Goal: Task Accomplishment & Management: Manage account settings

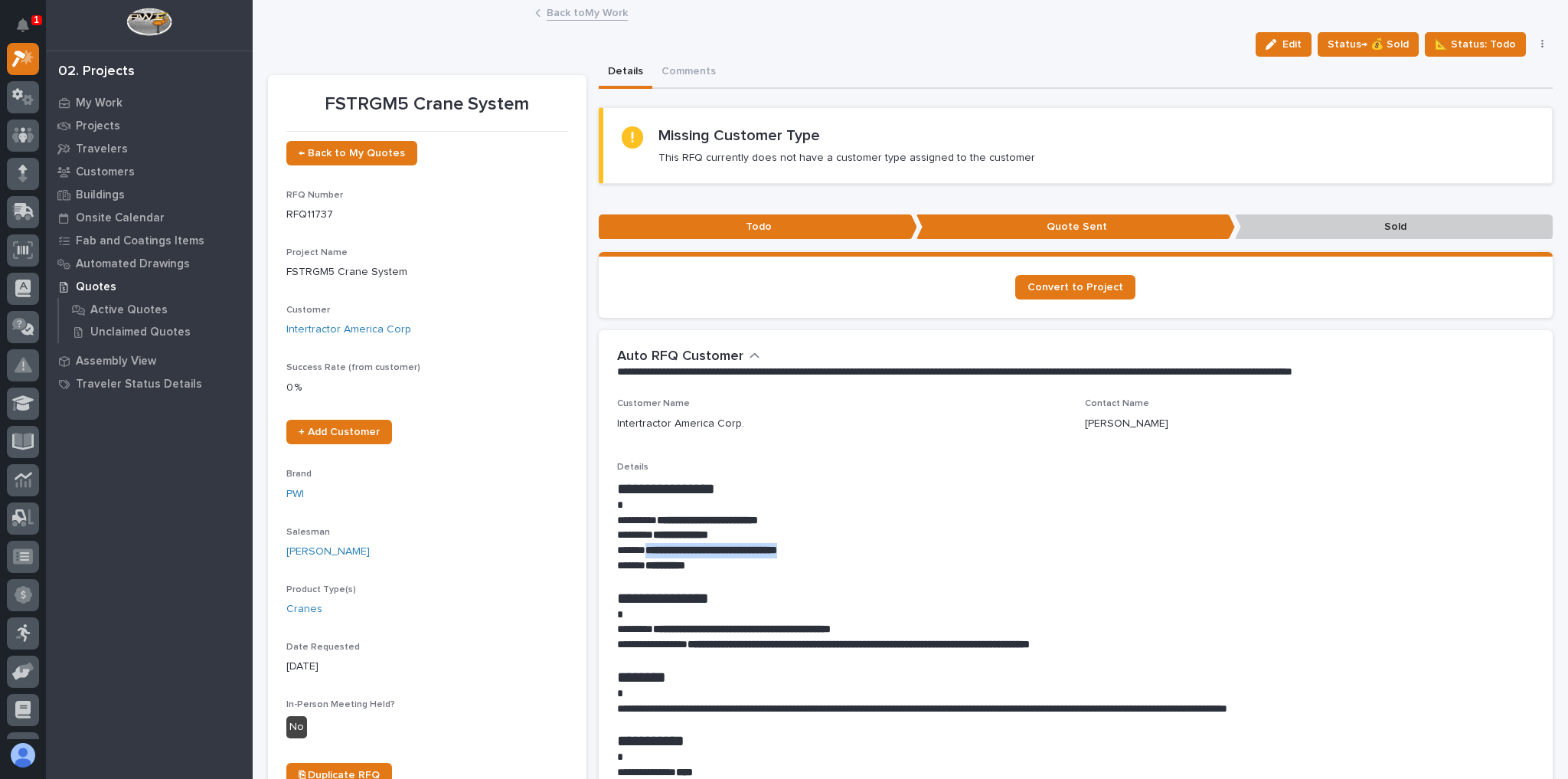
click at [566, 18] on link "Back to My Work" at bounding box center [587, 12] width 81 height 18
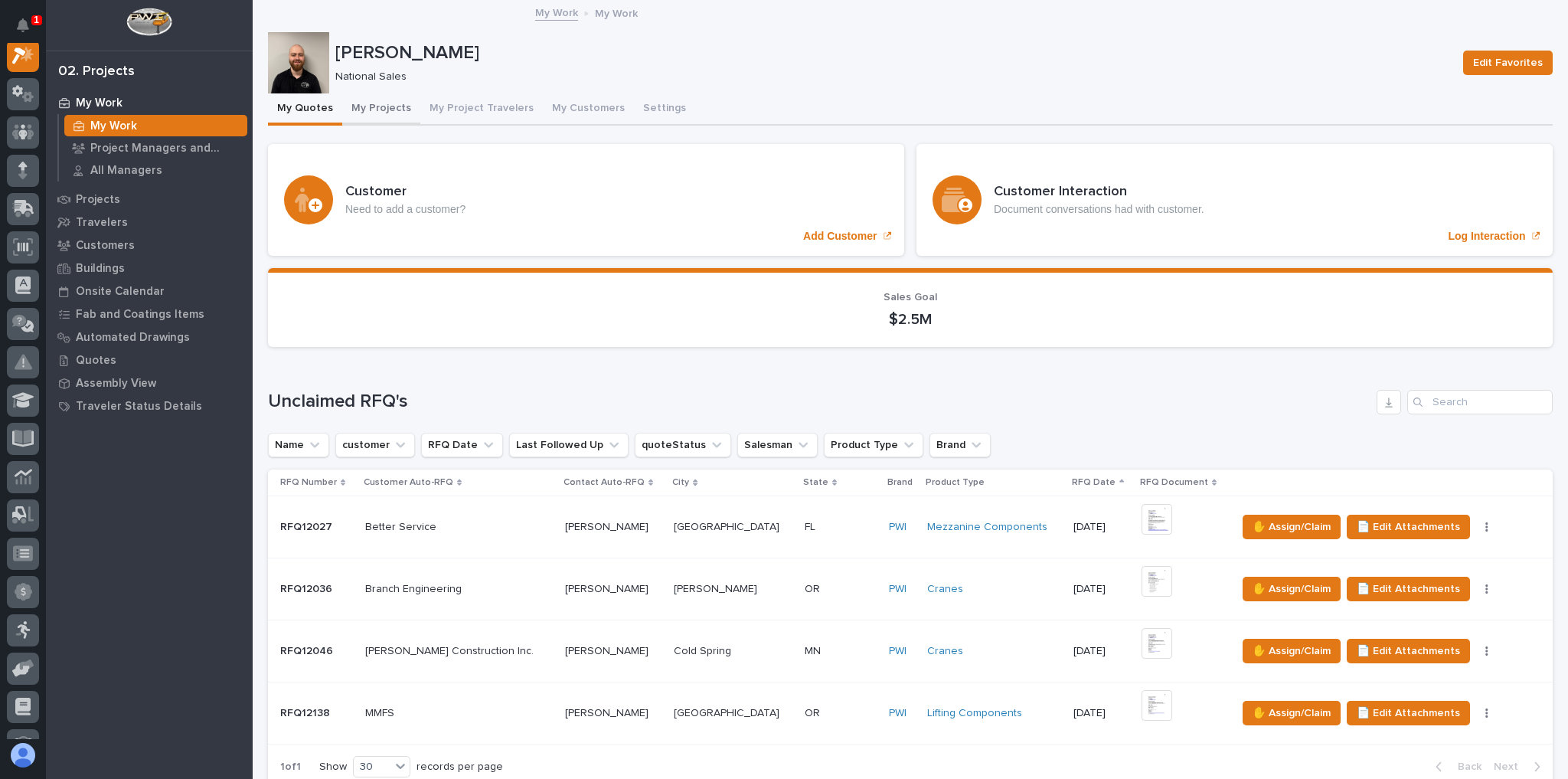
click at [395, 111] on button "My Projects" at bounding box center [381, 109] width 78 height 33
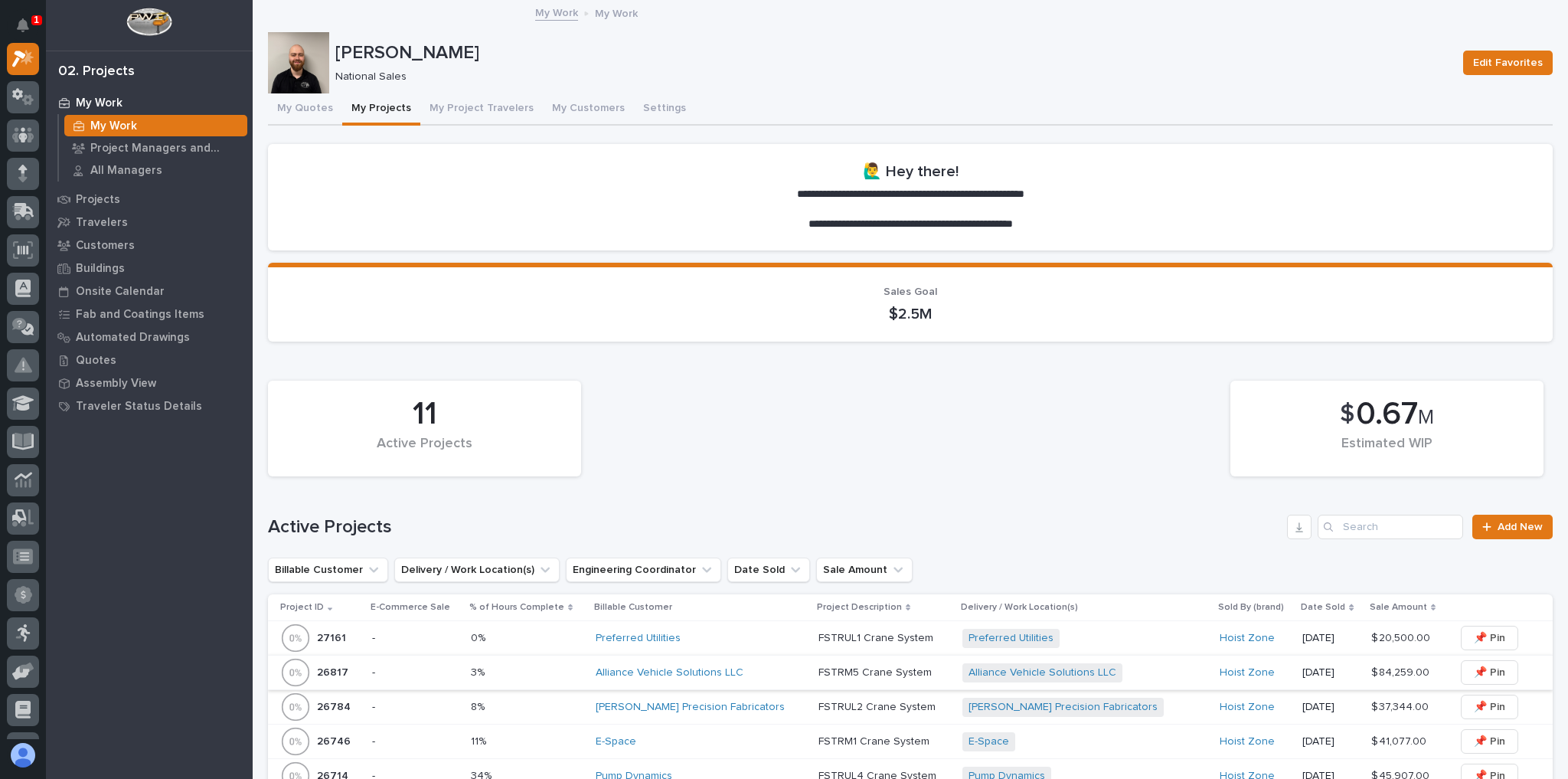
scroll to position [306, 0]
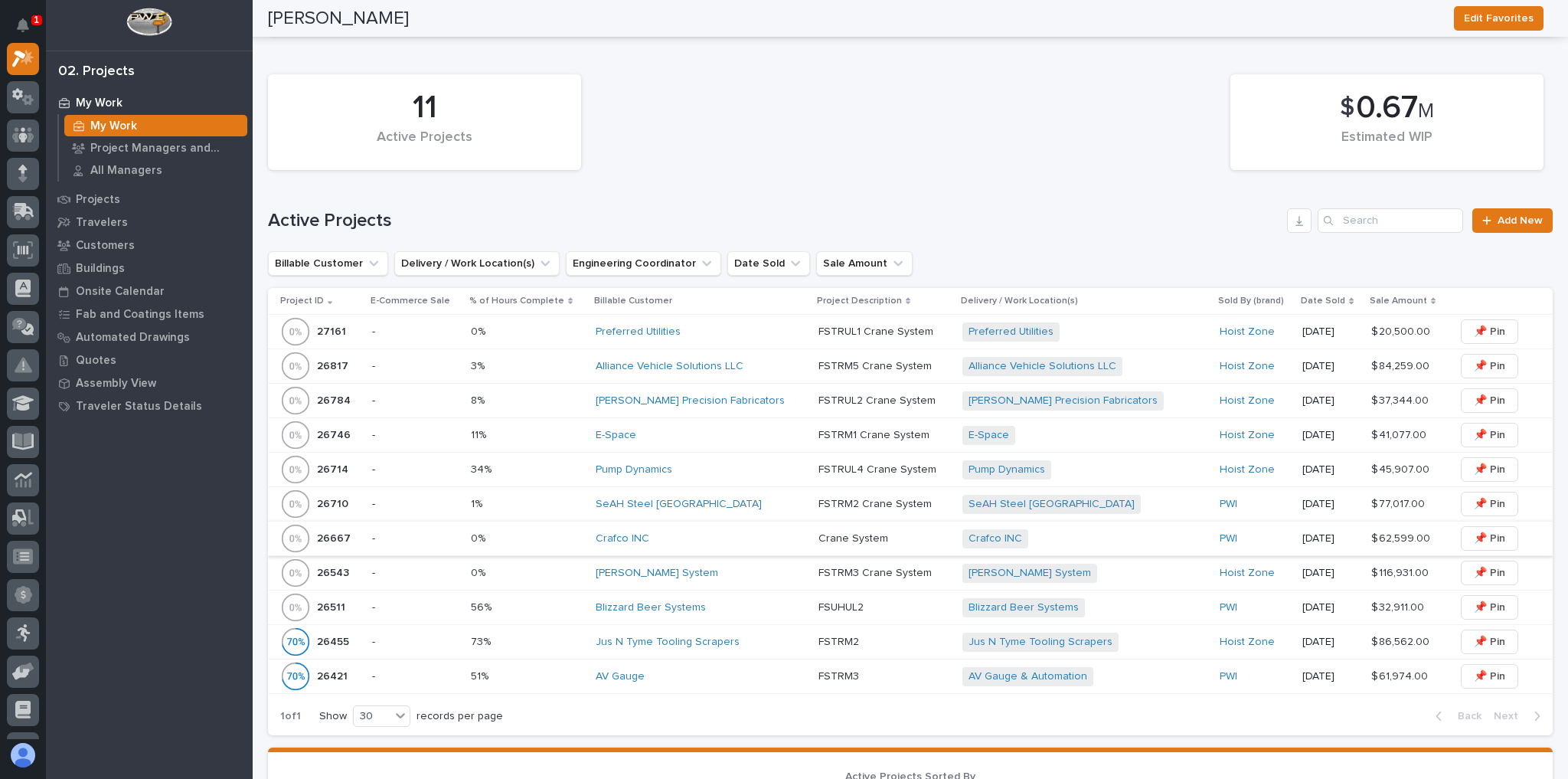
click at [695, 518] on td "SeAH Steel [GEOGRAPHIC_DATA]" at bounding box center [700, 503] width 223 height 34
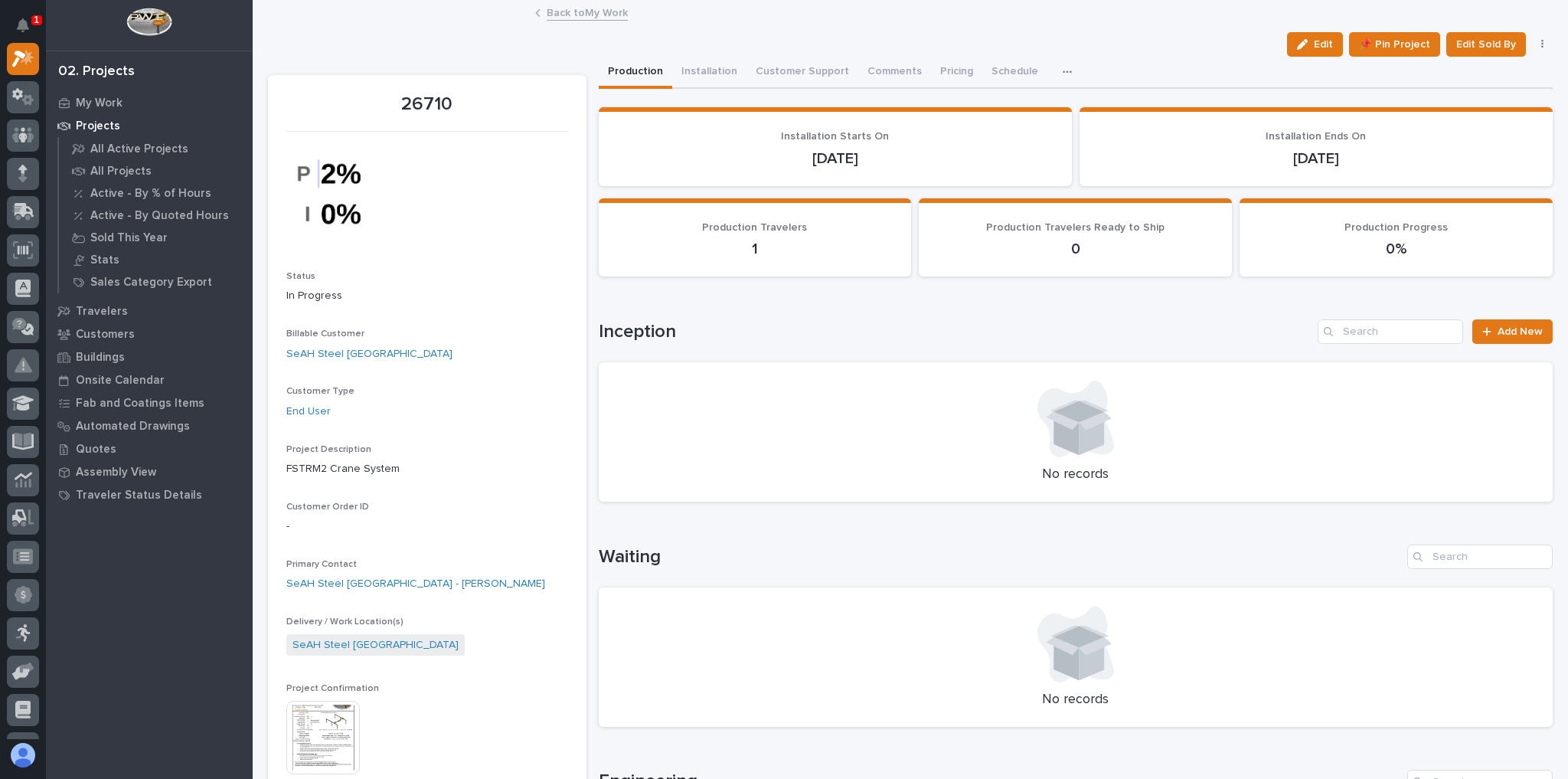
click at [570, 6] on link "Back to My Work" at bounding box center [587, 12] width 81 height 18
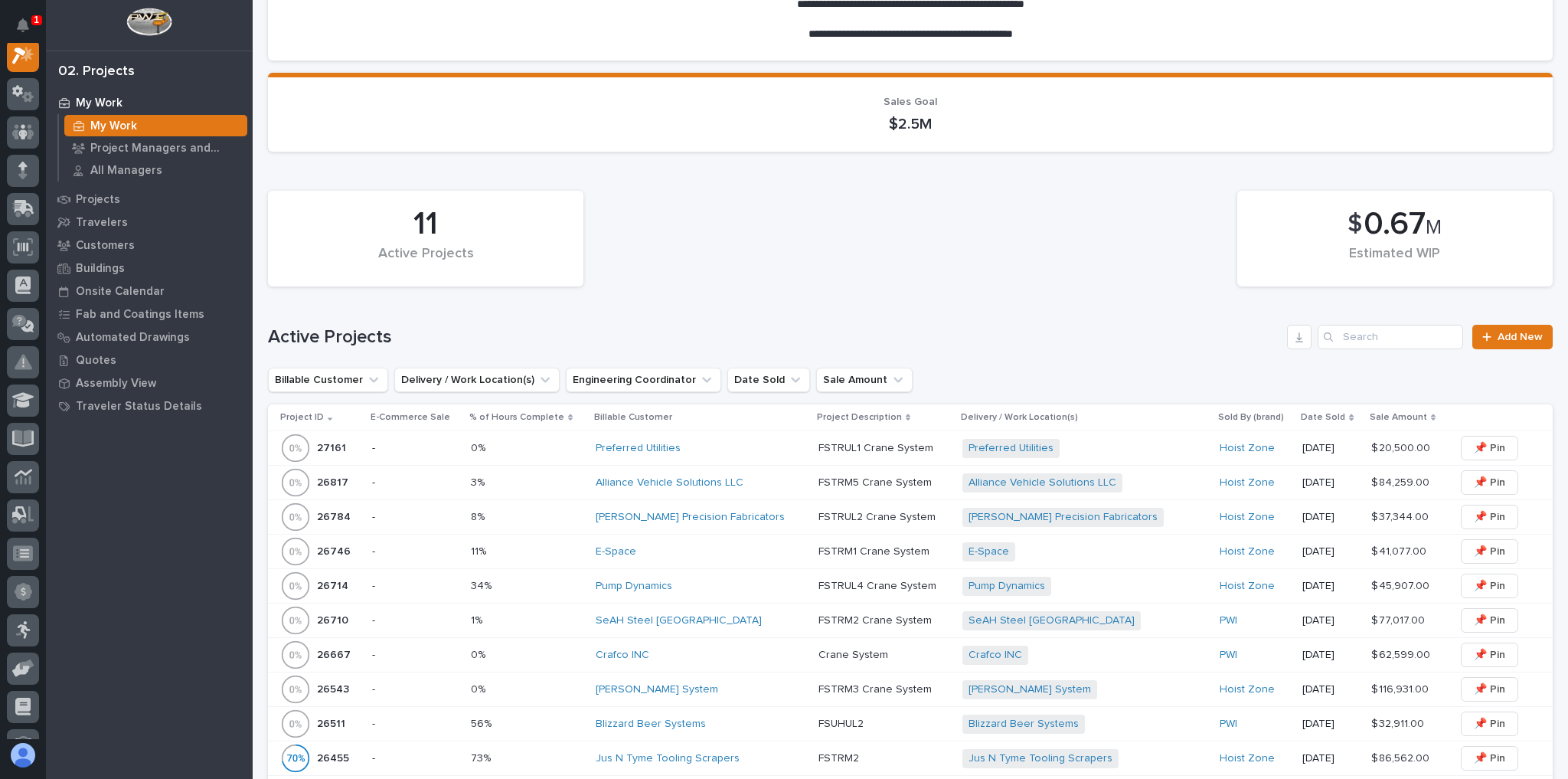
scroll to position [306, 0]
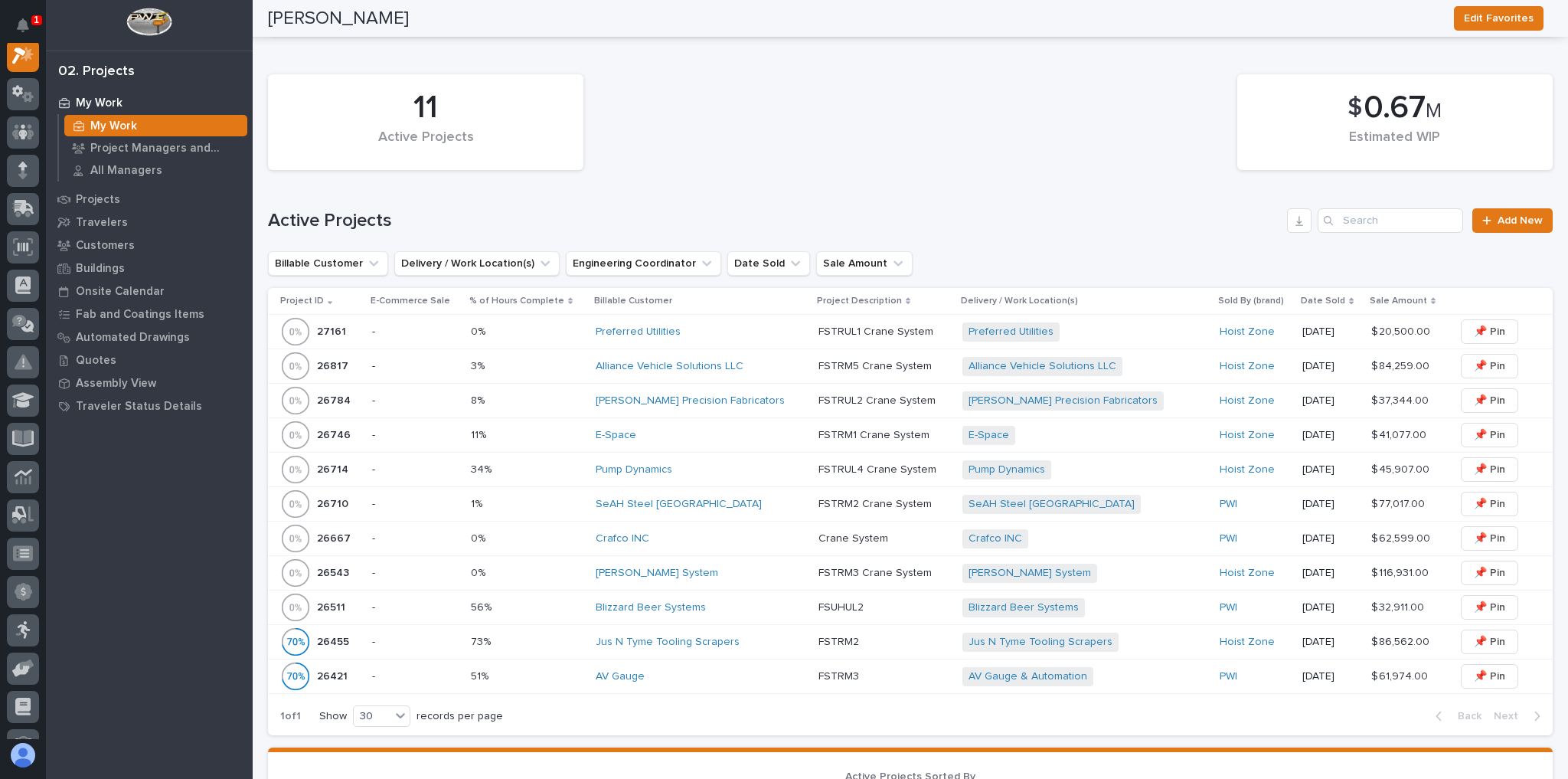
click at [683, 533] on div "Crafco INC" at bounding box center [701, 539] width 210 height 13
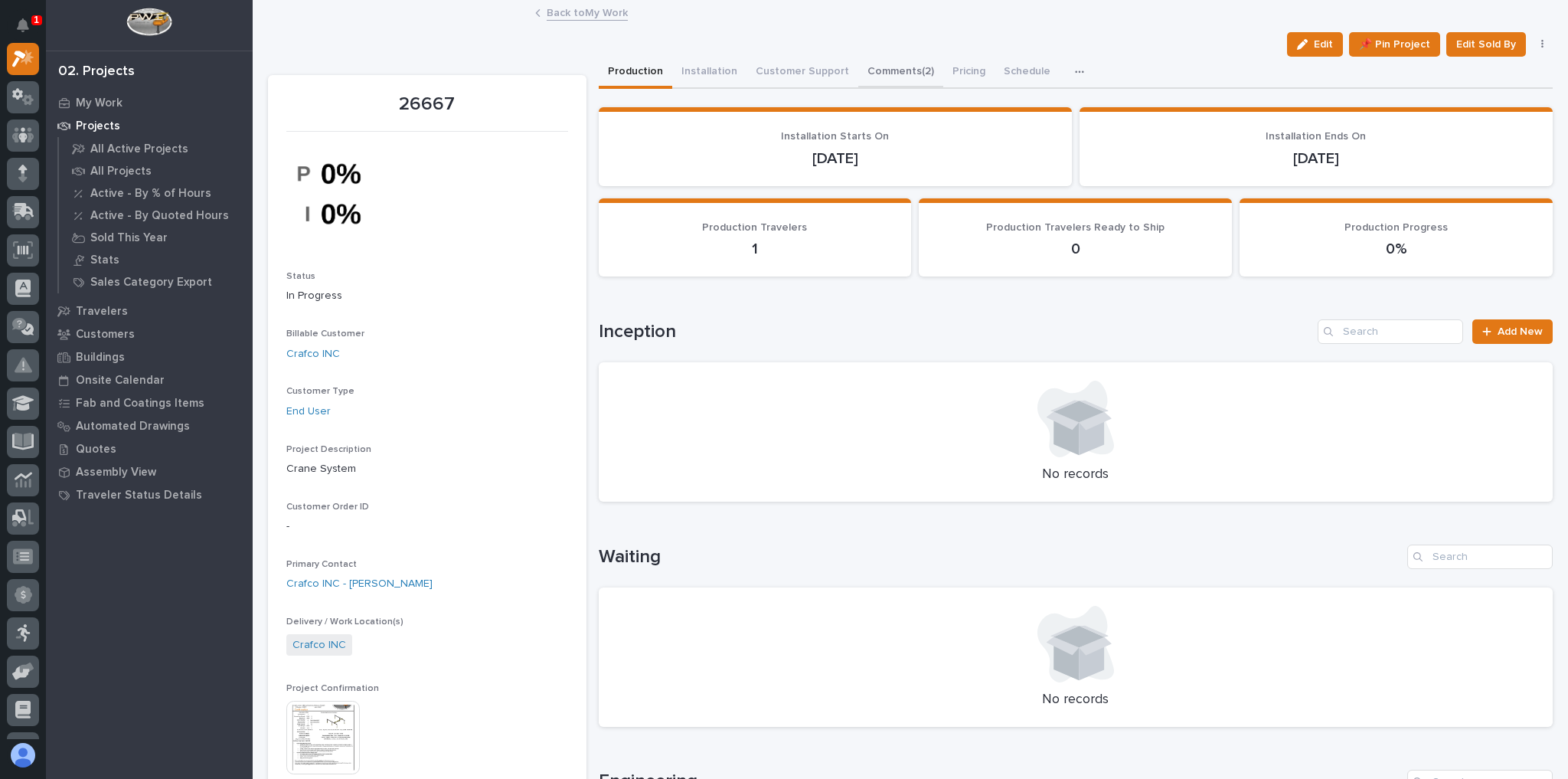
click at [896, 77] on button "Comments (2)" at bounding box center [900, 73] width 85 height 33
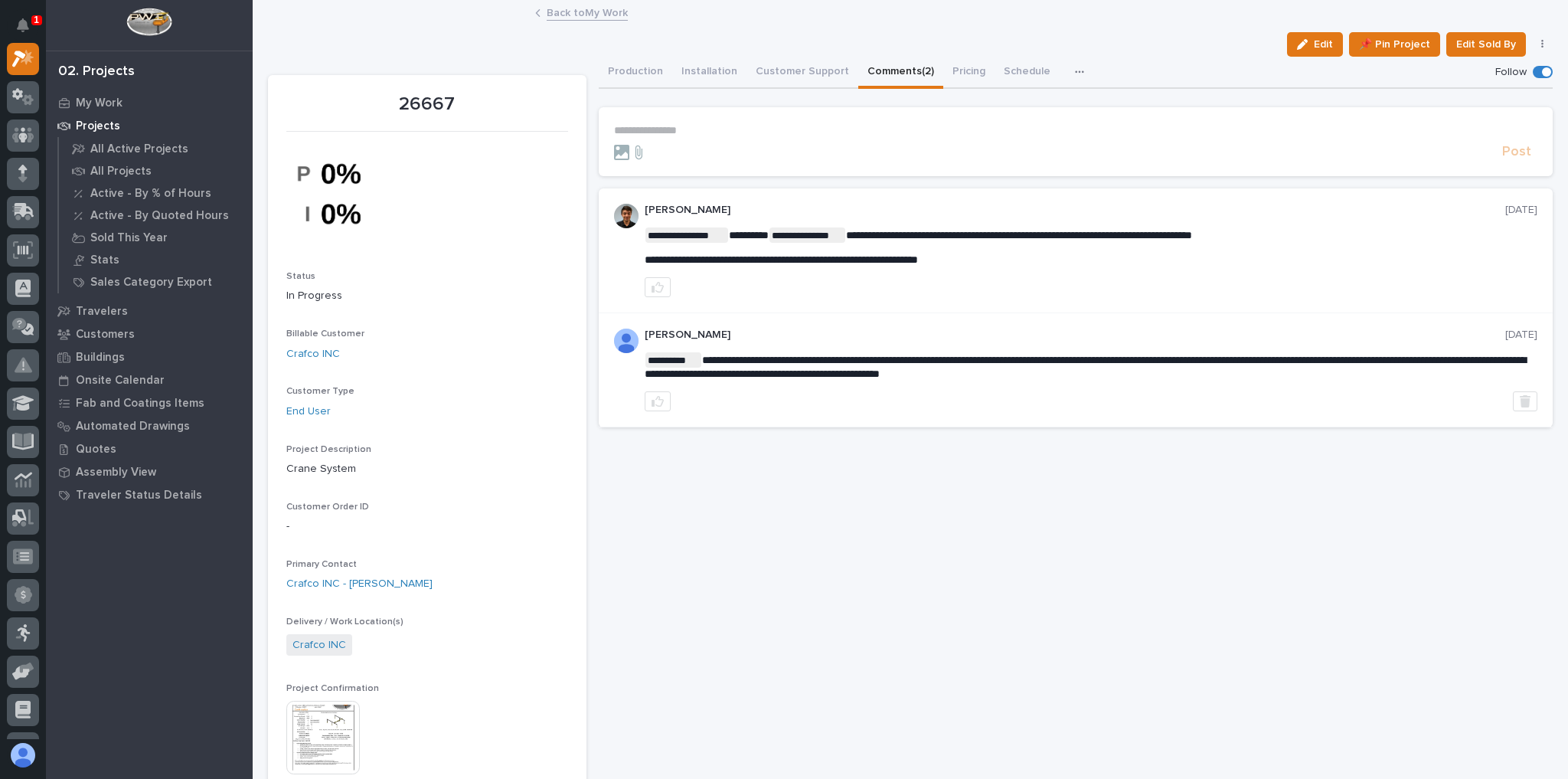
click at [806, 144] on div at bounding box center [1056, 152] width 883 height 15
click at [702, 96] on div "**********" at bounding box center [1076, 257] width 955 height 338
click at [692, 116] on section "**********" at bounding box center [1076, 141] width 955 height 69
click at [692, 125] on p "**********" at bounding box center [1076, 131] width 924 height 13
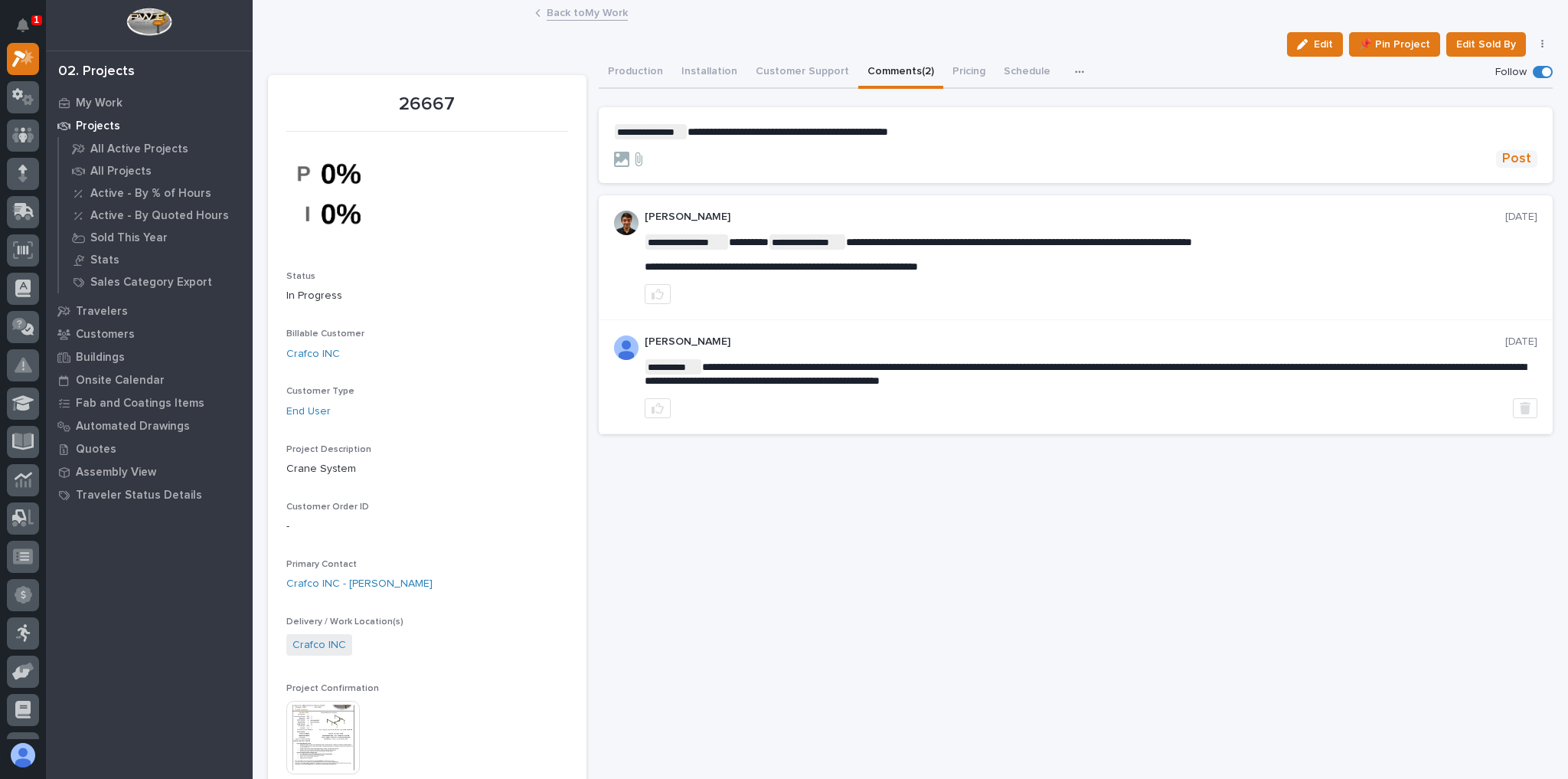
click at [1512, 153] on span "Post" at bounding box center [1516, 159] width 29 height 18
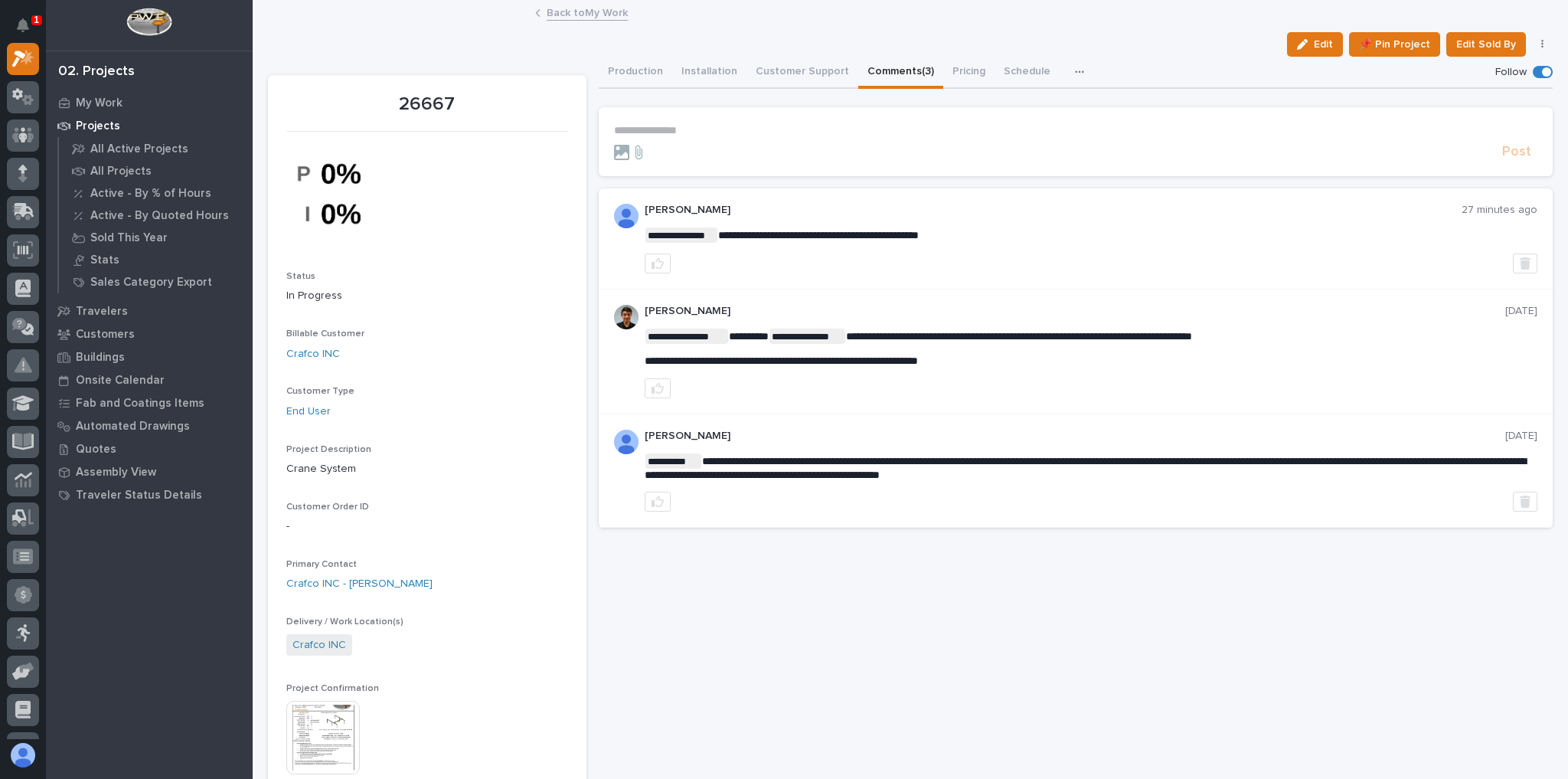
click at [569, 20] on div "Back to My Work" at bounding box center [910, 14] width 765 height 22
click at [576, 16] on link "Back to My Work" at bounding box center [587, 12] width 81 height 18
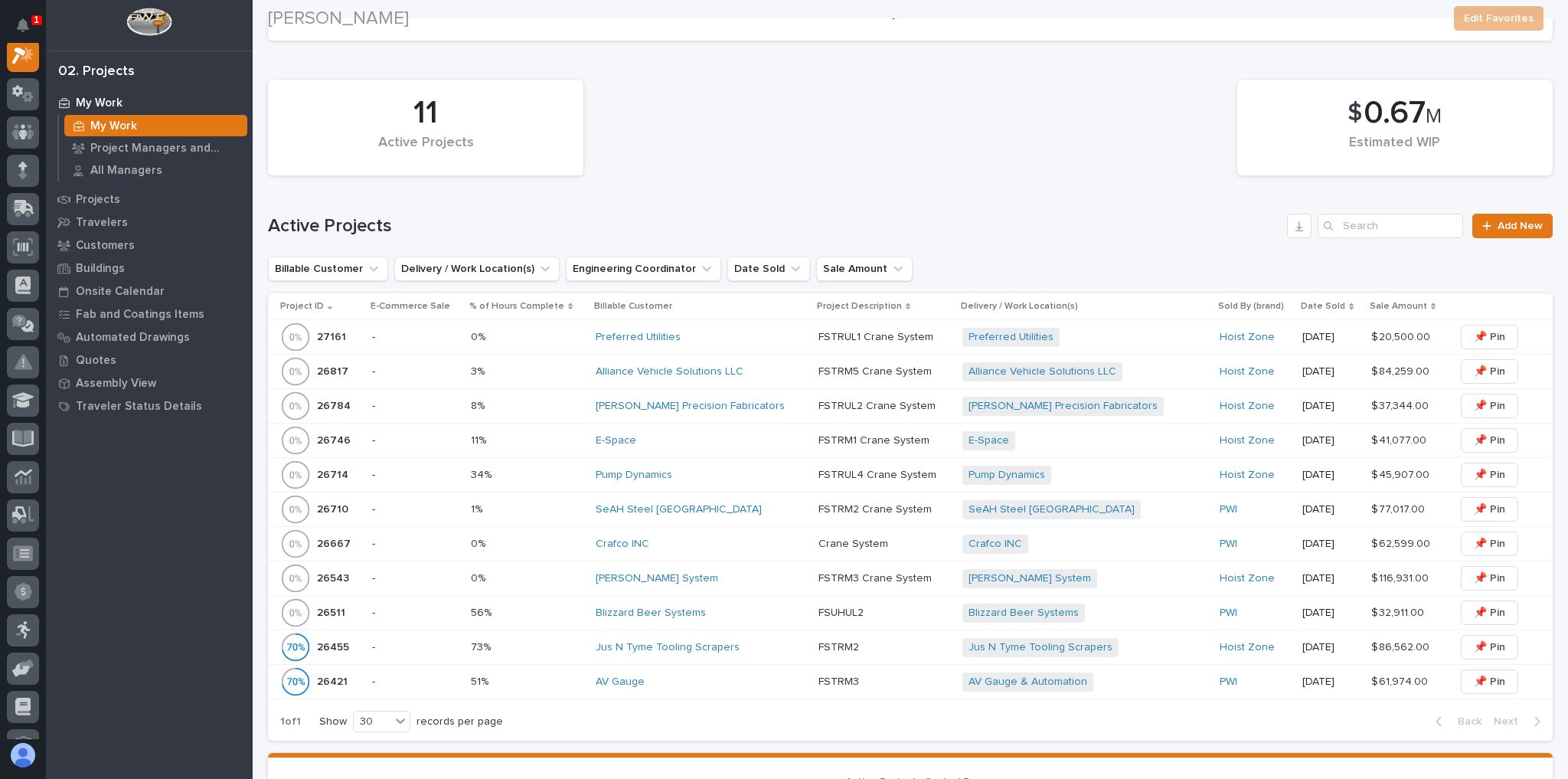
scroll to position [306, 0]
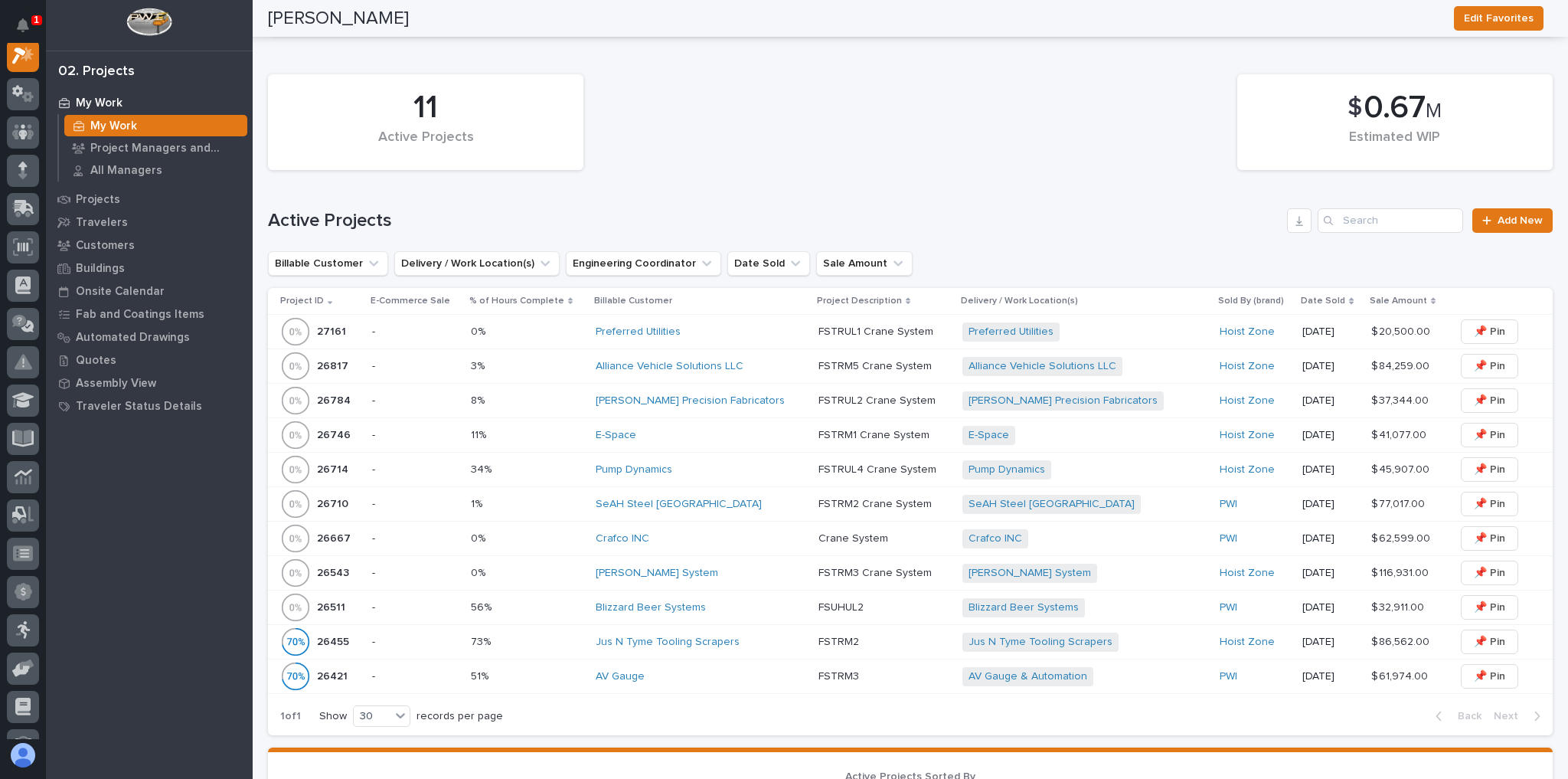
click at [560, 463] on p at bounding box center [527, 470] width 113 height 13
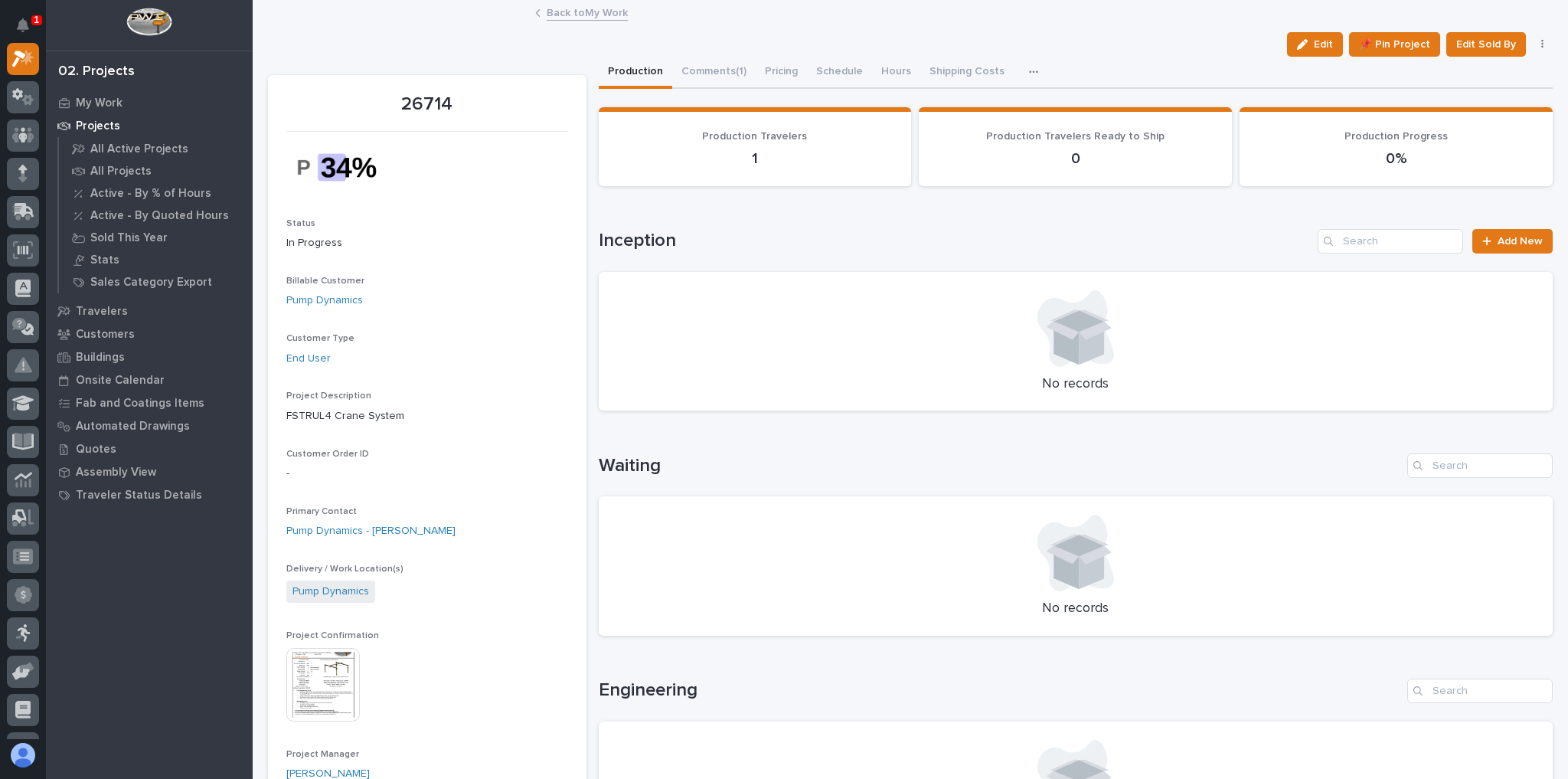
click at [600, 16] on link "Back to My Work" at bounding box center [587, 12] width 81 height 18
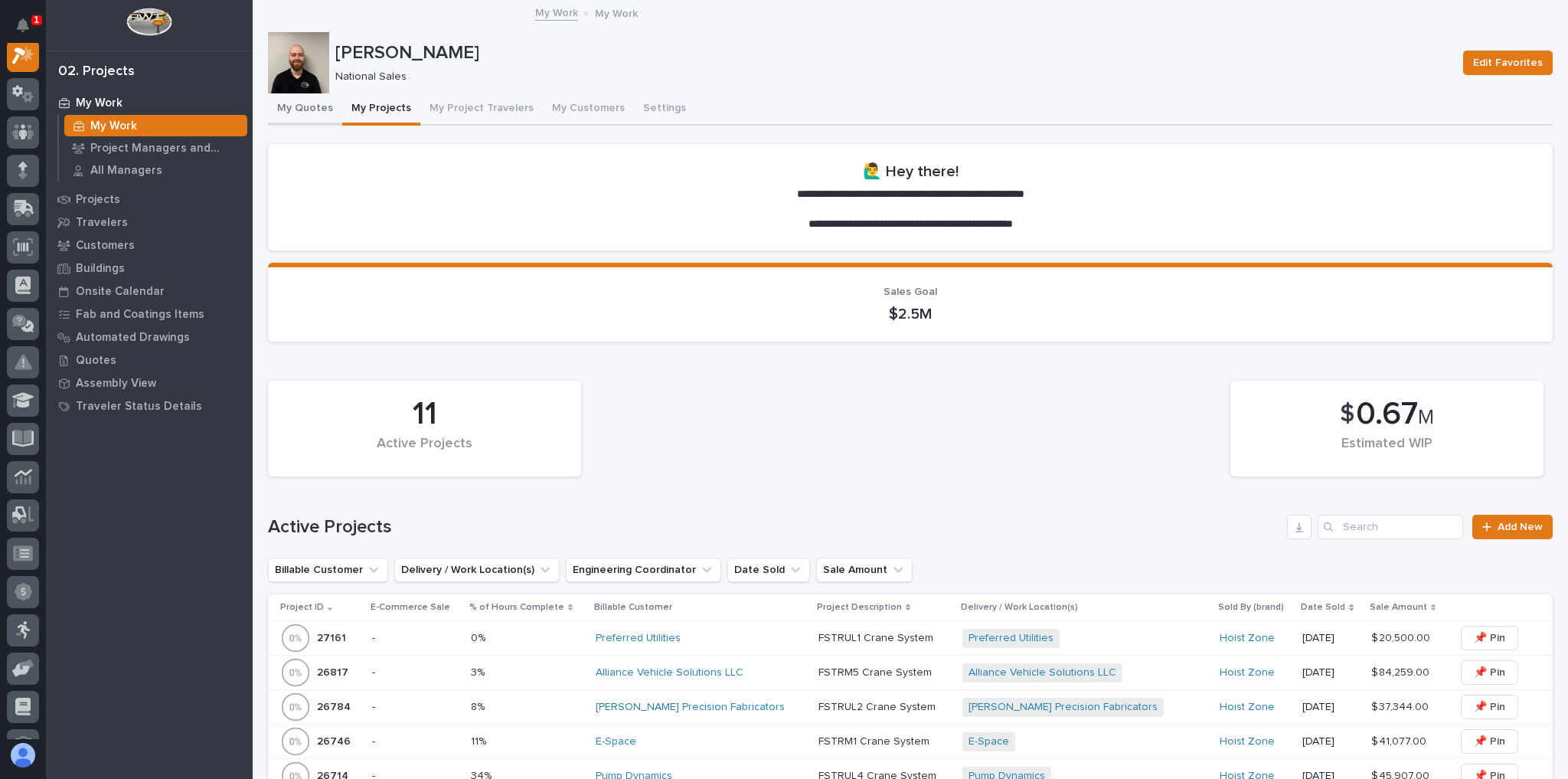
click at [302, 101] on button "My Quotes" at bounding box center [305, 109] width 74 height 33
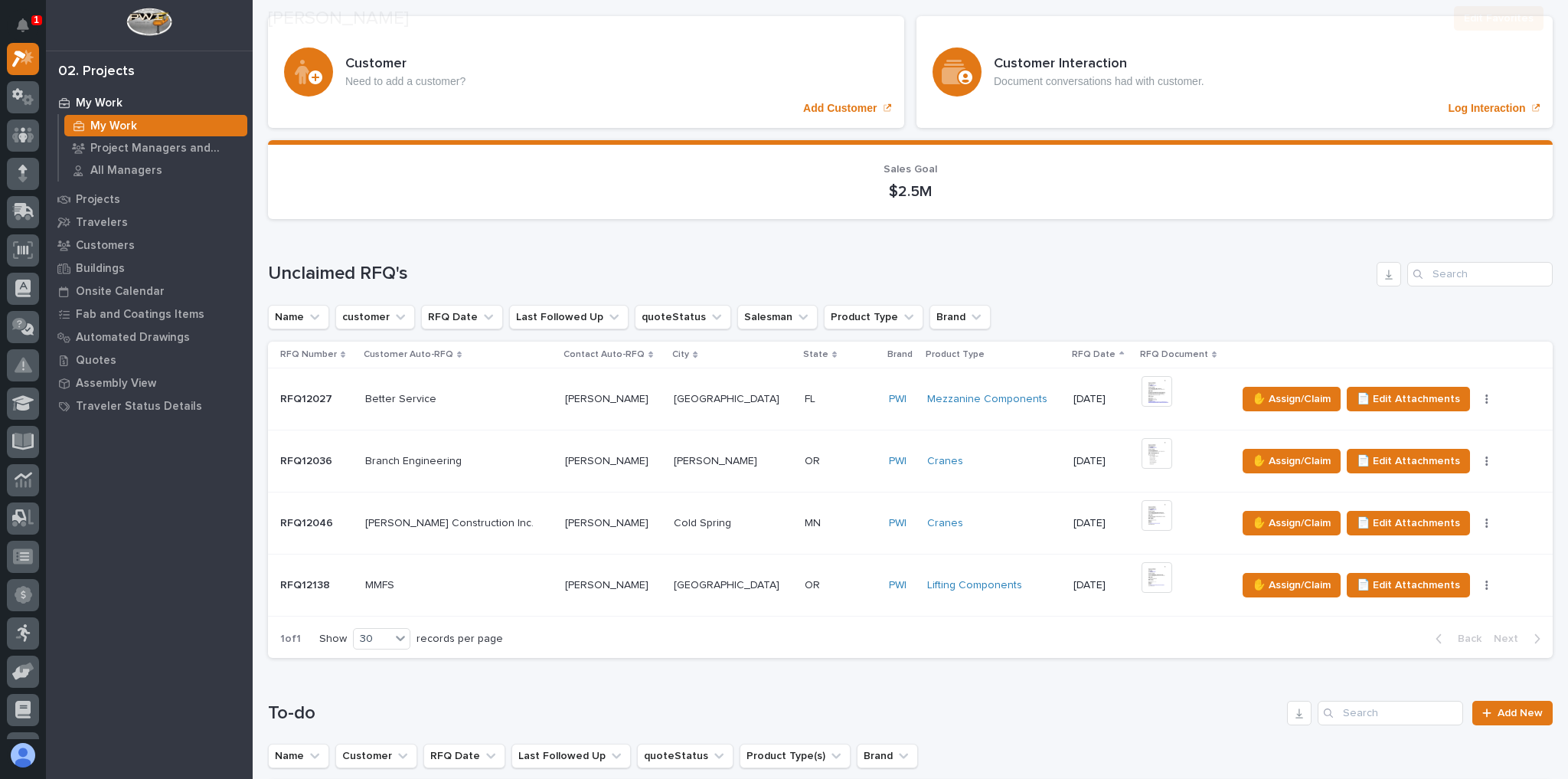
scroll to position [245, 0]
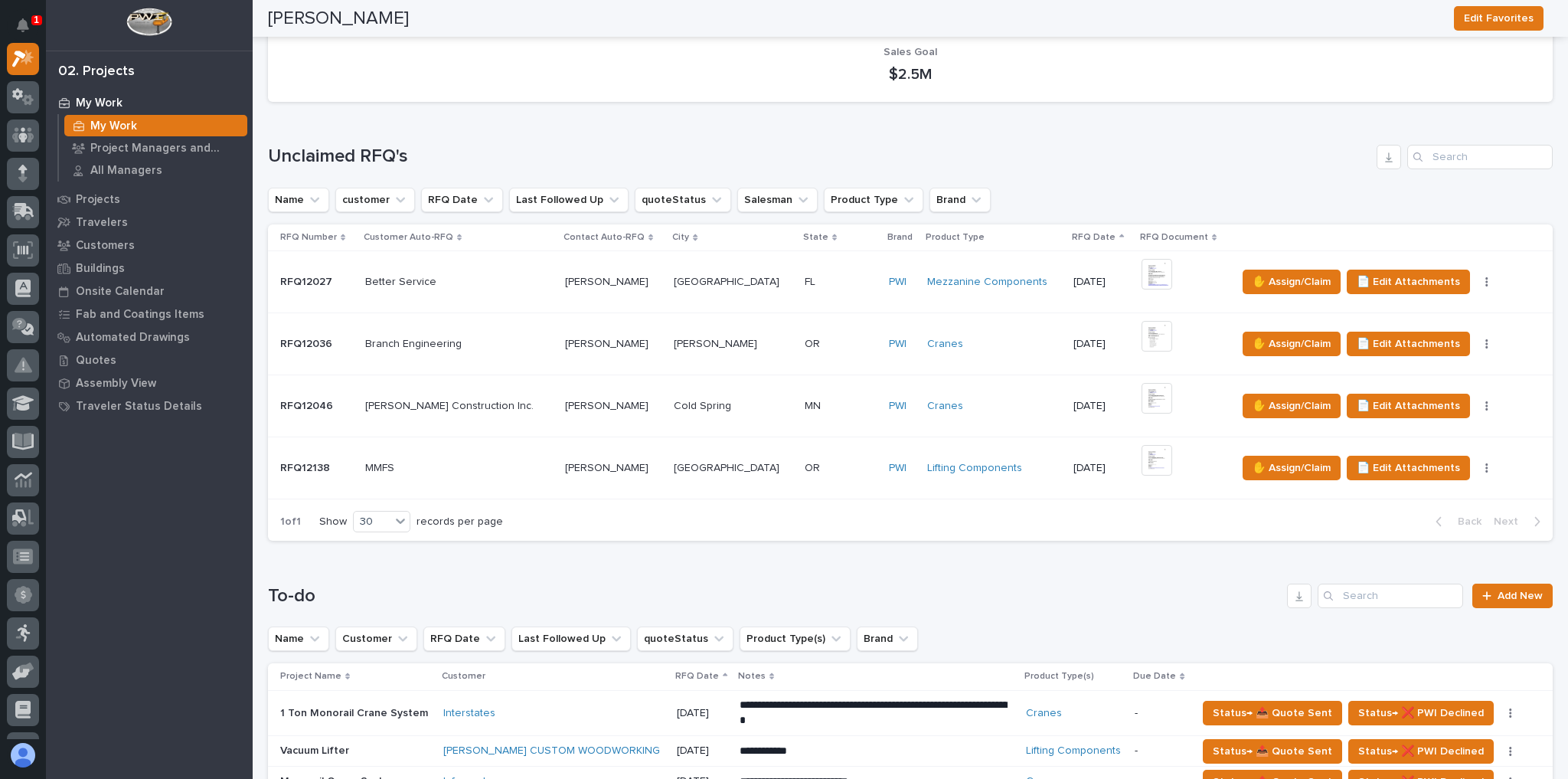
click at [804, 393] on div "MN MN" at bounding box center [840, 406] width 73 height 25
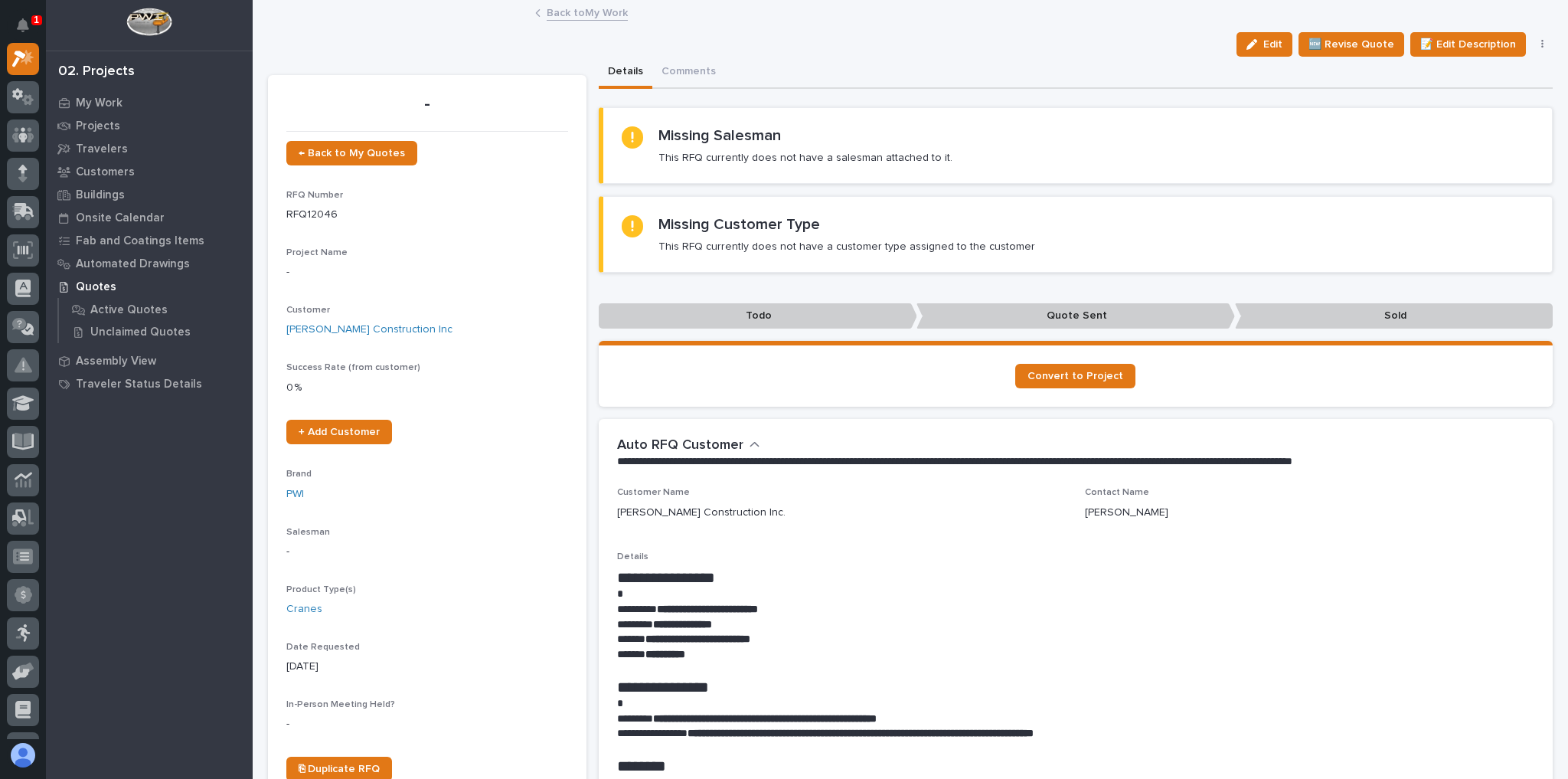
click at [587, 11] on link "Back to My Work" at bounding box center [587, 12] width 81 height 18
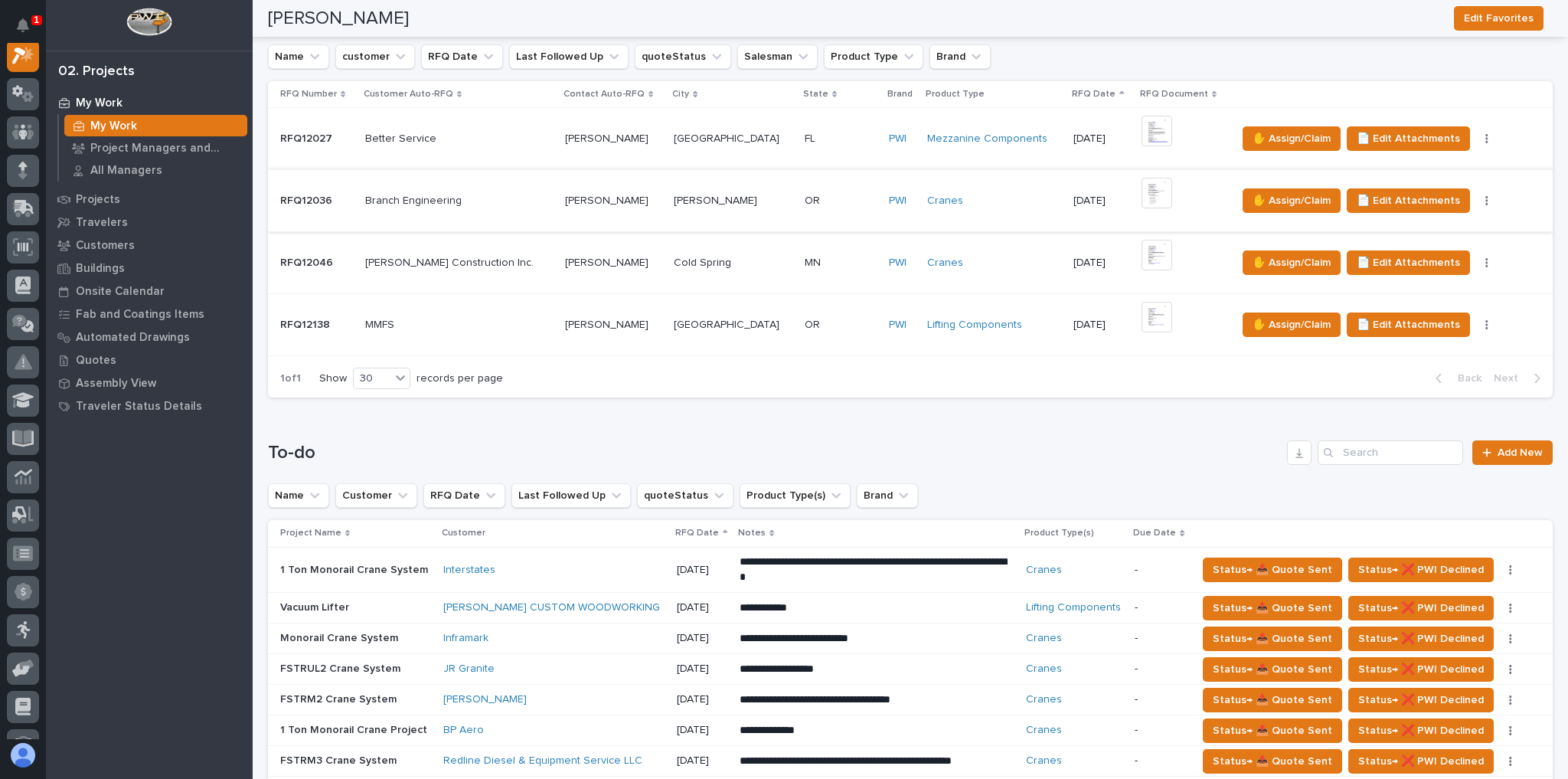
scroll to position [551, 0]
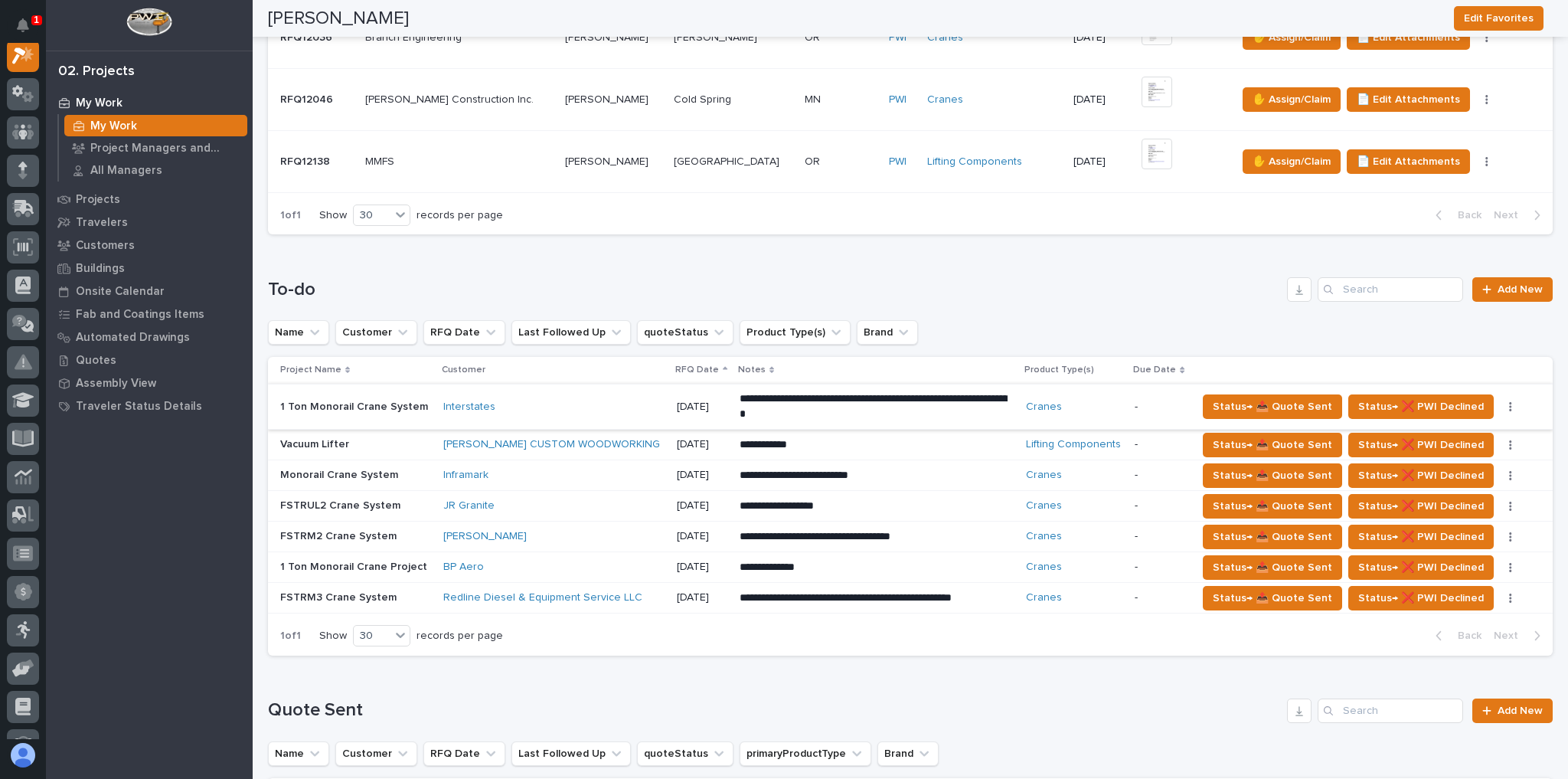
click at [1509, 402] on icon "button" at bounding box center [1510, 407] width 3 height 11
click at [1451, 477] on span "Status→ ⏳ Inactive" at bounding box center [1446, 486] width 93 height 18
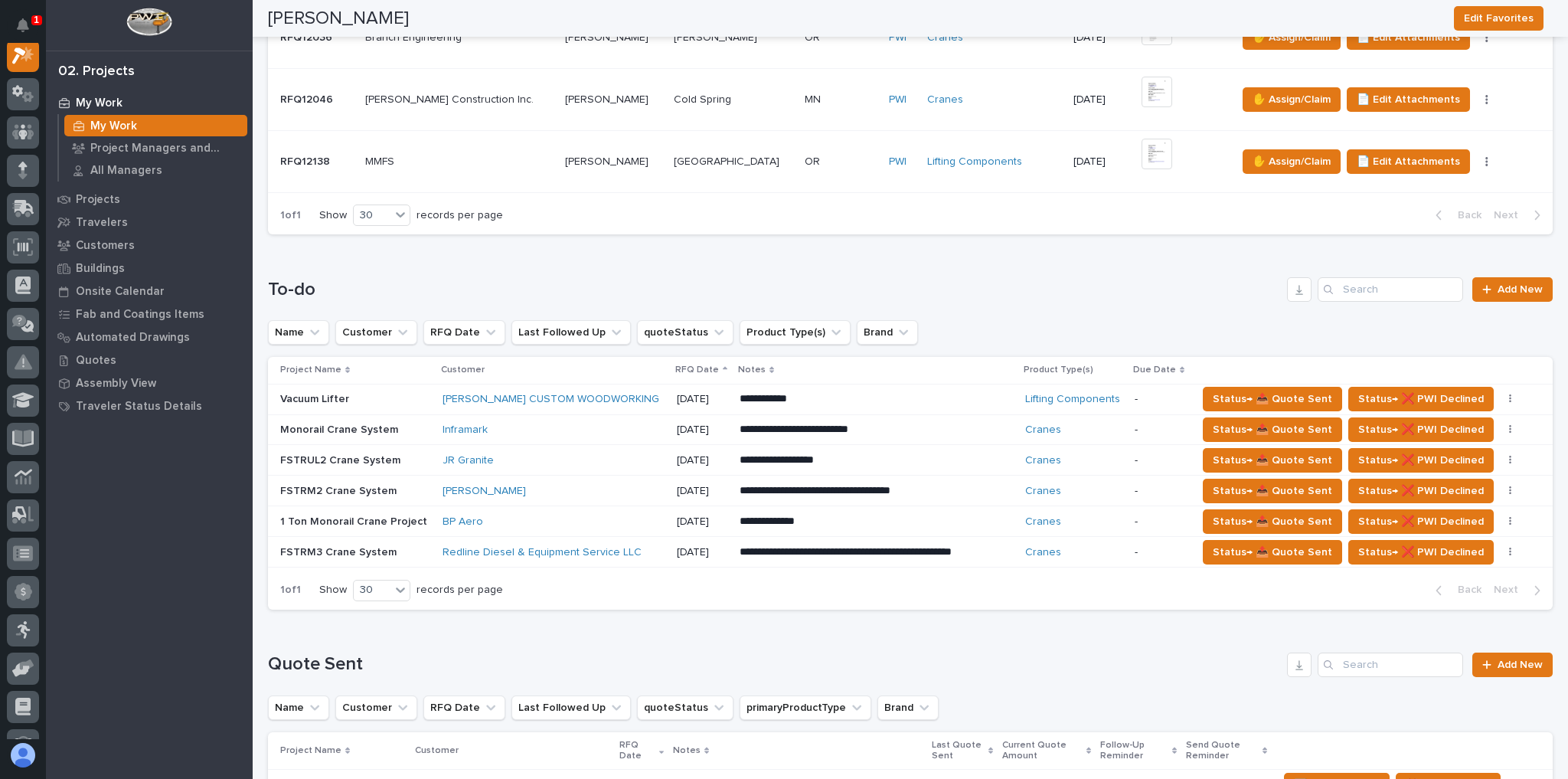
click at [640, 483] on td "[PERSON_NAME]" at bounding box center [553, 491] width 234 height 31
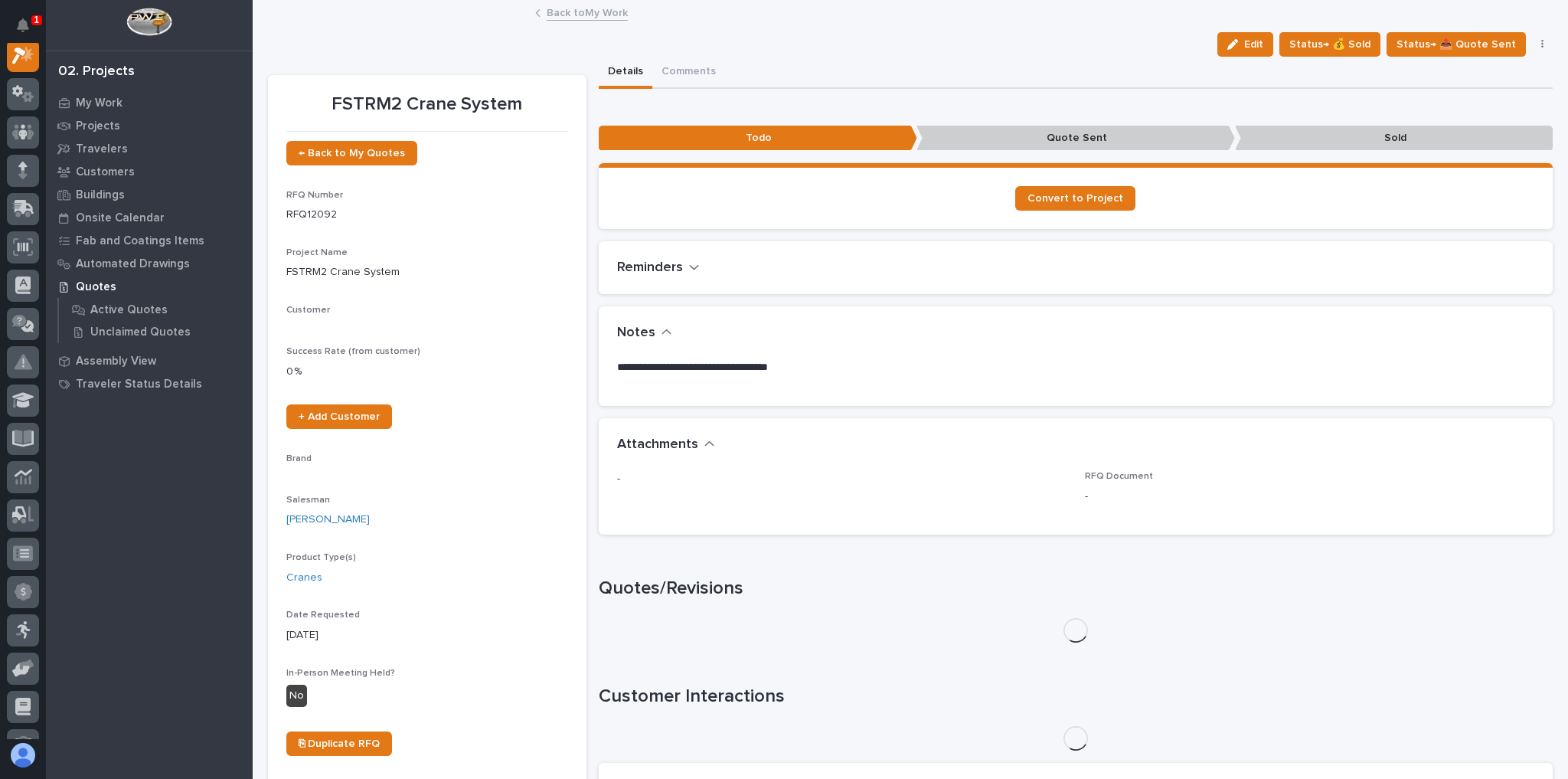
scroll to position [38, 0]
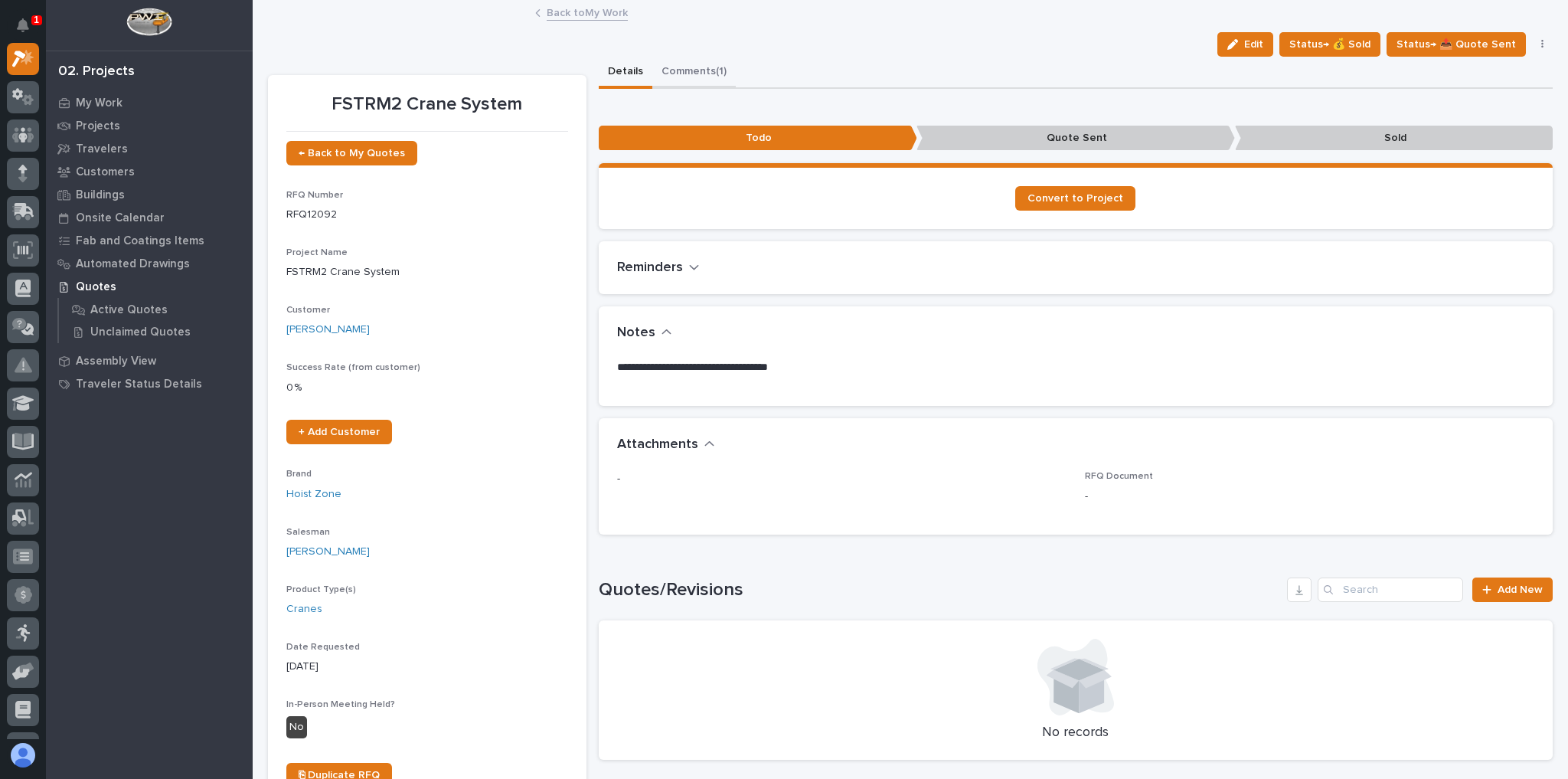
click at [705, 70] on button "Comments (1)" at bounding box center [693, 73] width 83 height 33
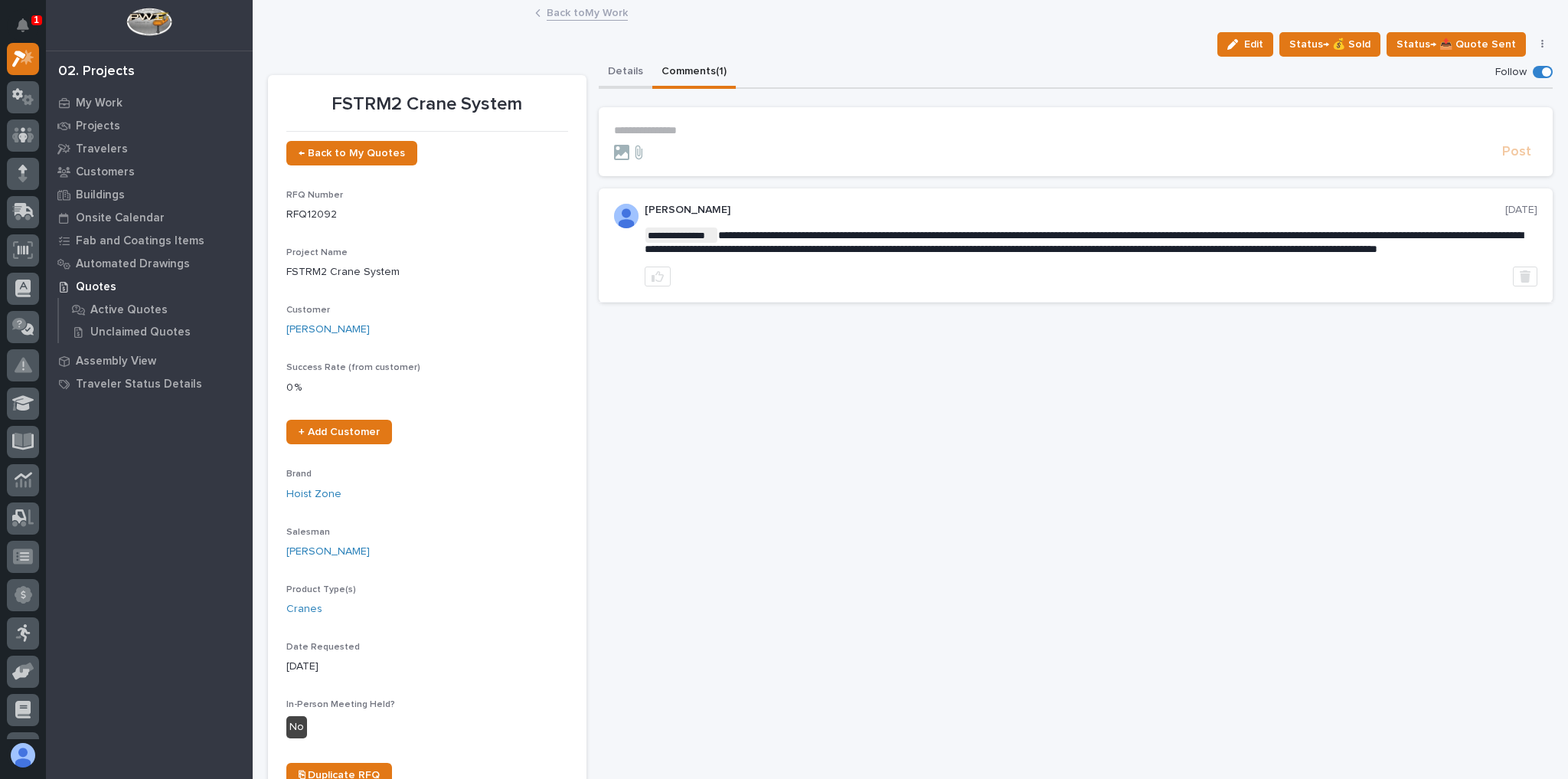
click at [614, 73] on button "Details" at bounding box center [625, 73] width 53 height 33
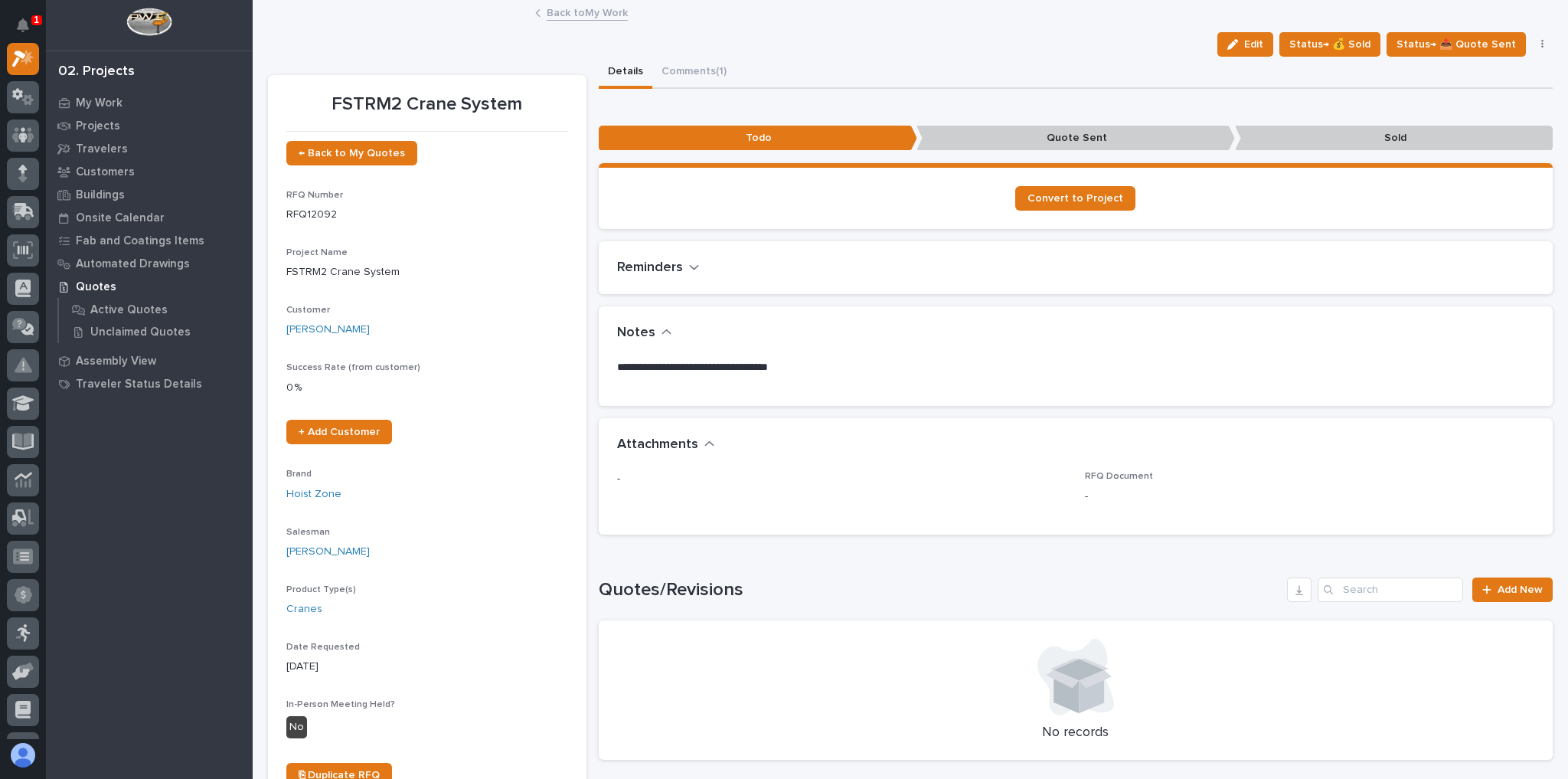
click at [597, 11] on link "Back to My Work" at bounding box center [587, 12] width 81 height 18
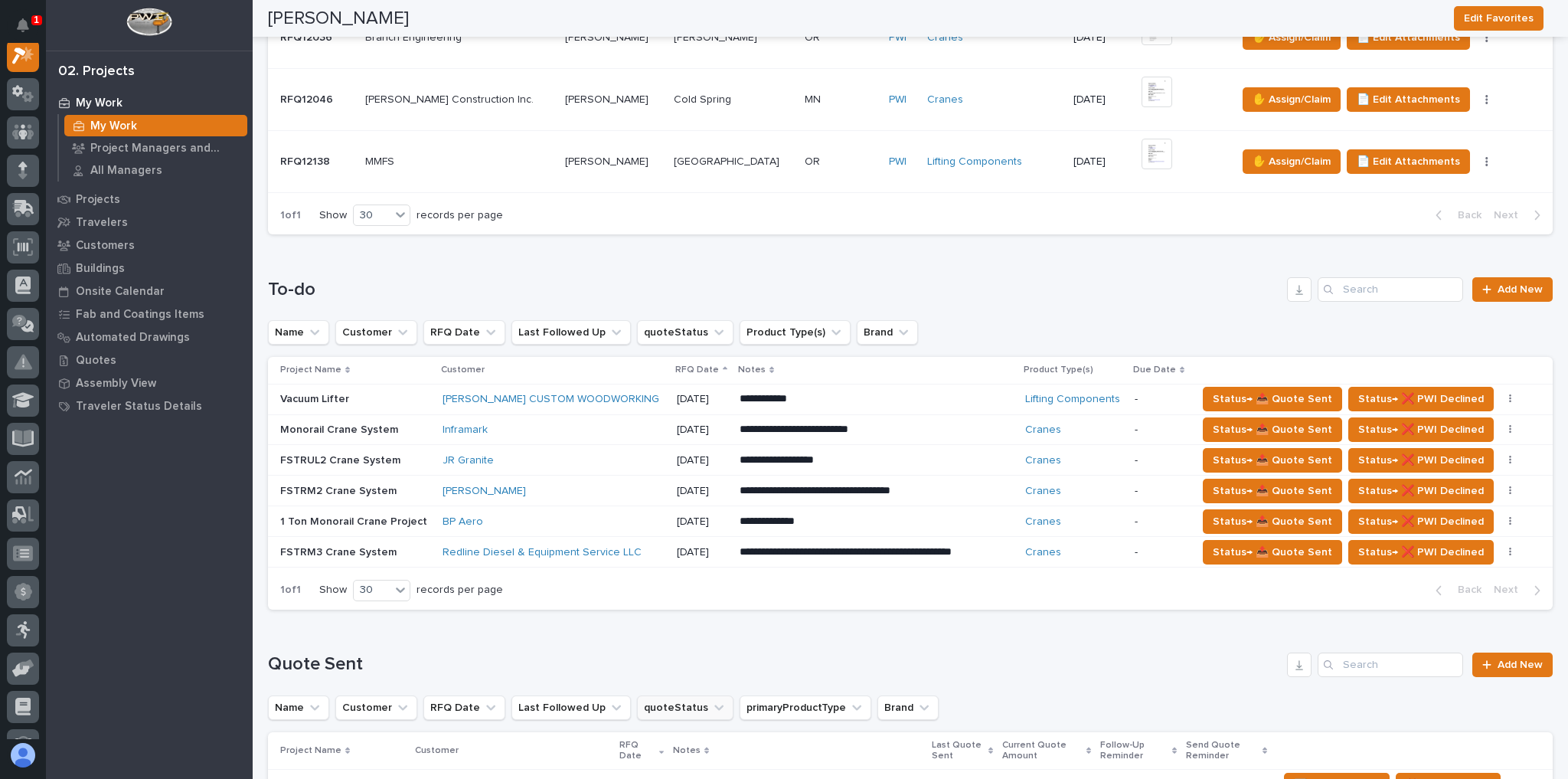
scroll to position [736, 0]
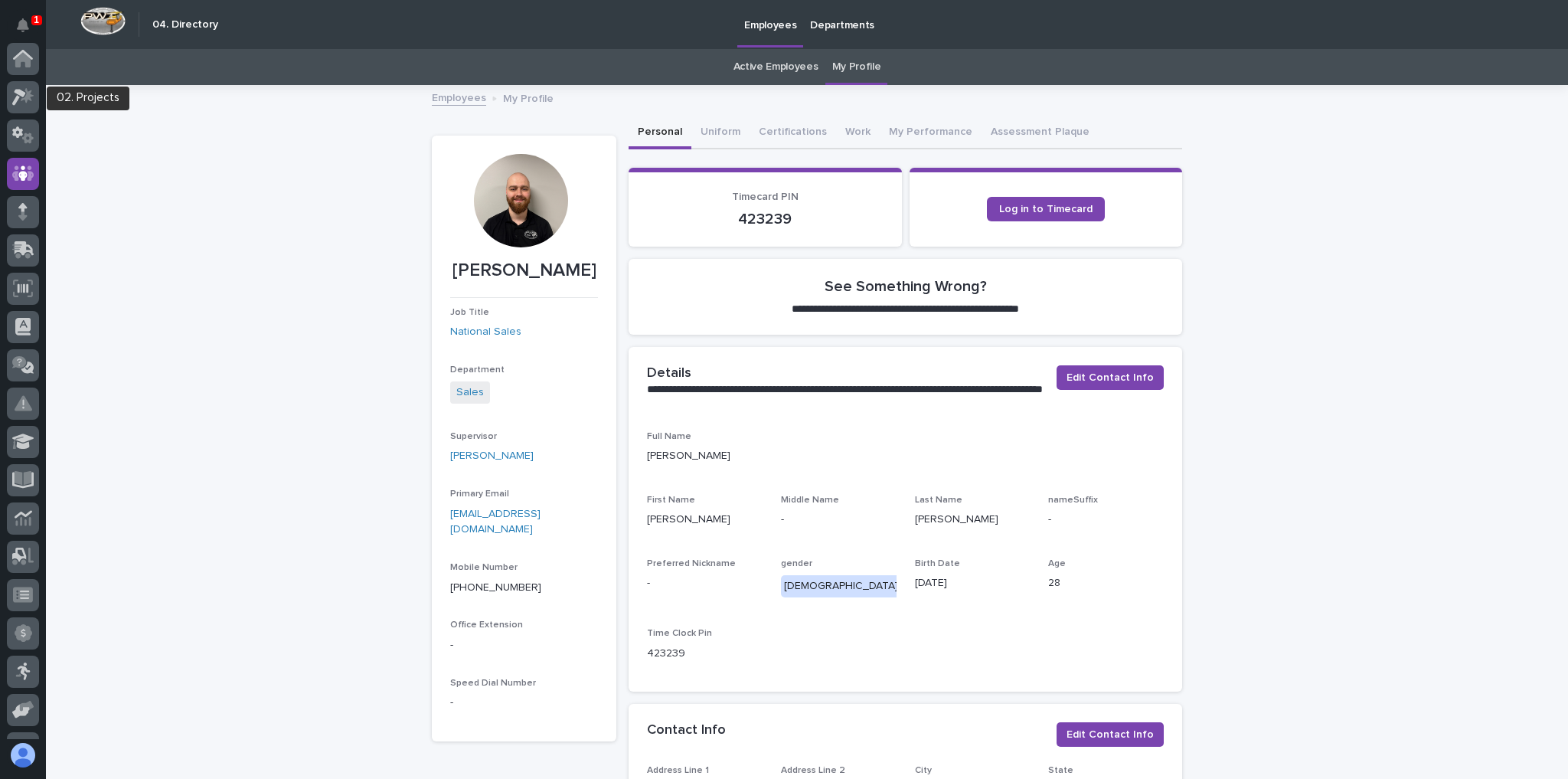
click at [39, 99] on div at bounding box center [23, 391] width 46 height 696
click at [28, 97] on icon at bounding box center [28, 95] width 13 height 15
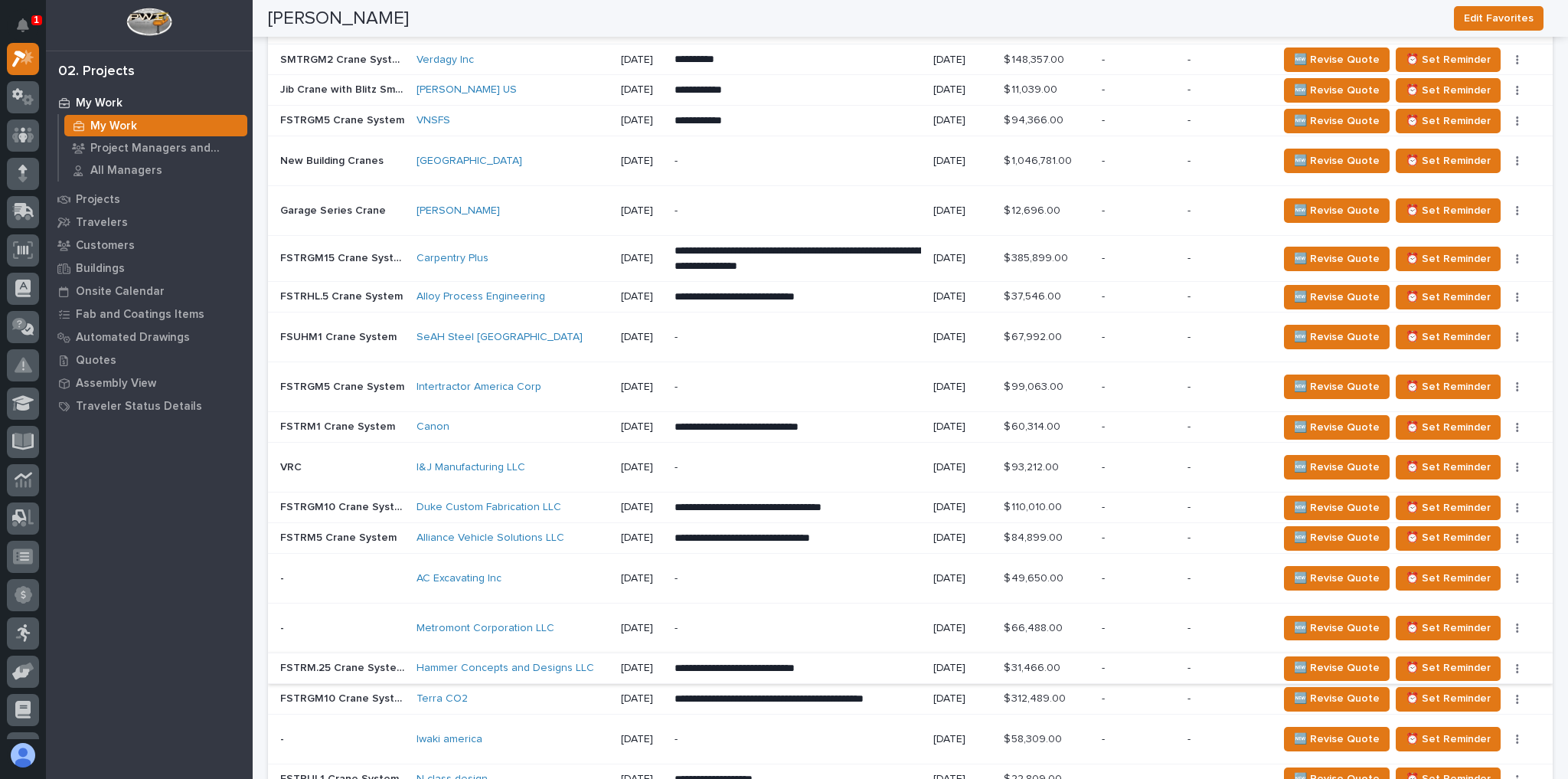
scroll to position [1392, 0]
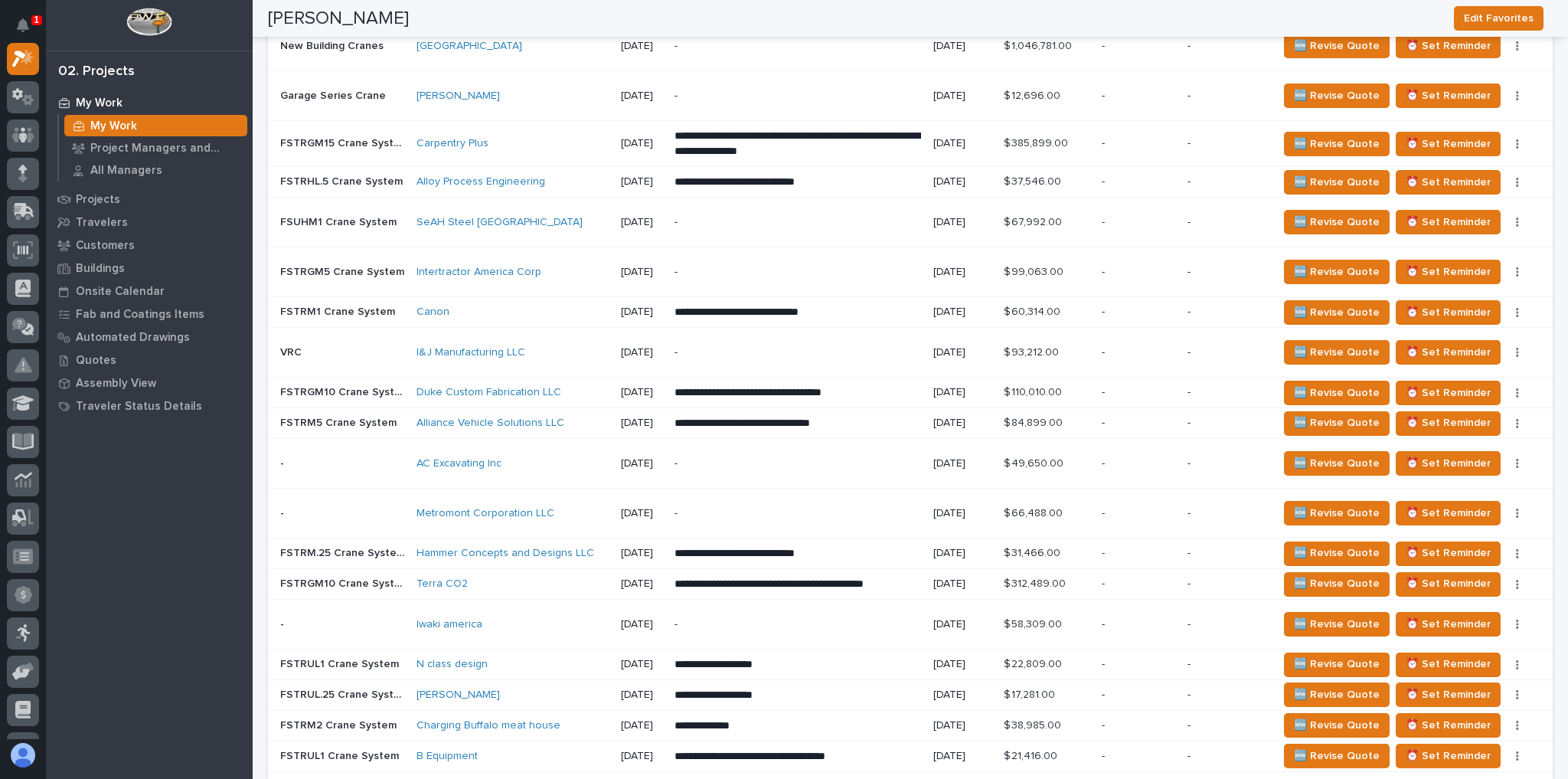
click at [500, 578] on div "Terra CO2" at bounding box center [512, 584] width 192 height 13
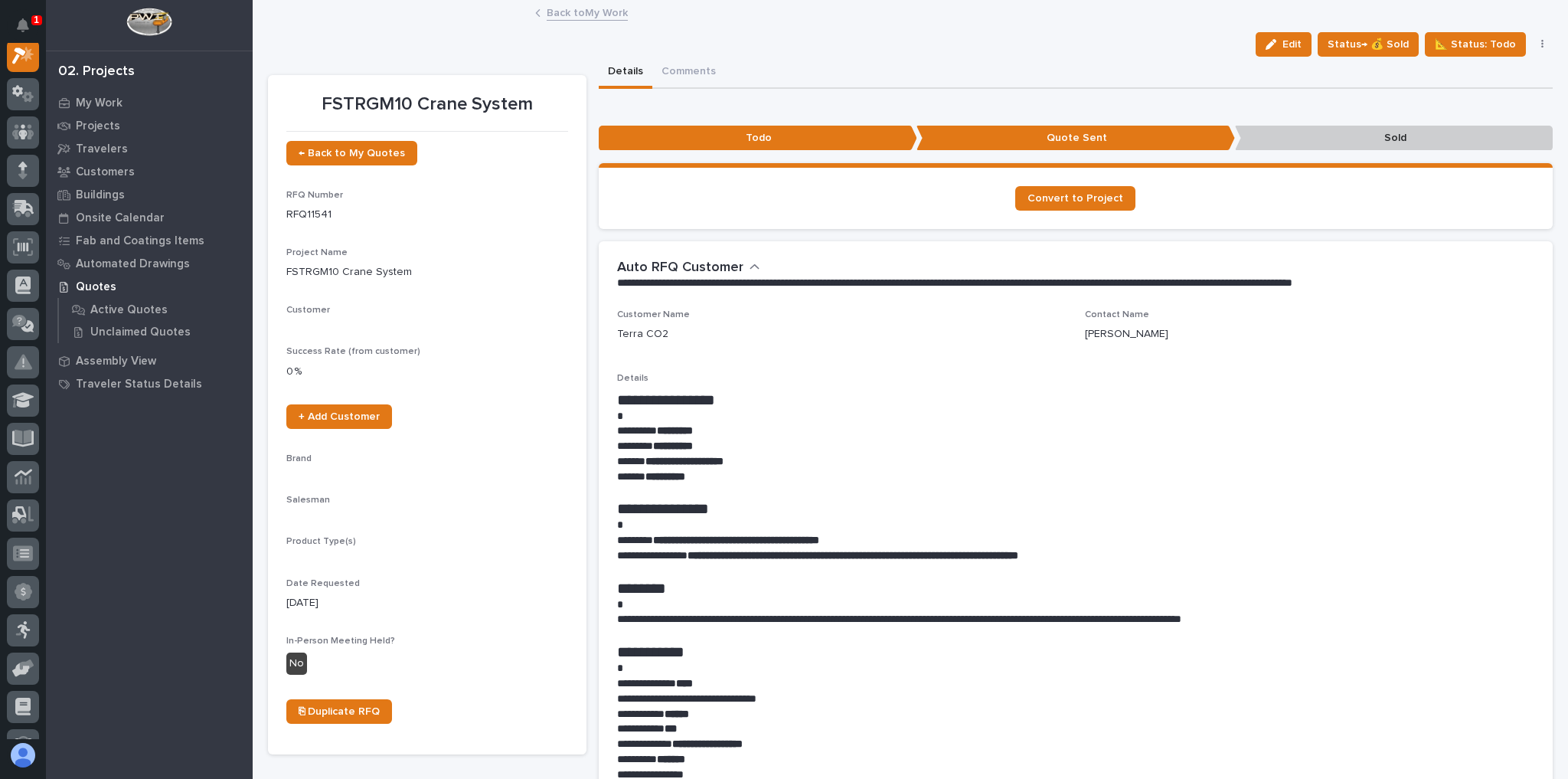
scroll to position [38, 0]
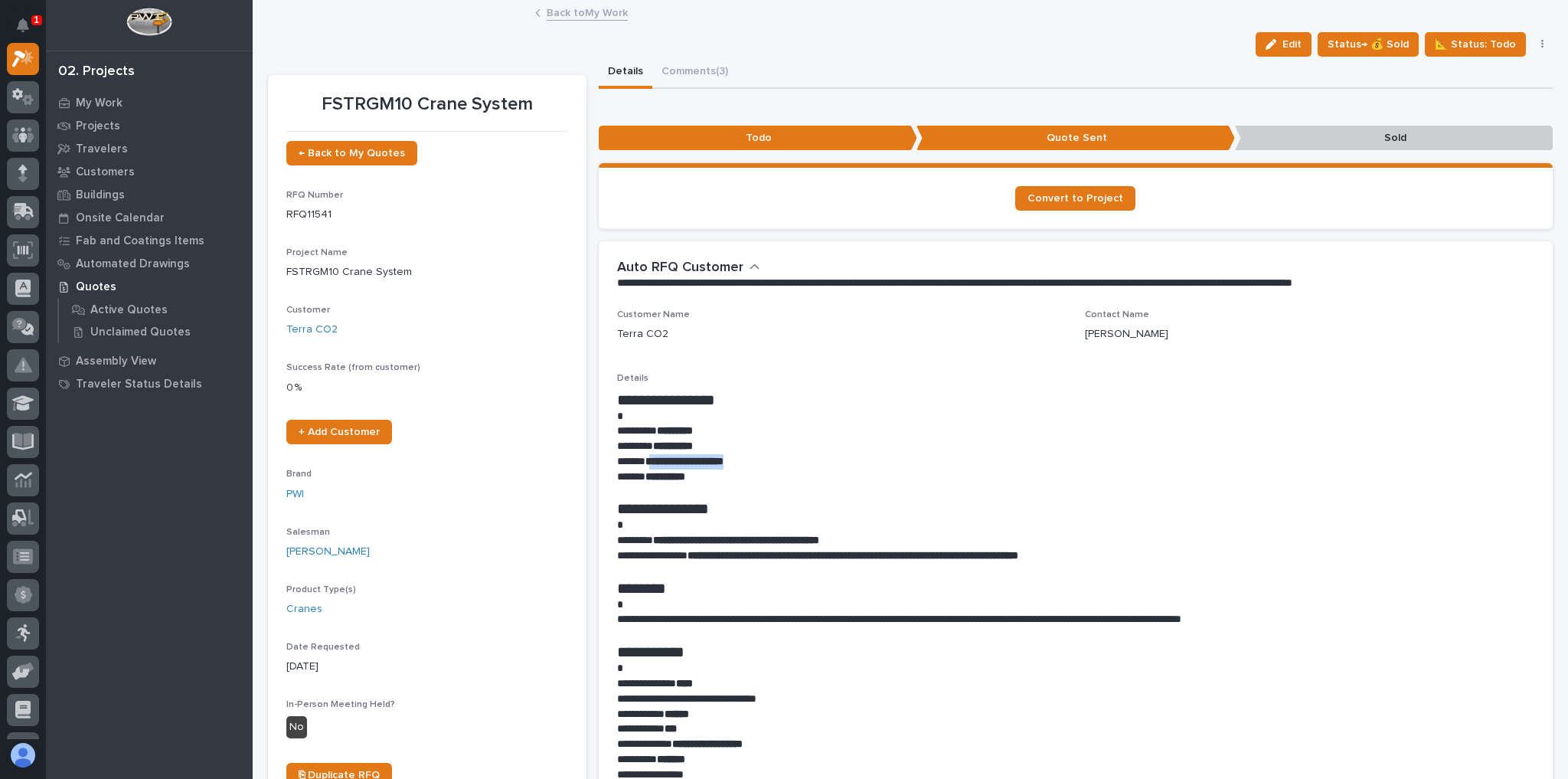
drag, startPoint x: 707, startPoint y: 460, endPoint x: 647, endPoint y: 463, distance: 60.1
click at [647, 463] on p "**********" at bounding box center [1071, 462] width 910 height 15
click at [647, 463] on strong "**********" at bounding box center [684, 461] width 78 height 11
drag, startPoint x: 643, startPoint y: 463, endPoint x: 724, endPoint y: 460, distance: 81.1
click at [724, 460] on p "**********" at bounding box center [1071, 462] width 910 height 15
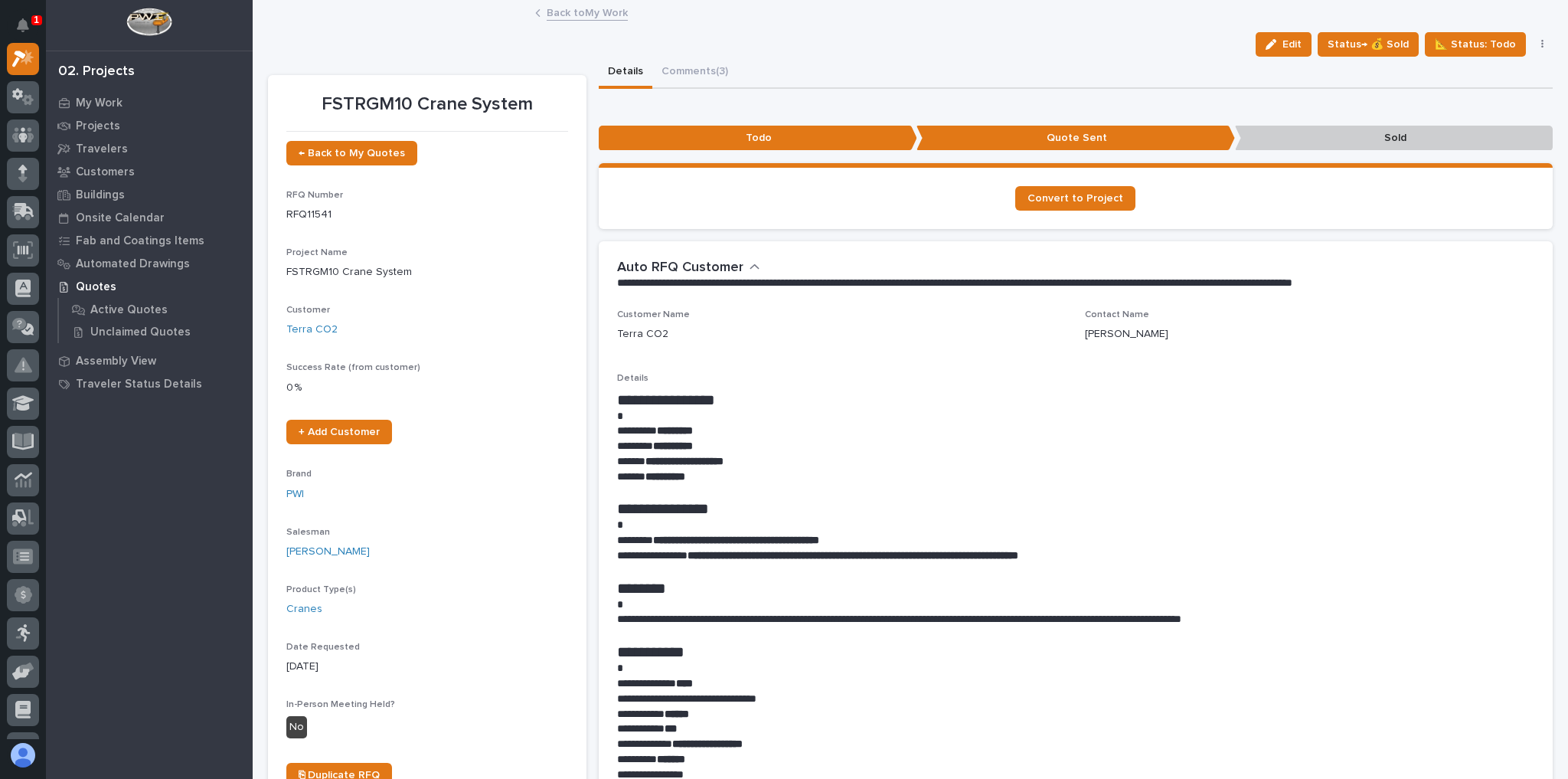
click at [723, 463] on strong "**********" at bounding box center [684, 461] width 78 height 11
drag, startPoint x: 749, startPoint y: 464, endPoint x: 643, endPoint y: 464, distance: 106.0
click at [643, 464] on p "**********" at bounding box center [1071, 462] width 910 height 15
copy strong "**********"
click at [1263, 40] on button "Edit" at bounding box center [1283, 44] width 56 height 24
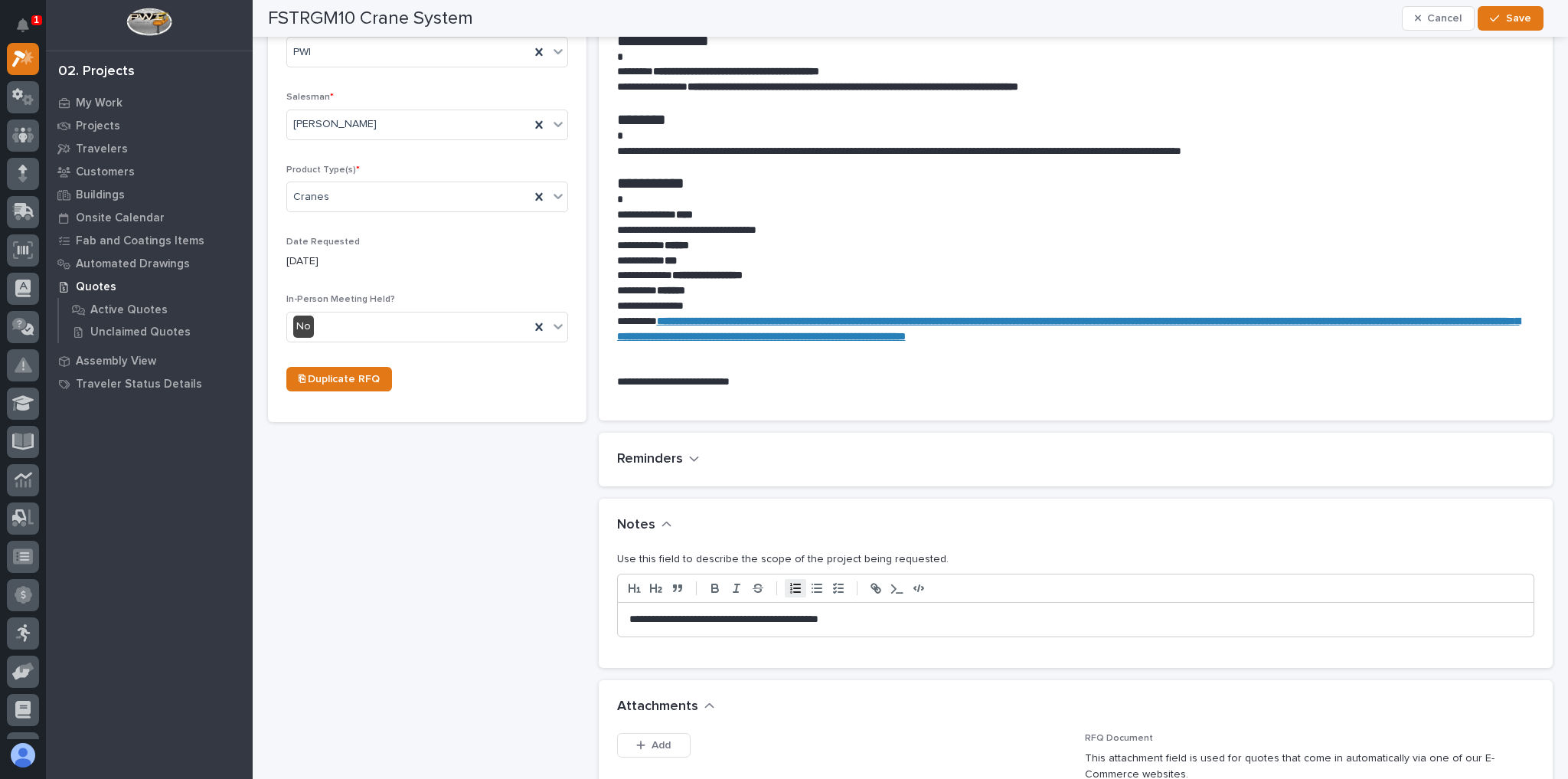
scroll to position [551, 0]
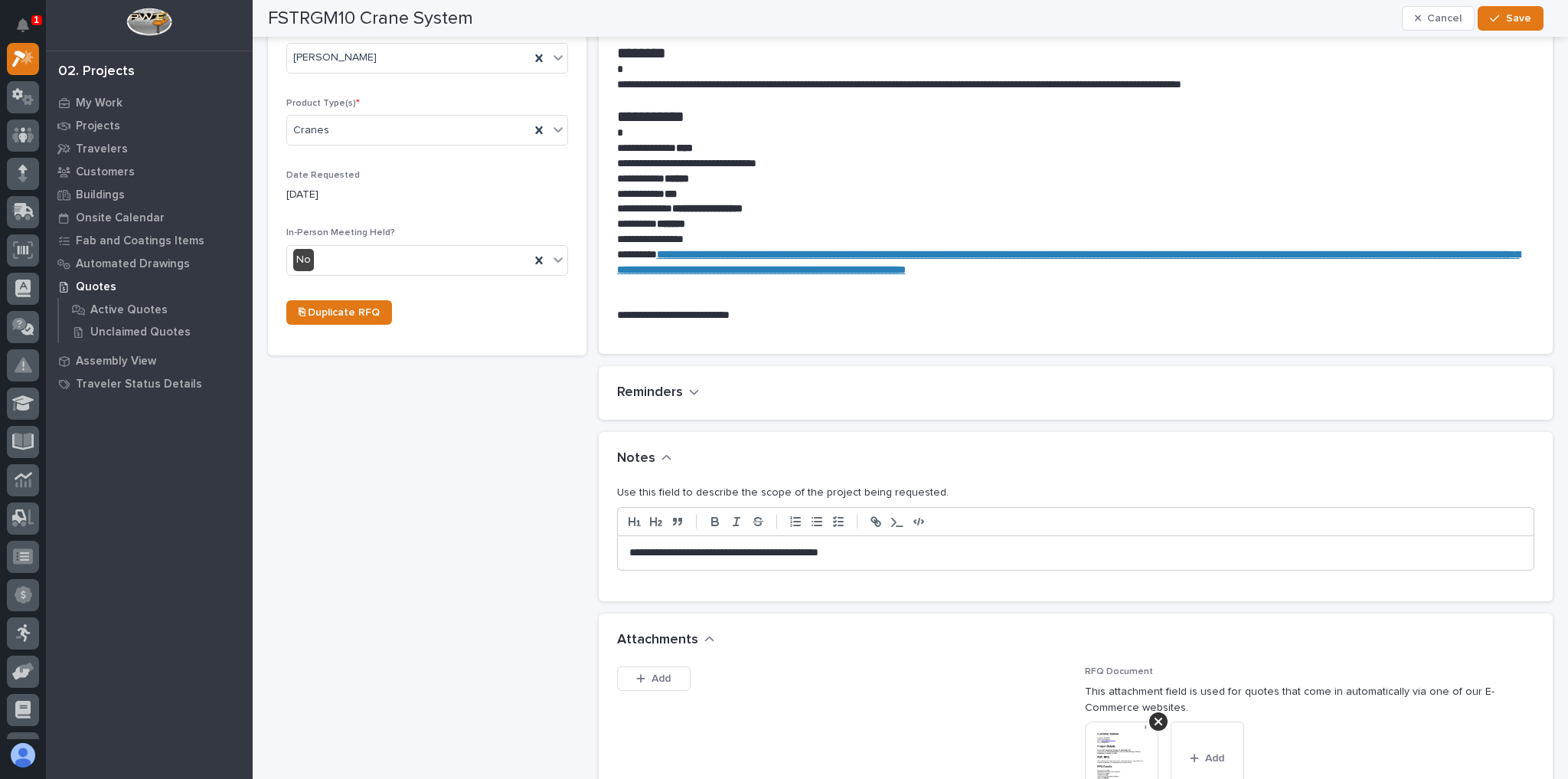
click at [883, 554] on p "**********" at bounding box center [1072, 553] width 886 height 15
click at [1510, 29] on button "Save" at bounding box center [1510, 18] width 65 height 24
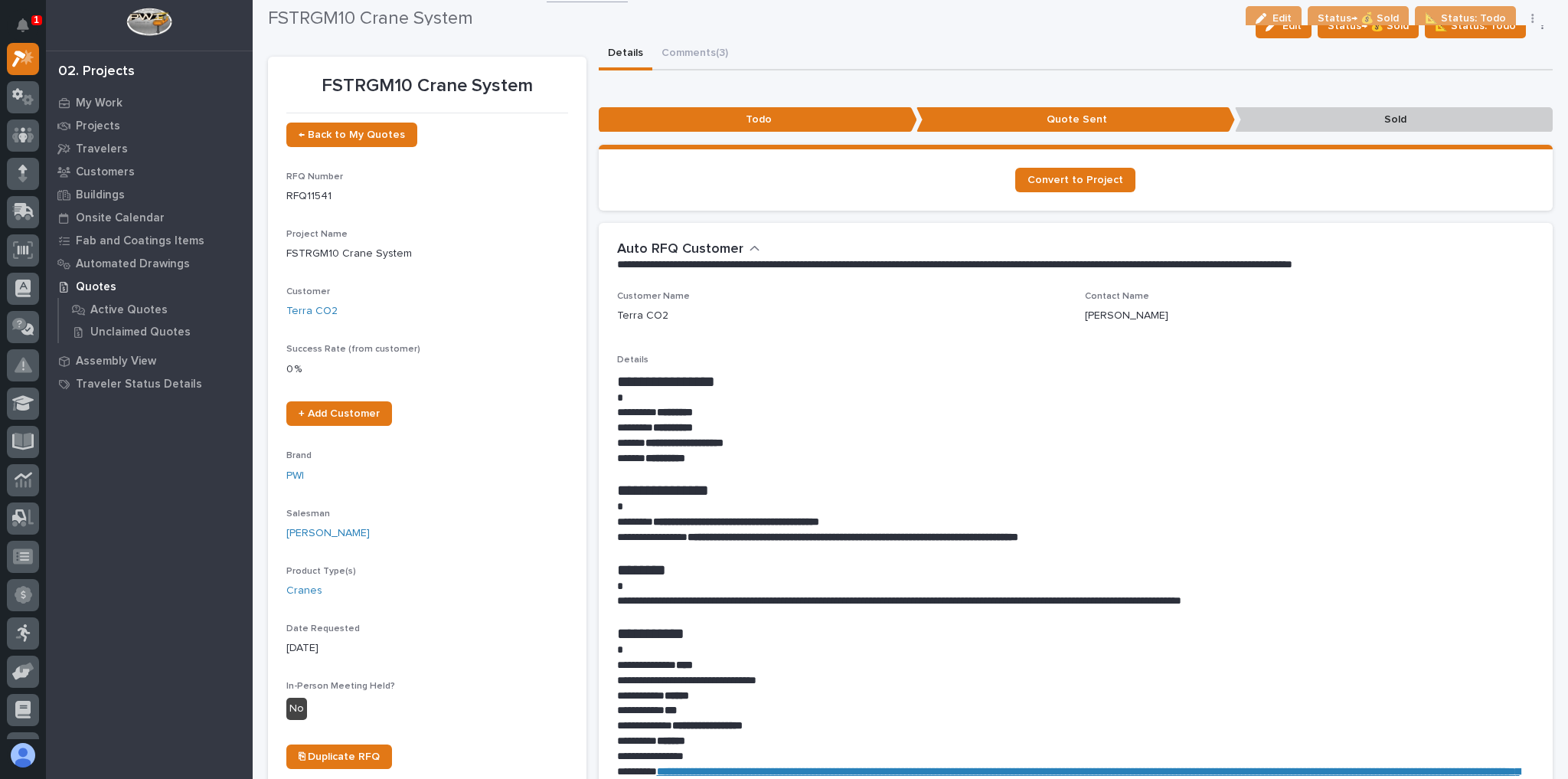
scroll to position [0, 0]
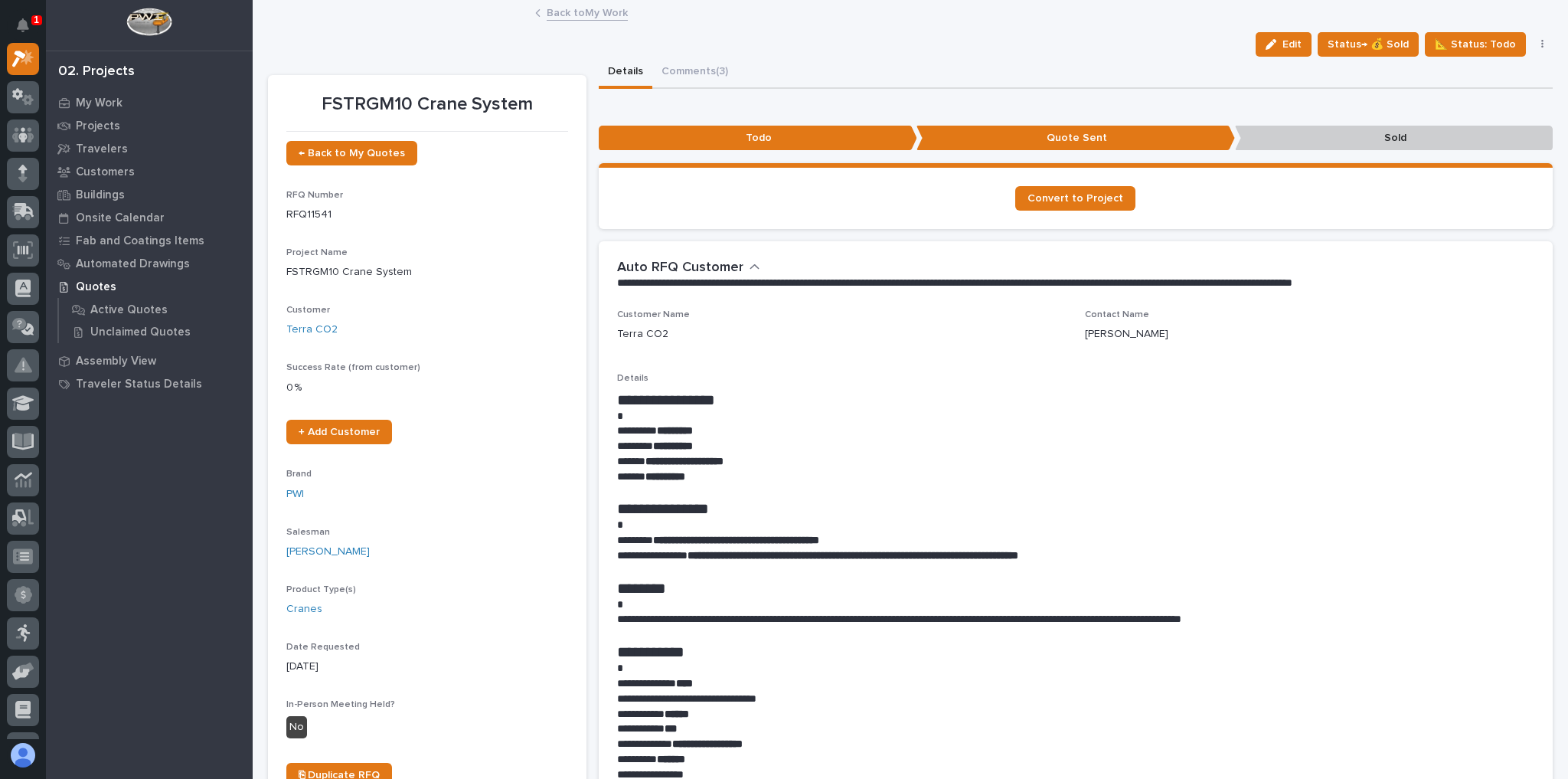
click at [552, 6] on link "Back to My Work" at bounding box center [587, 12] width 81 height 18
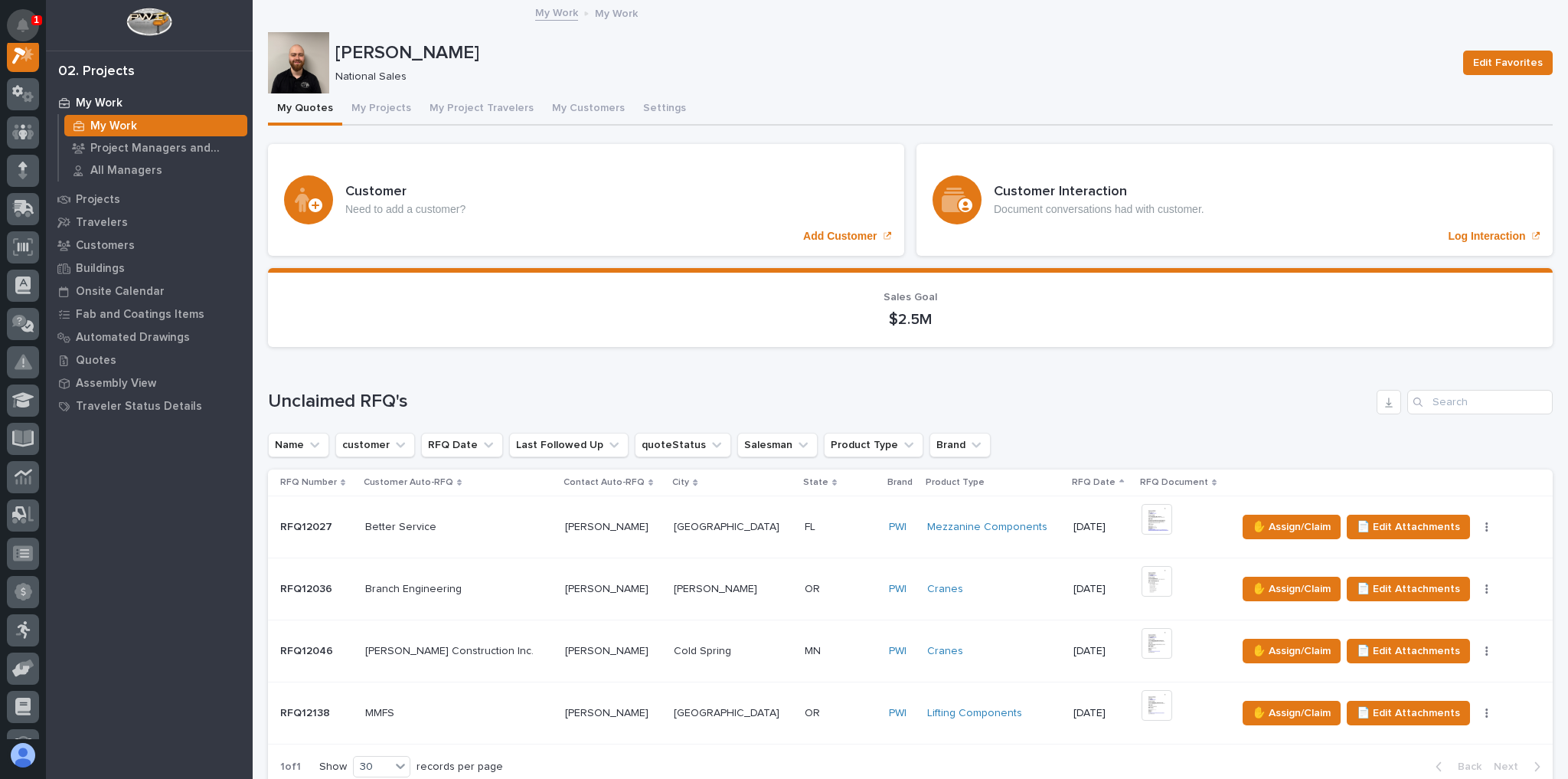
click at [26, 23] on icon "Notifications" at bounding box center [23, 25] width 13 height 14
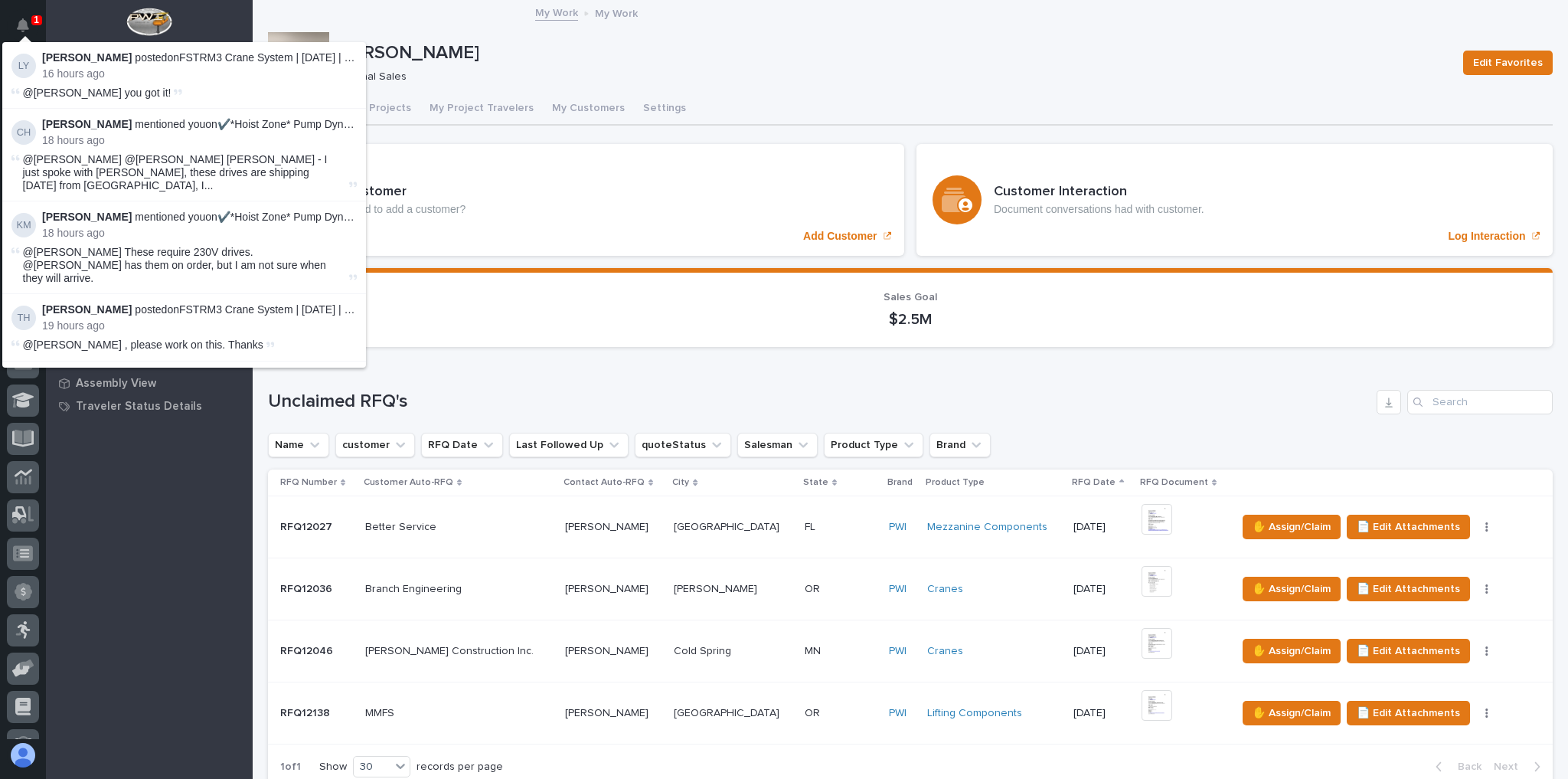
scroll to position [38, 0]
click at [375, 13] on div "My Work My Work" at bounding box center [910, 14] width 1315 height 22
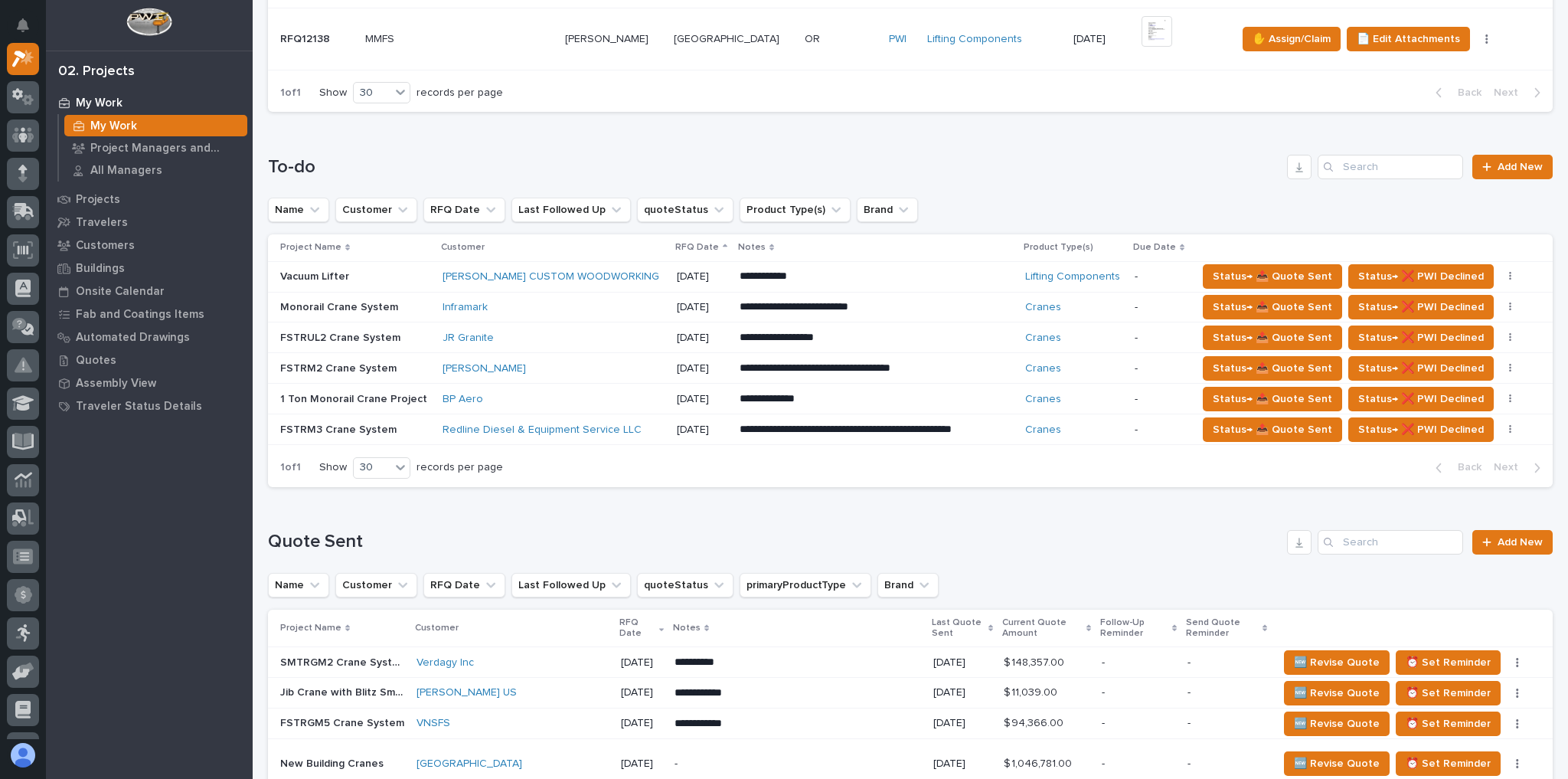
scroll to position [0, 0]
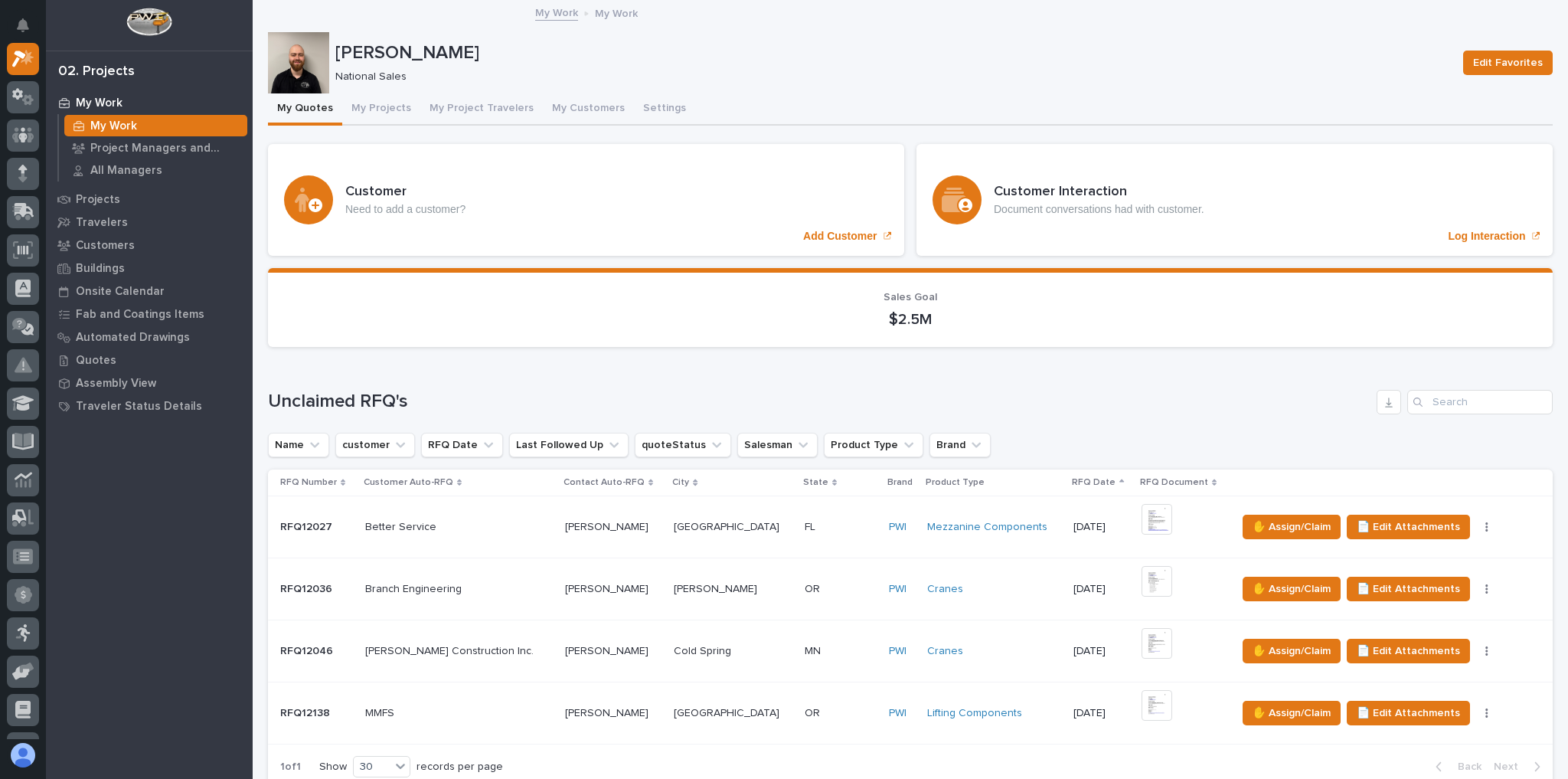
click at [513, 648] on p at bounding box center [459, 651] width 188 height 13
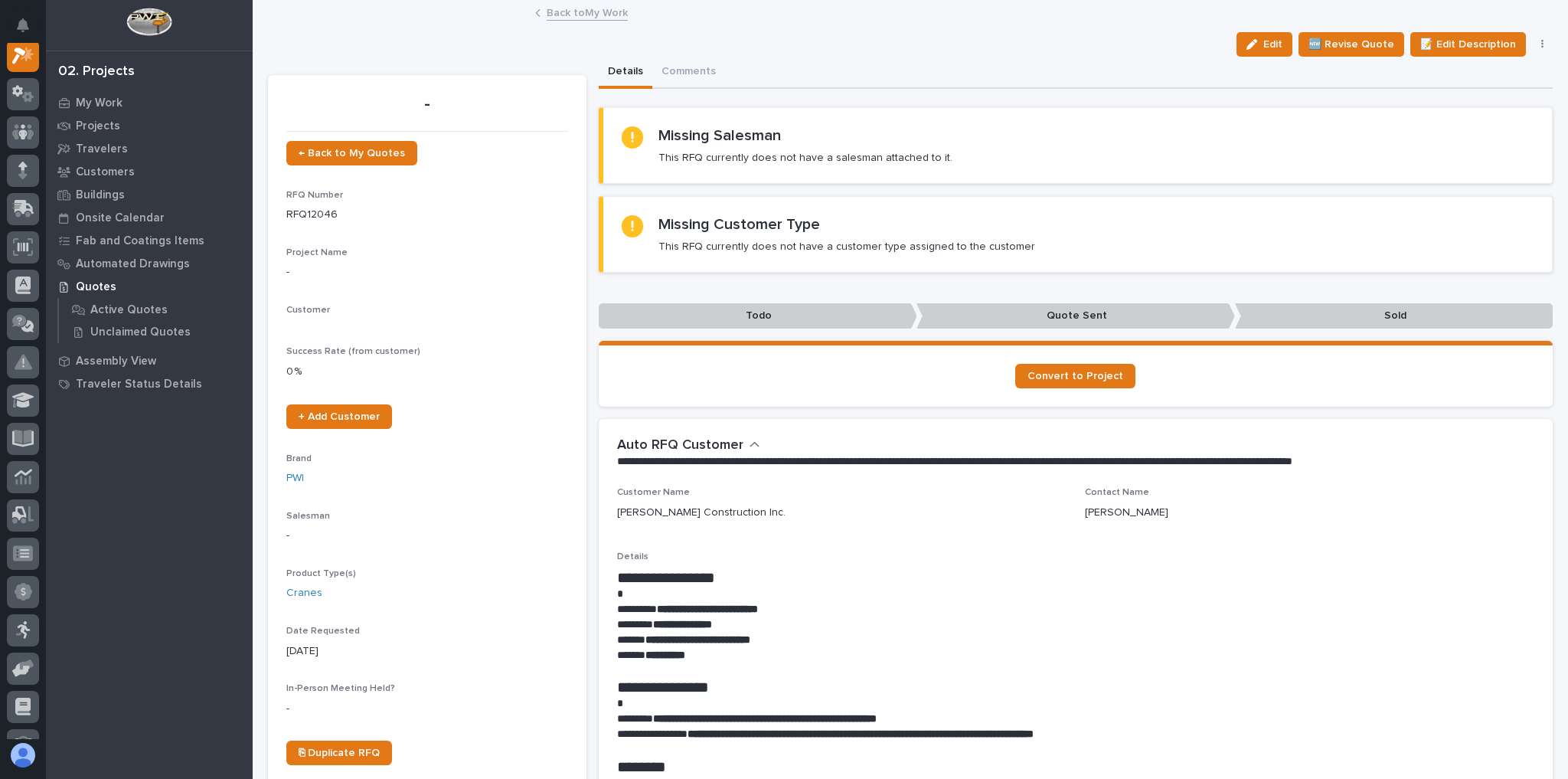
scroll to position [38, 0]
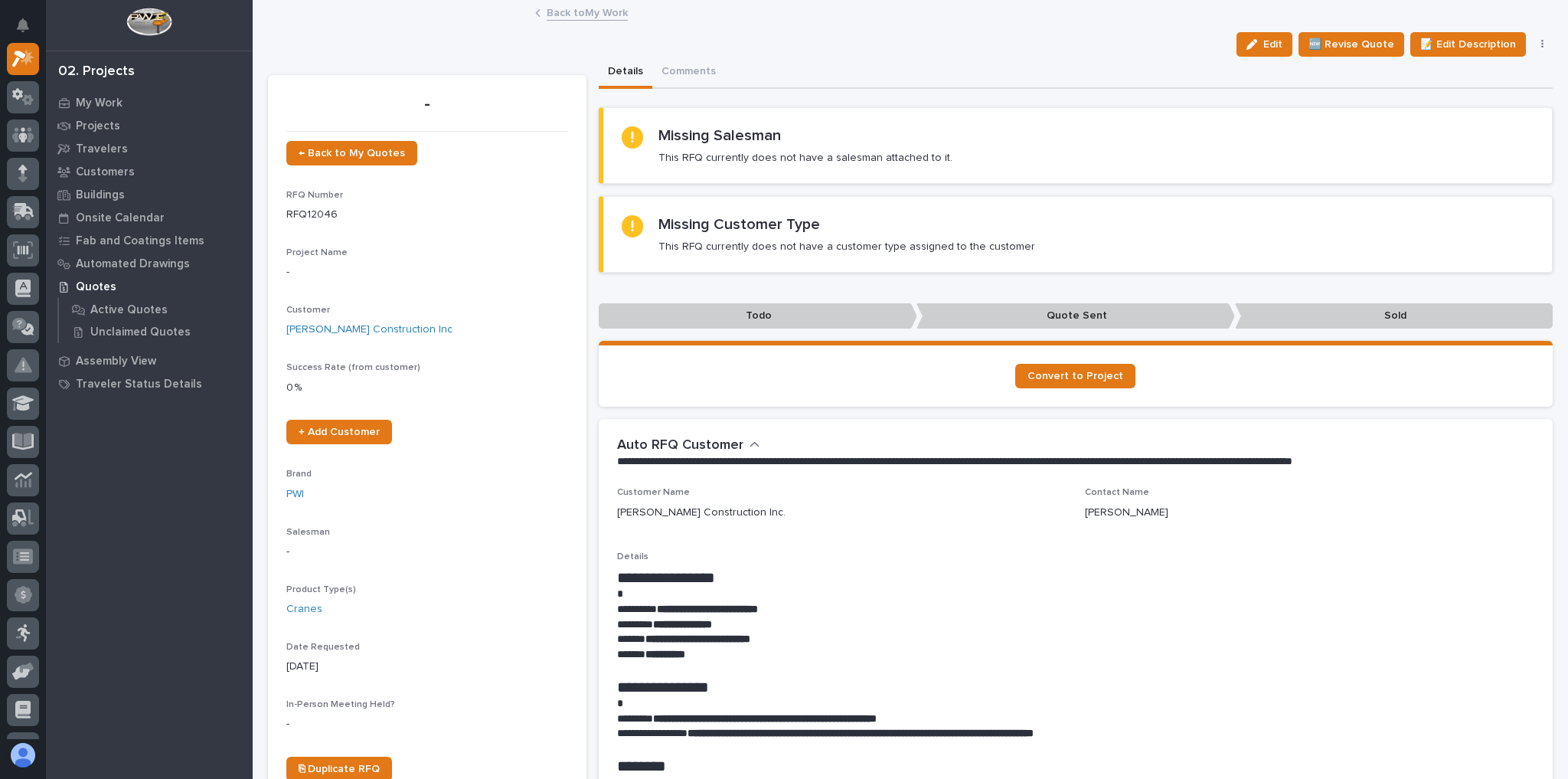
click at [593, 18] on link "Back to My Work" at bounding box center [587, 12] width 81 height 18
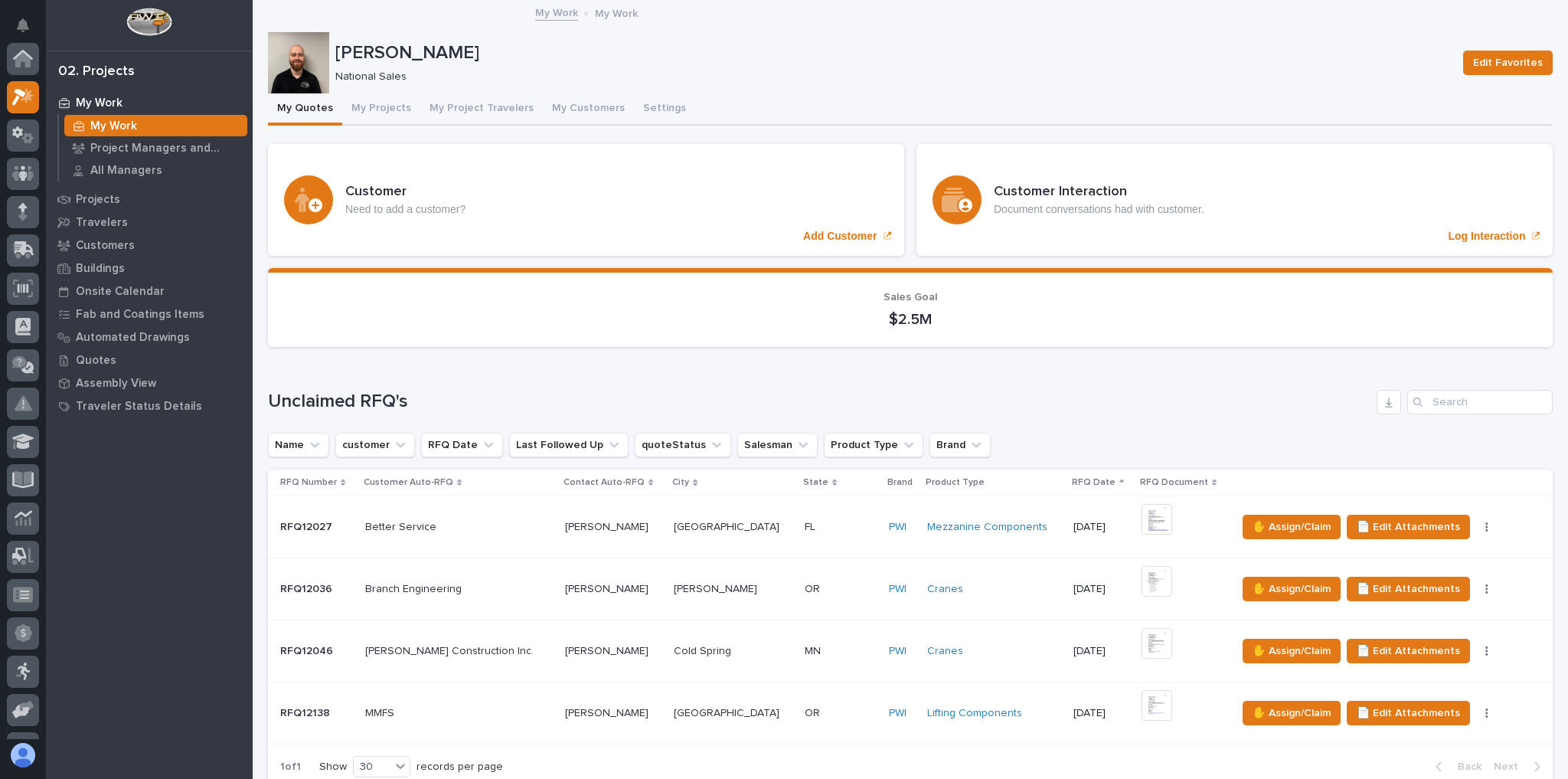
scroll to position [42, 0]
click at [21, 58] on icon at bounding box center [28, 53] width 13 height 15
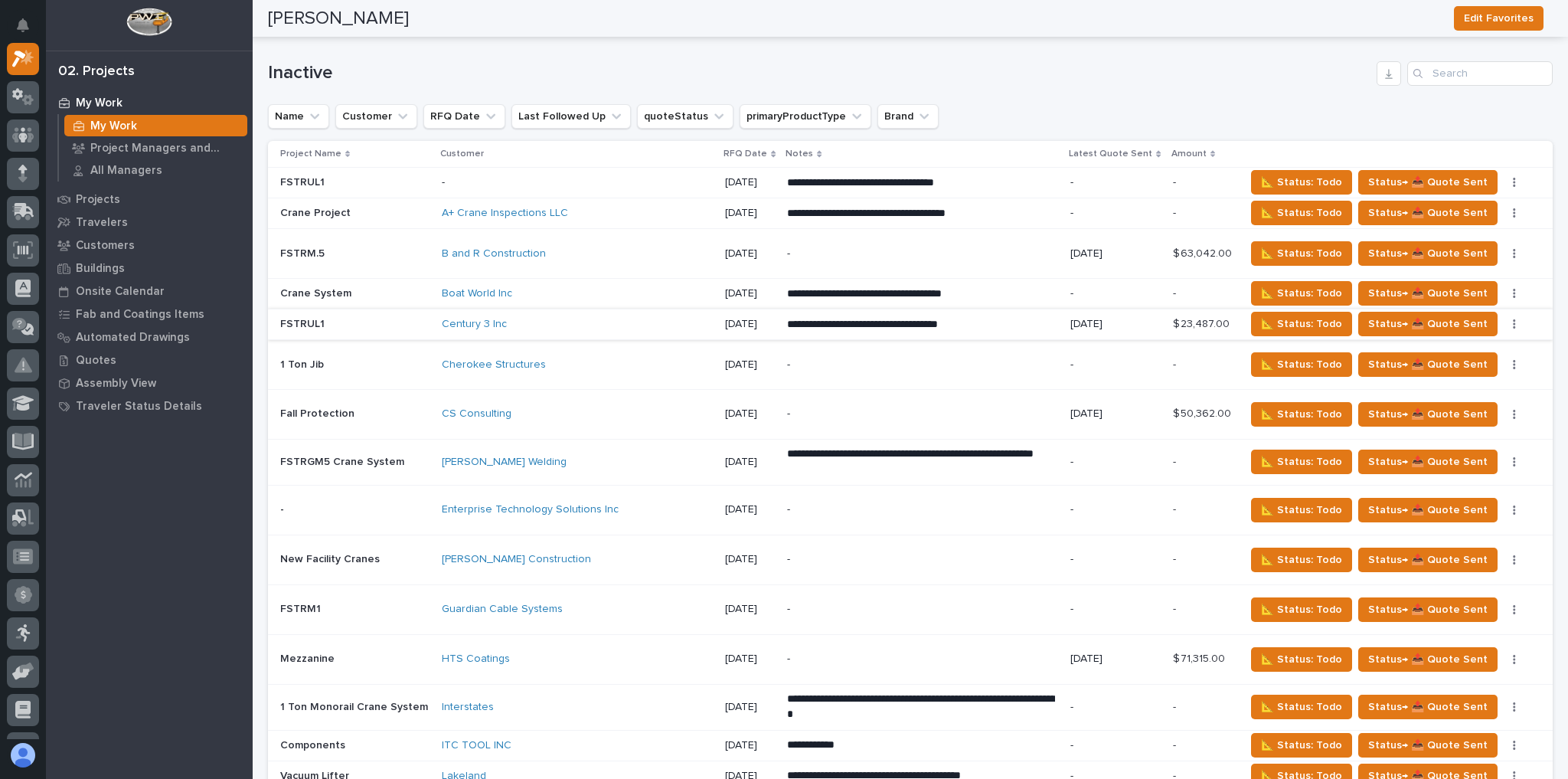
scroll to position [2328, 0]
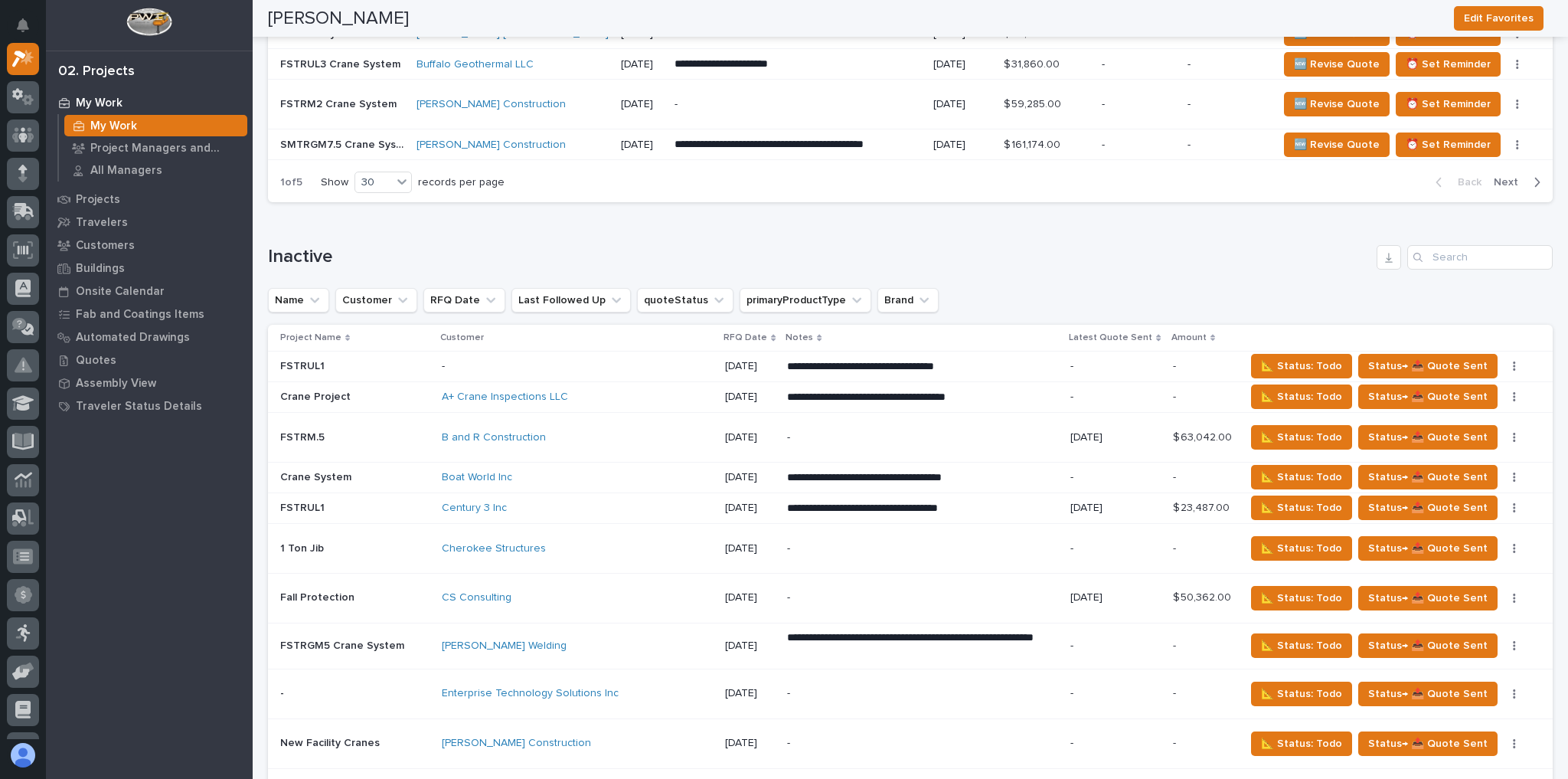
click at [556, 585] on div "CS Consulting" at bounding box center [577, 598] width 271 height 25
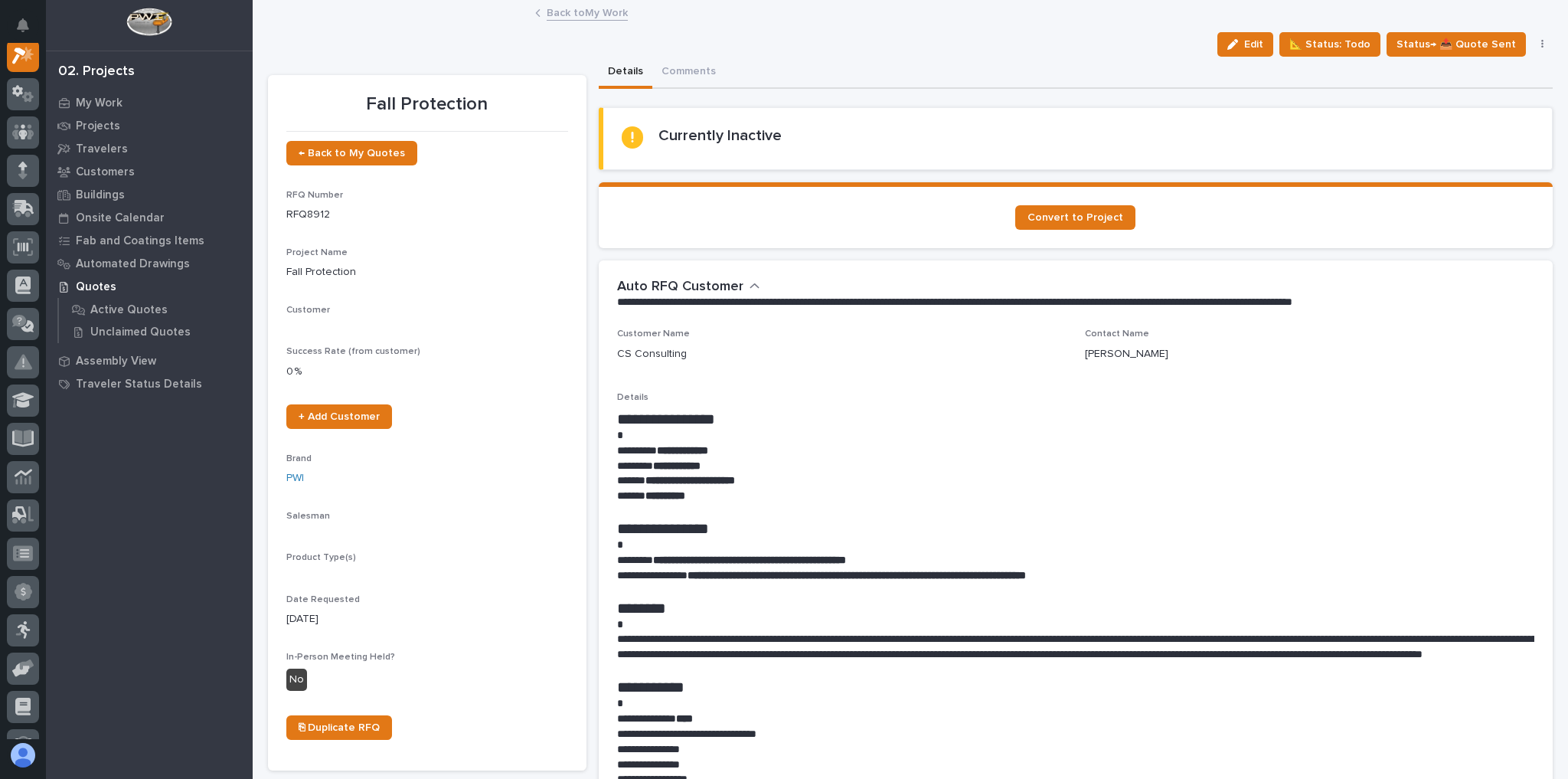
scroll to position [38, 0]
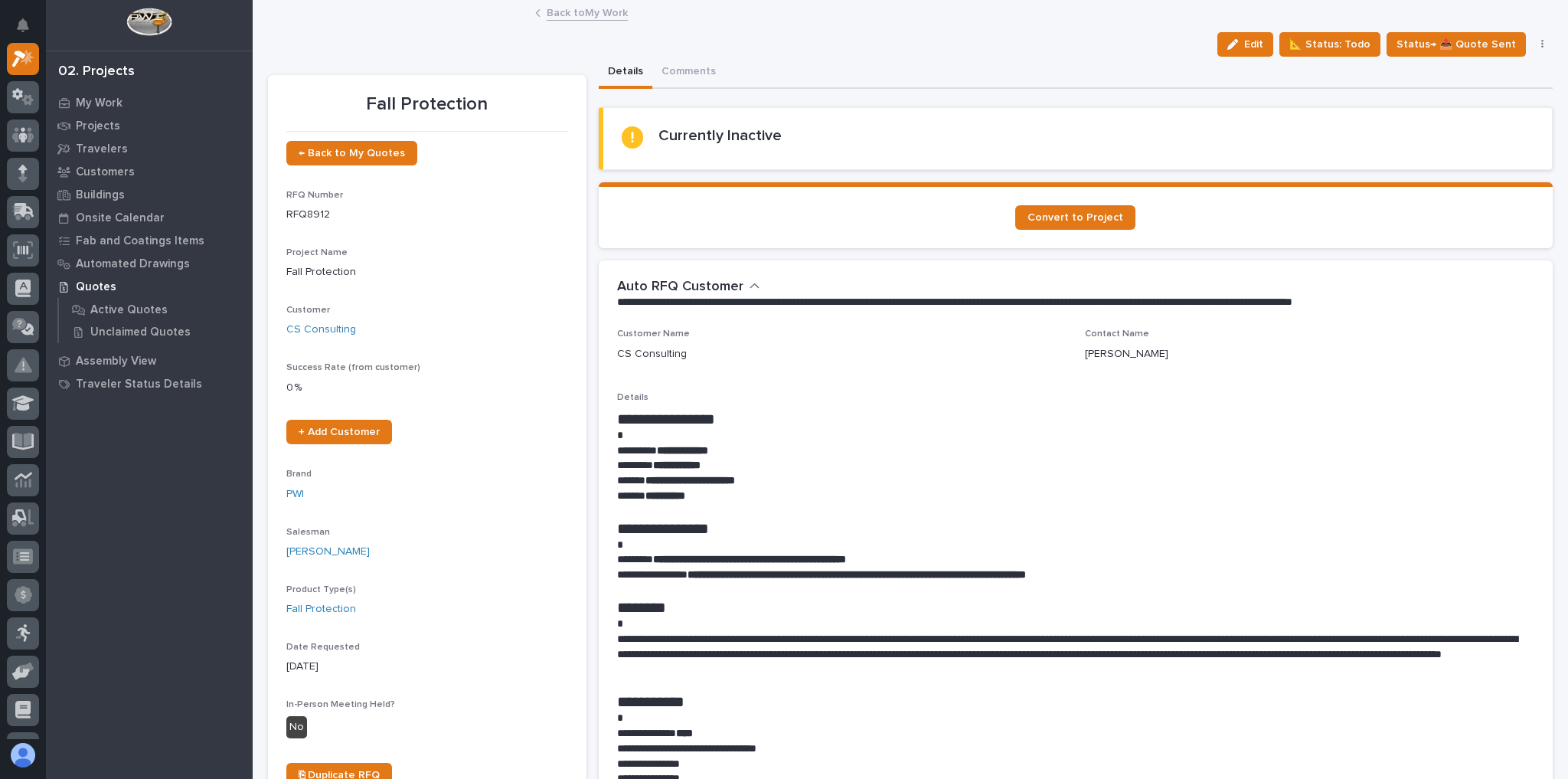
click at [1531, 42] on button "button" at bounding box center [1542, 44] width 22 height 11
click at [837, 33] on div "Edit 📐 Status: Todo Status→ 📤 Quote Sent 🆕 Revise Quote 📝 Edit Description 📞 Ed…" at bounding box center [910, 44] width 1284 height 24
click at [612, 8] on link "Back to My Work" at bounding box center [587, 12] width 81 height 18
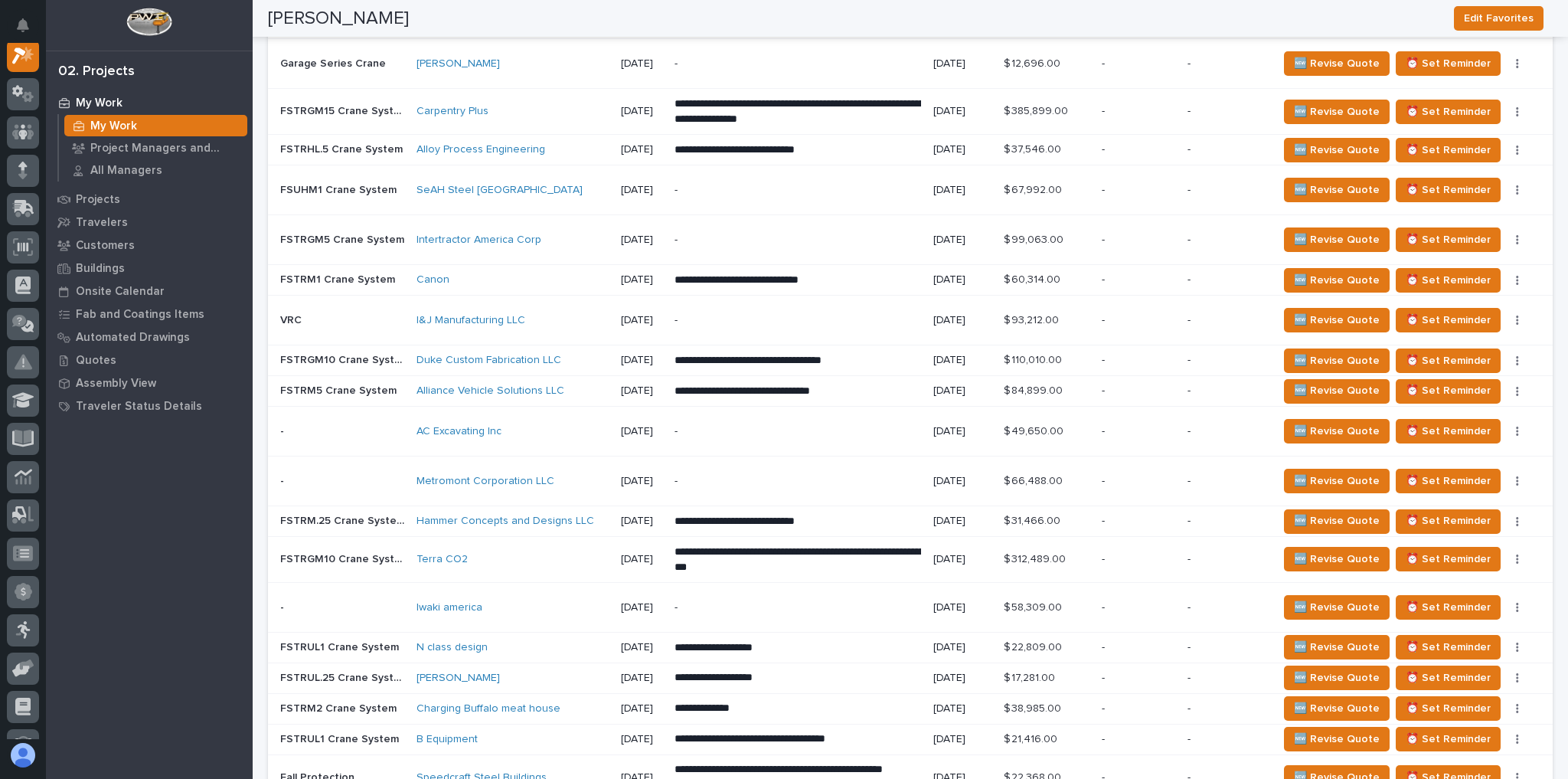
scroll to position [3002, 0]
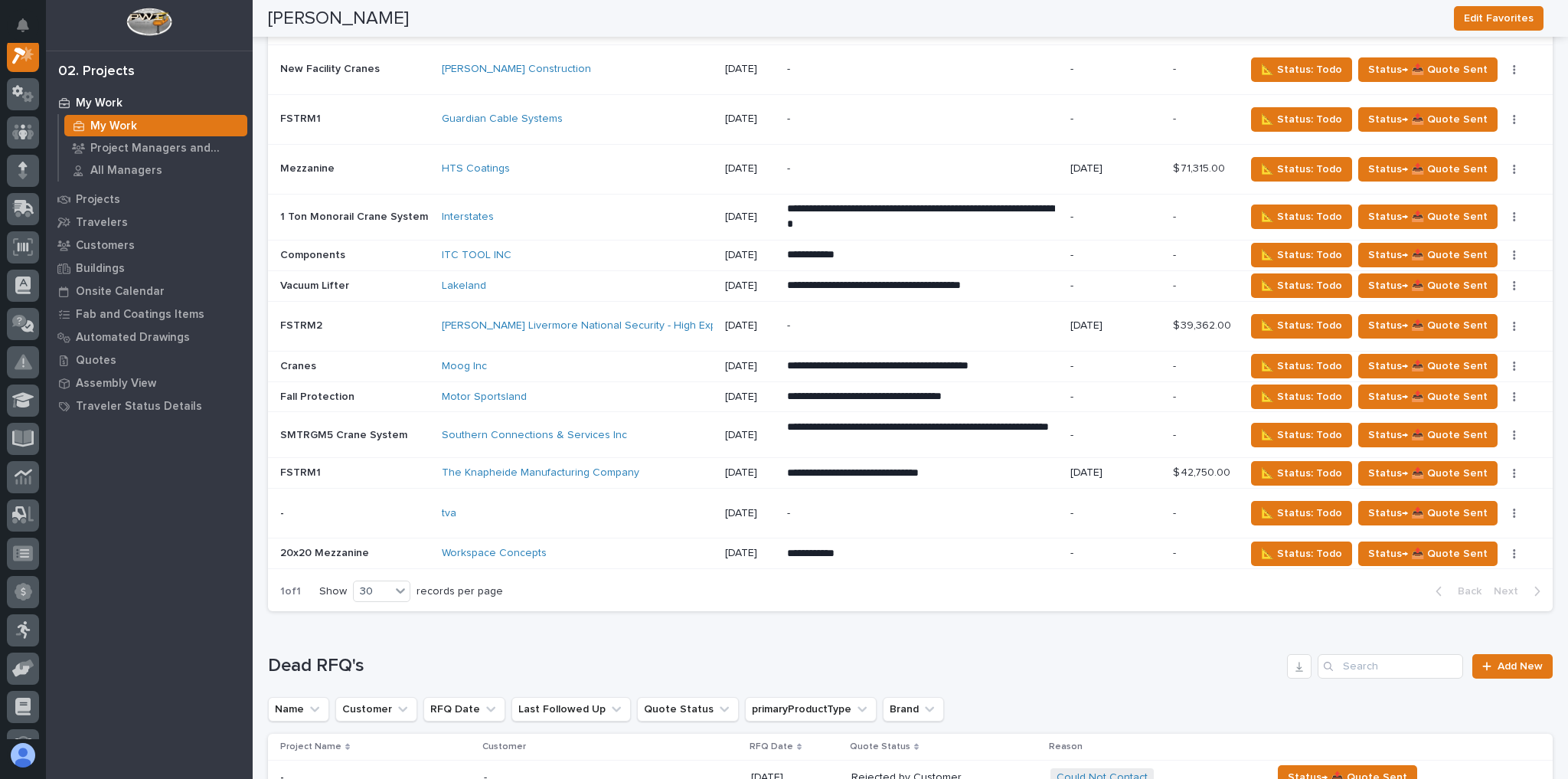
click at [837, 496] on div "-" at bounding box center [920, 513] width 268 height 34
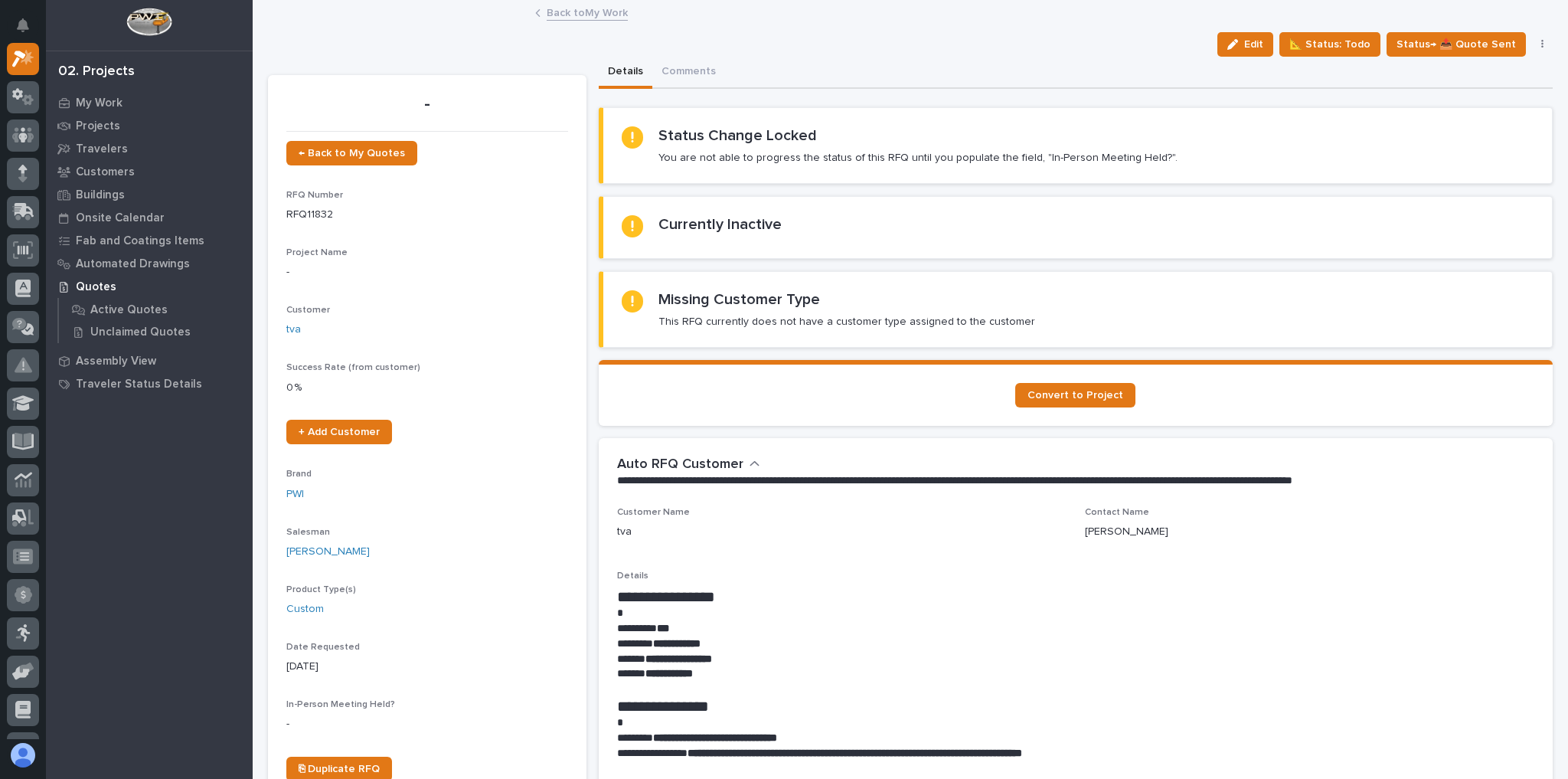
click at [597, 9] on link "Back to My Work" at bounding box center [587, 12] width 81 height 18
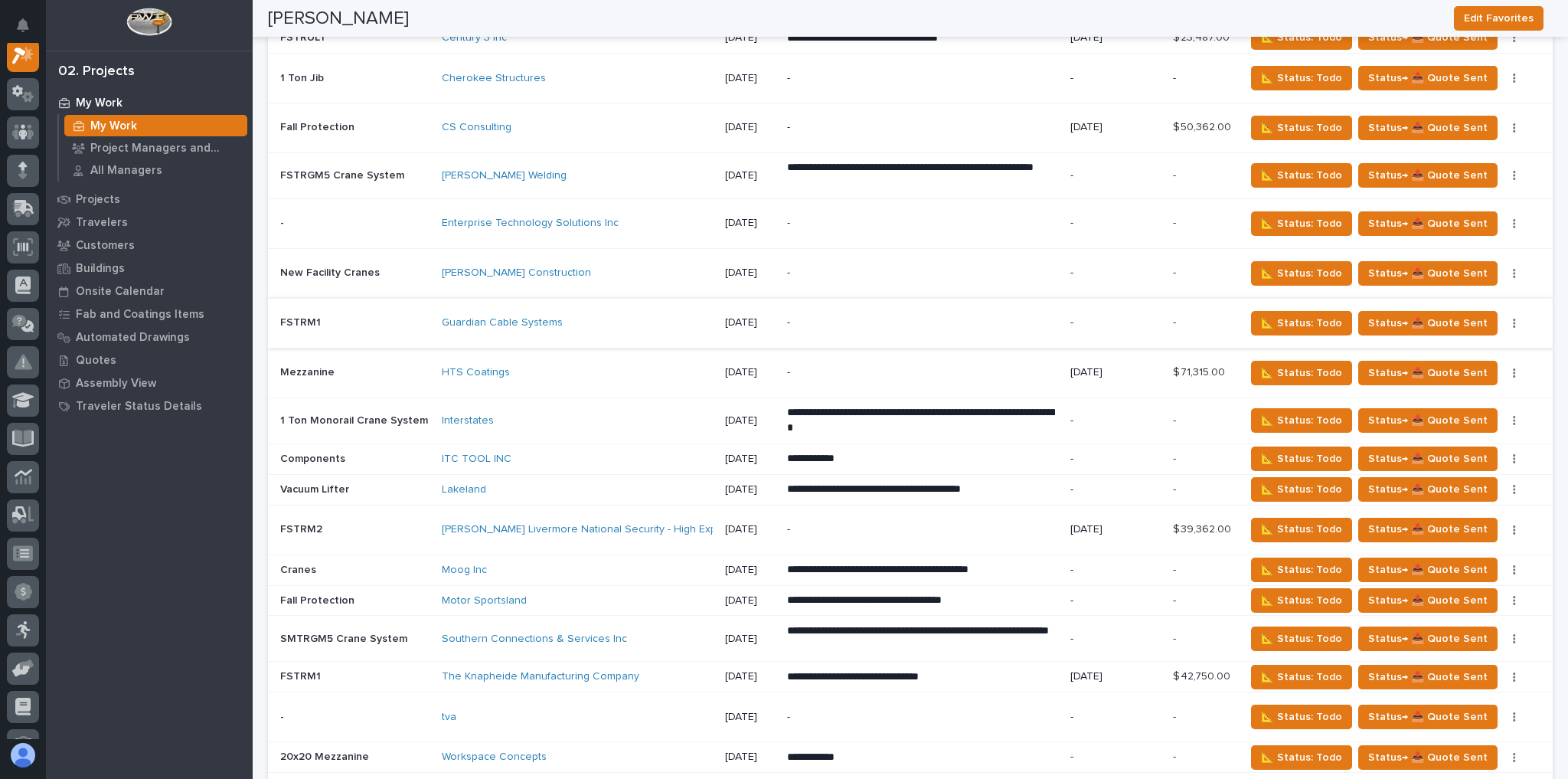
scroll to position [2818, 0]
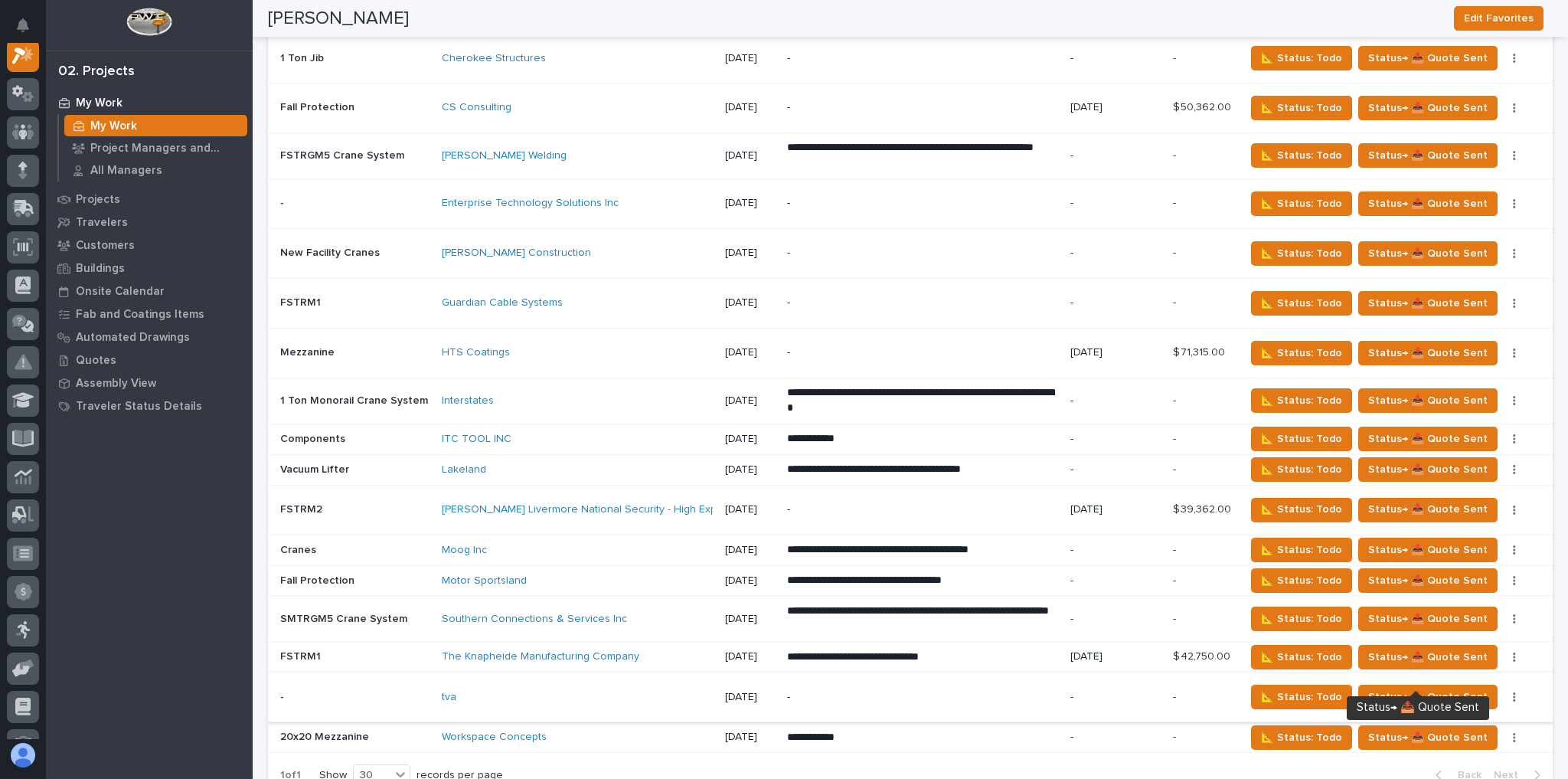
click at [1512, 691] on icon "button" at bounding box center [1514, 696] width 3 height 11
click at [1470, 712] on span "Status→ 👎 Rejected" at bounding box center [1453, 721] width 100 height 18
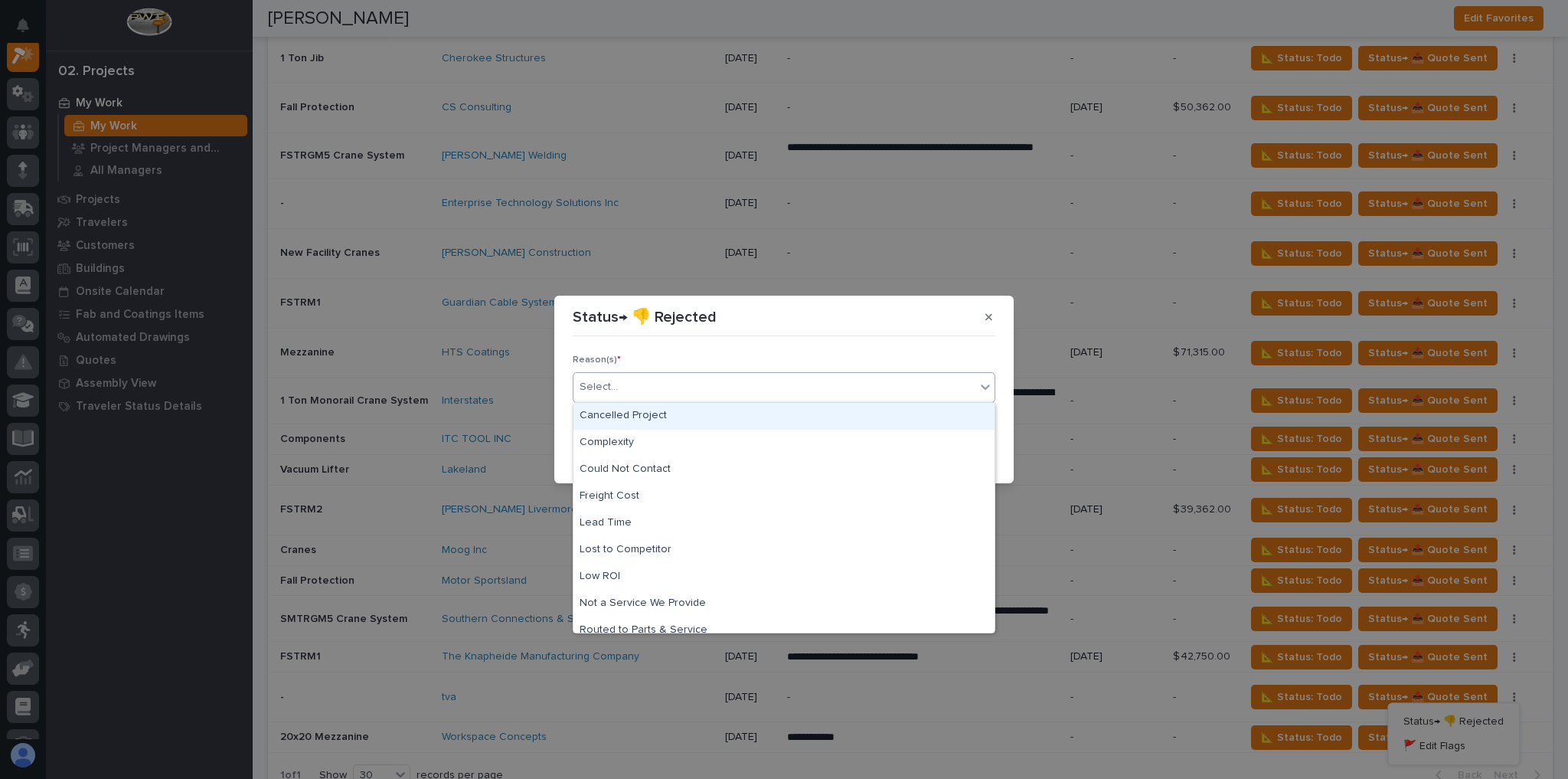
click at [731, 384] on div "Select..." at bounding box center [774, 387] width 402 height 25
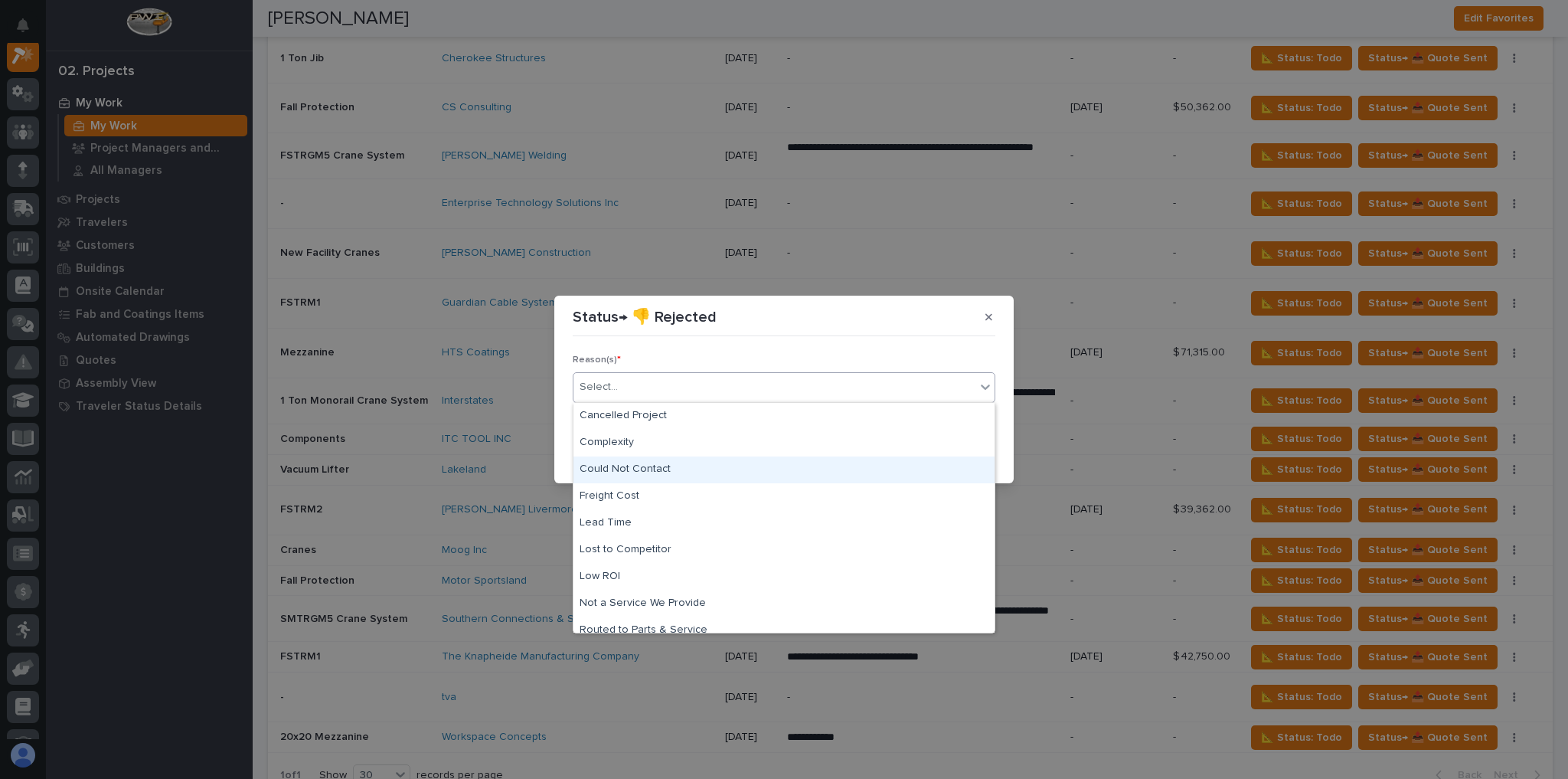
click at [615, 468] on div "Could Not Contact" at bounding box center [784, 470] width 421 height 27
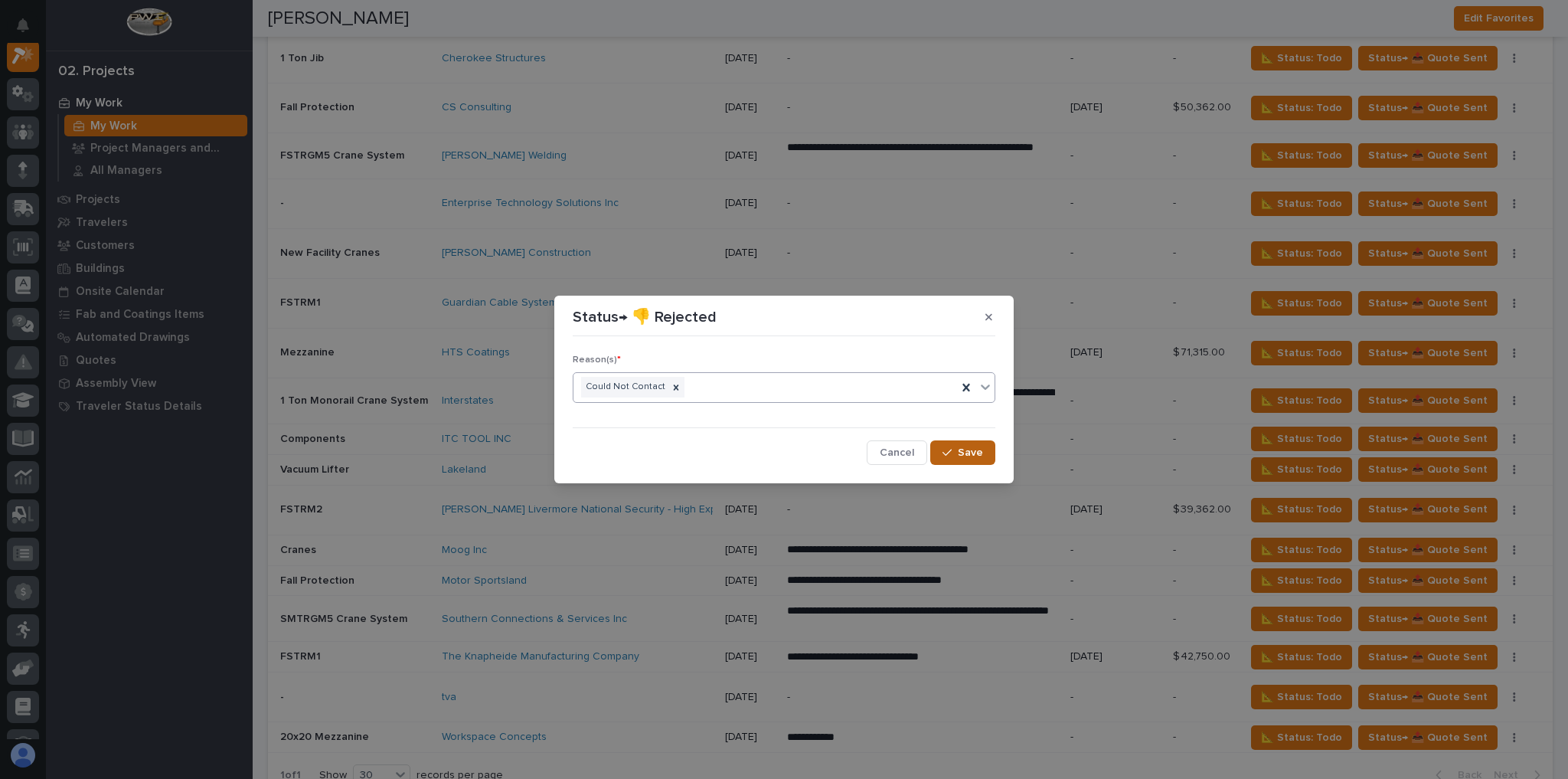
click at [957, 451] on div "button" at bounding box center [950, 453] width 15 height 11
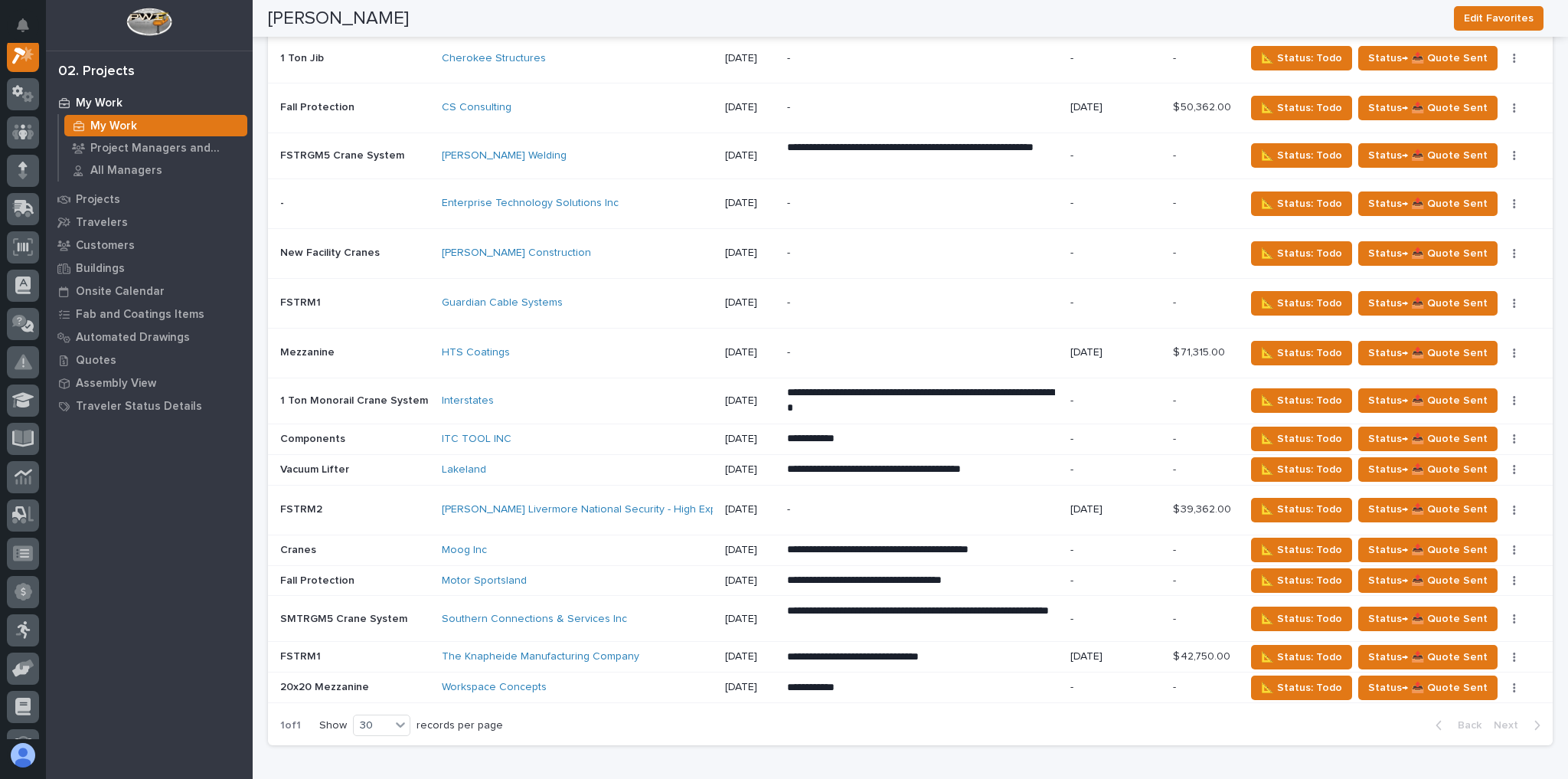
click at [581, 296] on div "Guardian Cable Systems" at bounding box center [575, 303] width 268 height 13
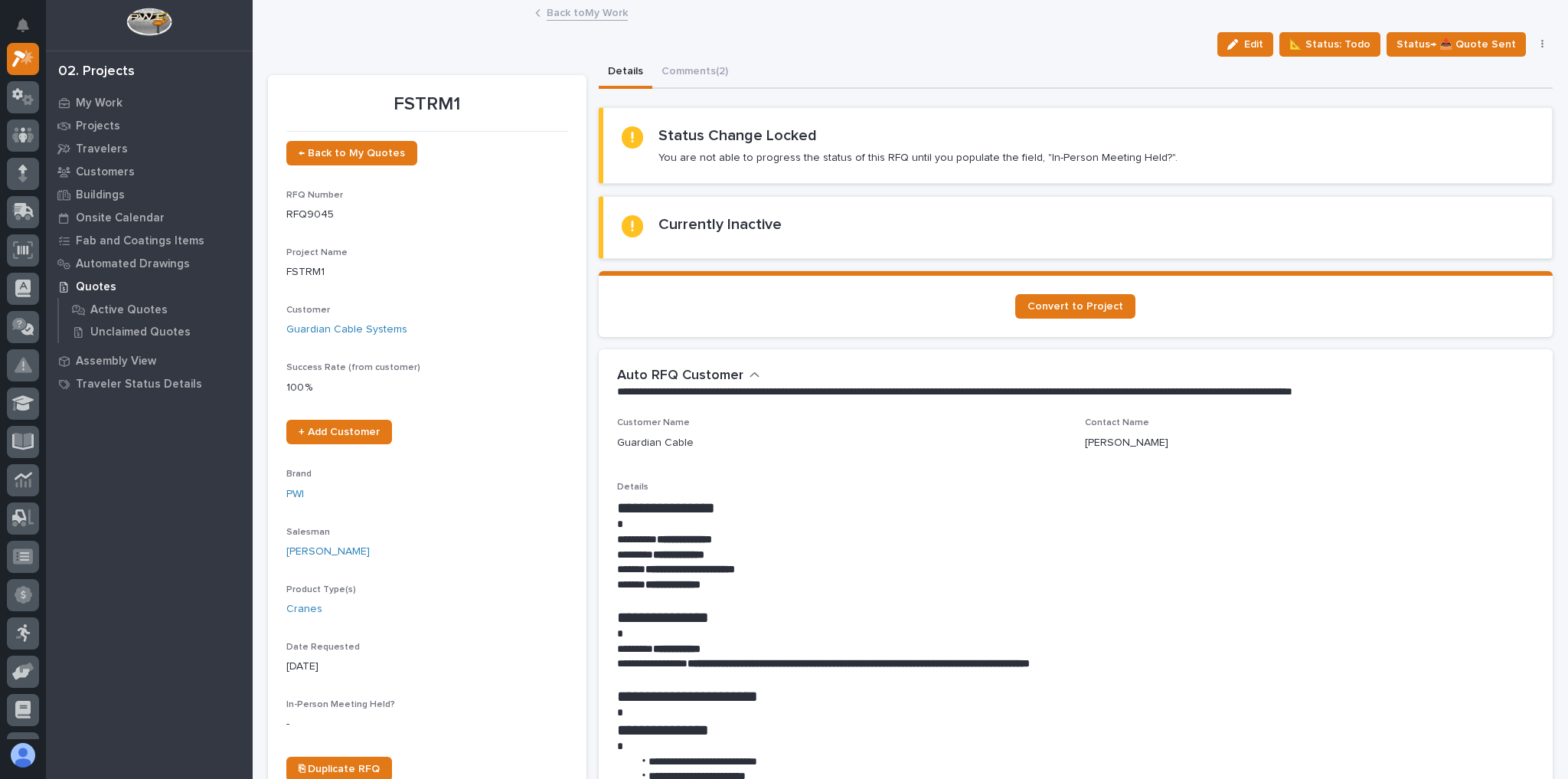
click at [603, 8] on link "Back to My Work" at bounding box center [587, 12] width 81 height 18
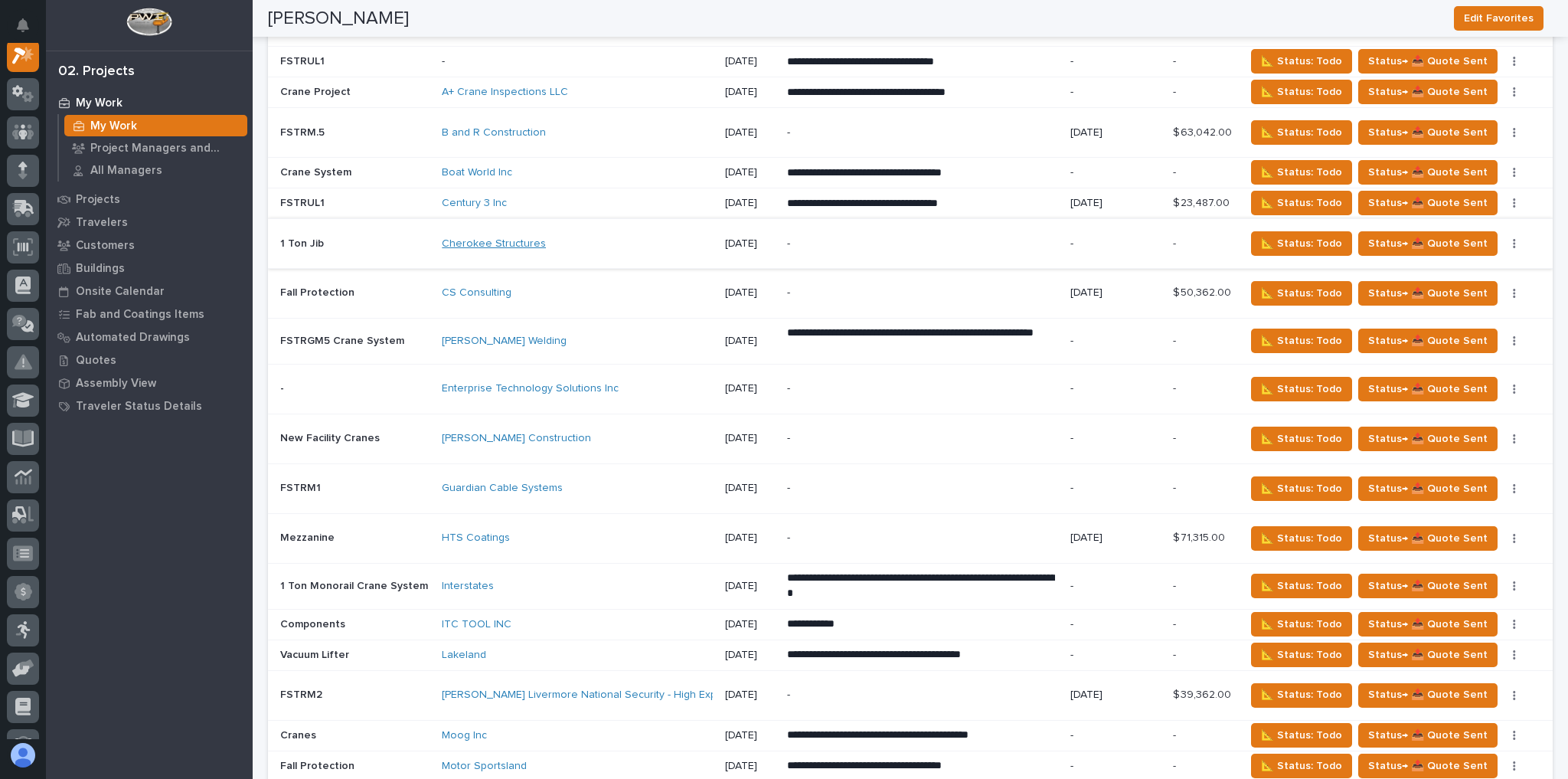
scroll to position [2634, 0]
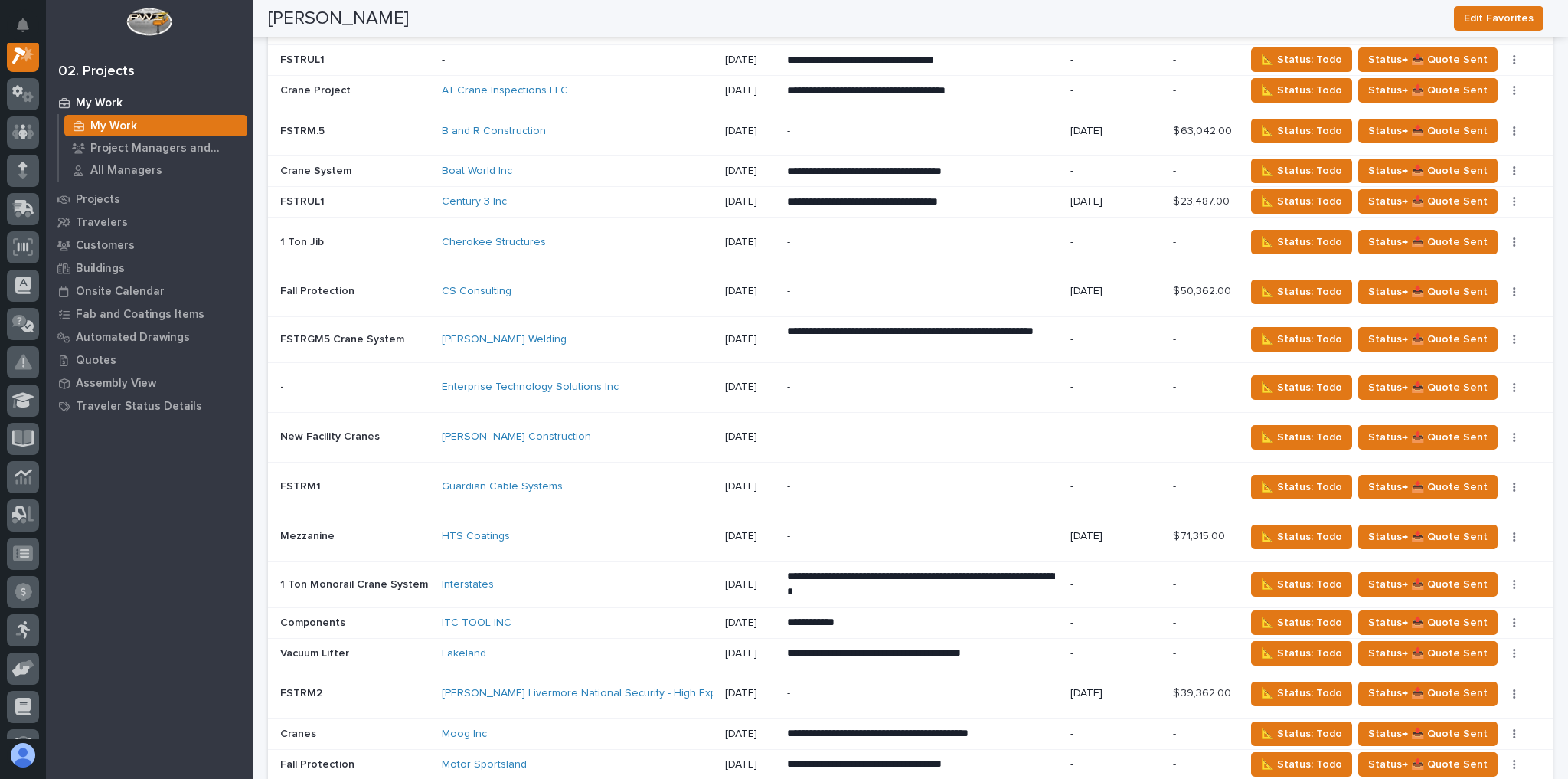
click at [1117, 480] on p "-" at bounding box center [1115, 487] width 90 height 13
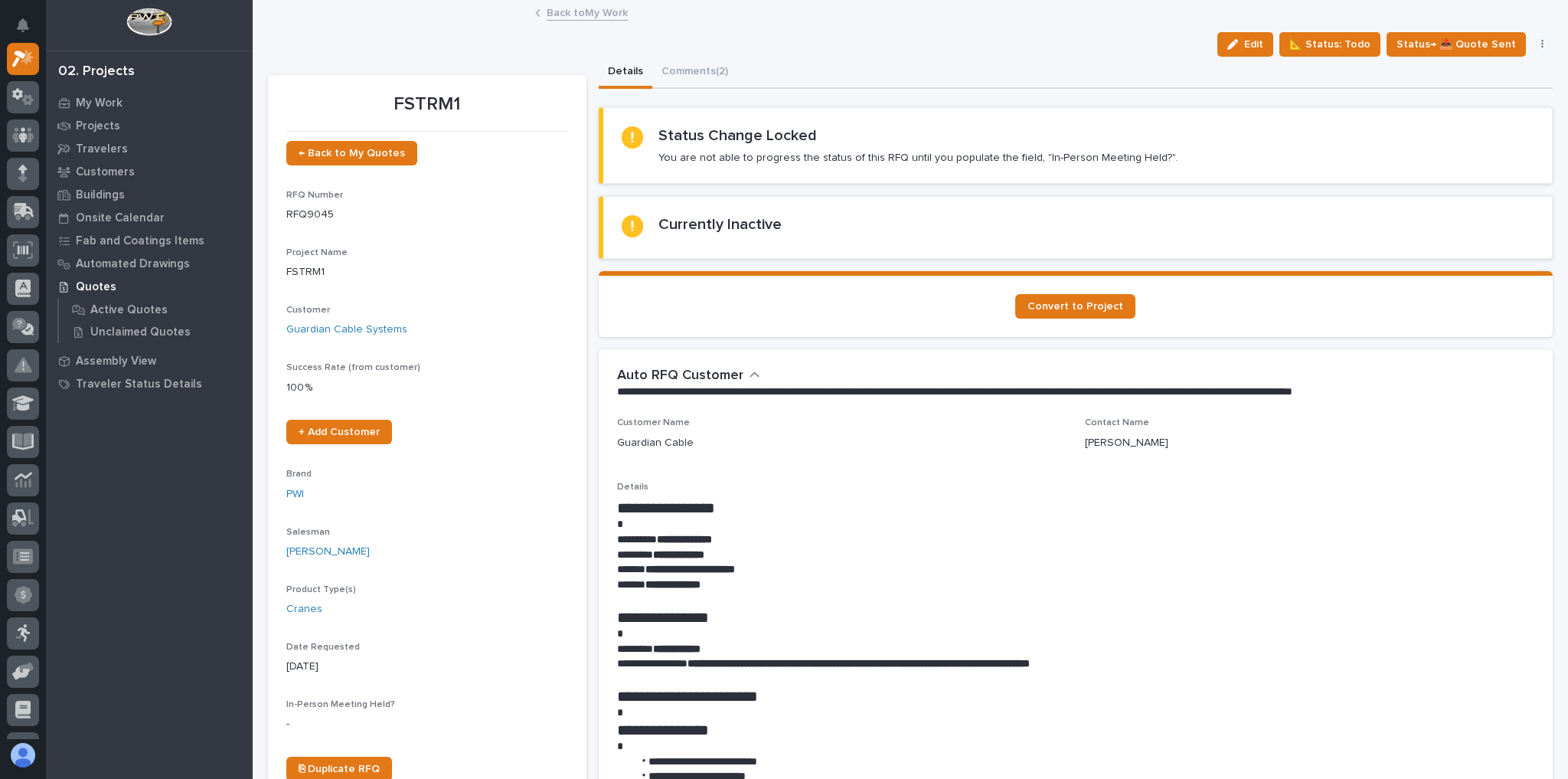
click at [1535, 43] on button "button" at bounding box center [1542, 44] width 22 height 11
click at [1057, 40] on div "Edit 📐 Status: Todo Status→ 📤 Quote Sent 🆕 Revise Quote 📝 Edit Description 📞 Ed…" at bounding box center [910, 44] width 1284 height 24
click at [597, 9] on link "Back to My Work" at bounding box center [587, 12] width 81 height 18
click at [1074, 306] on span "Convert to Project" at bounding box center [1075, 306] width 96 height 11
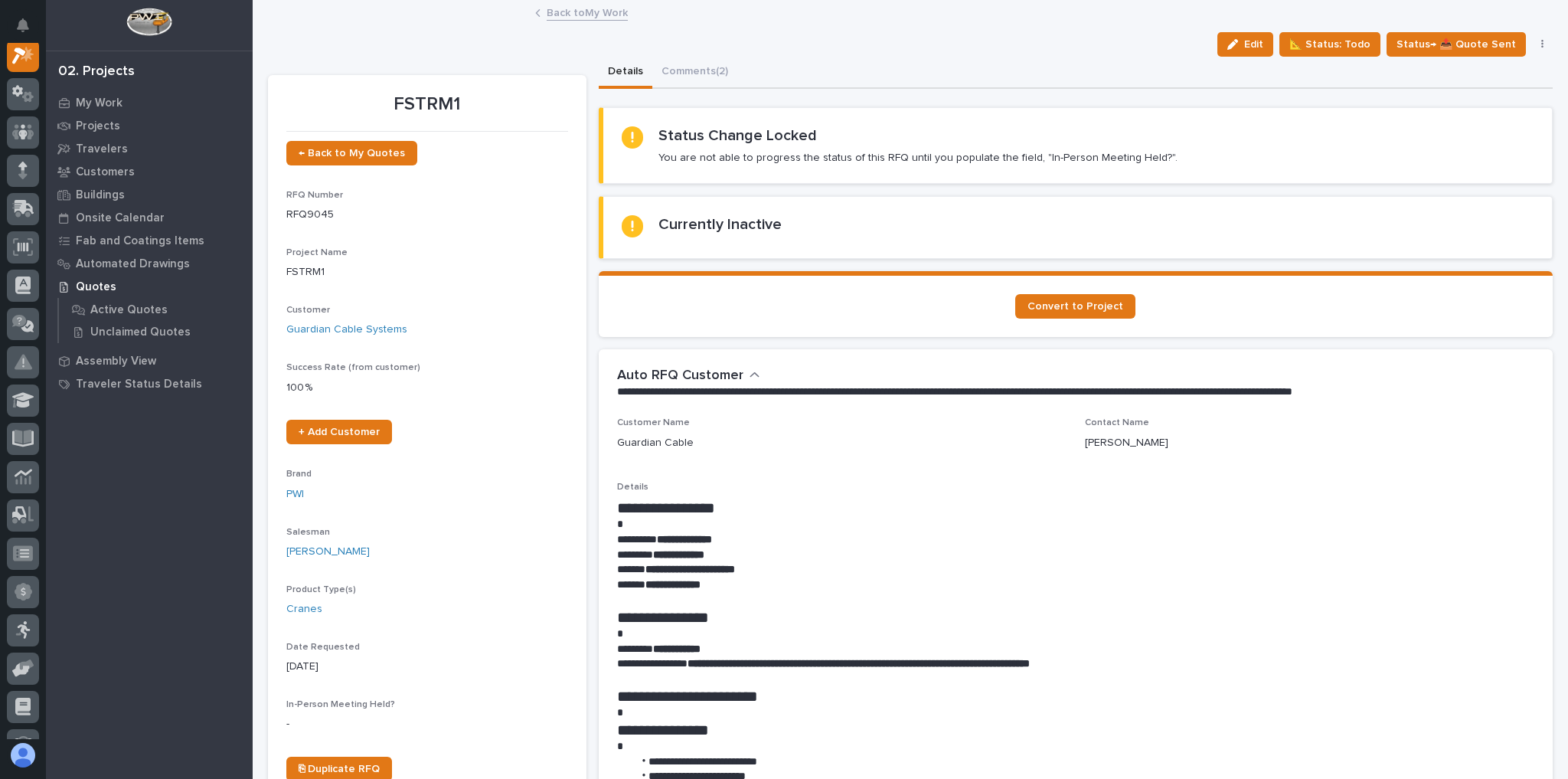
click at [552, 18] on link "Back to My Work" at bounding box center [587, 12] width 81 height 18
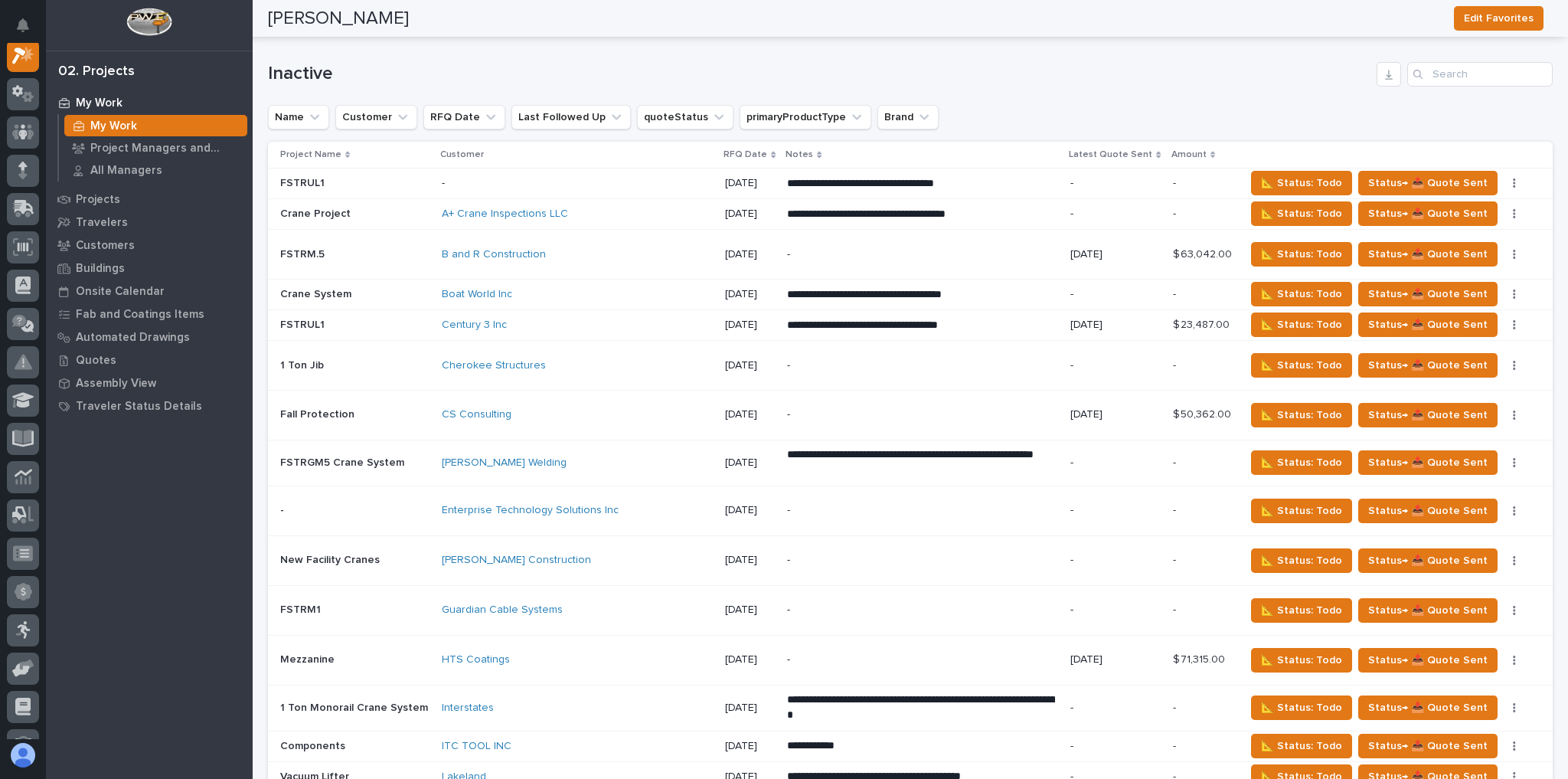
scroll to position [2512, 0]
click at [1497, 597] on div "📐 Status: Todo Status→ 📤 Quote Sent Status→ 👎 Rejected 🚩 Edit Flags" at bounding box center [1385, 609] width 283 height 24
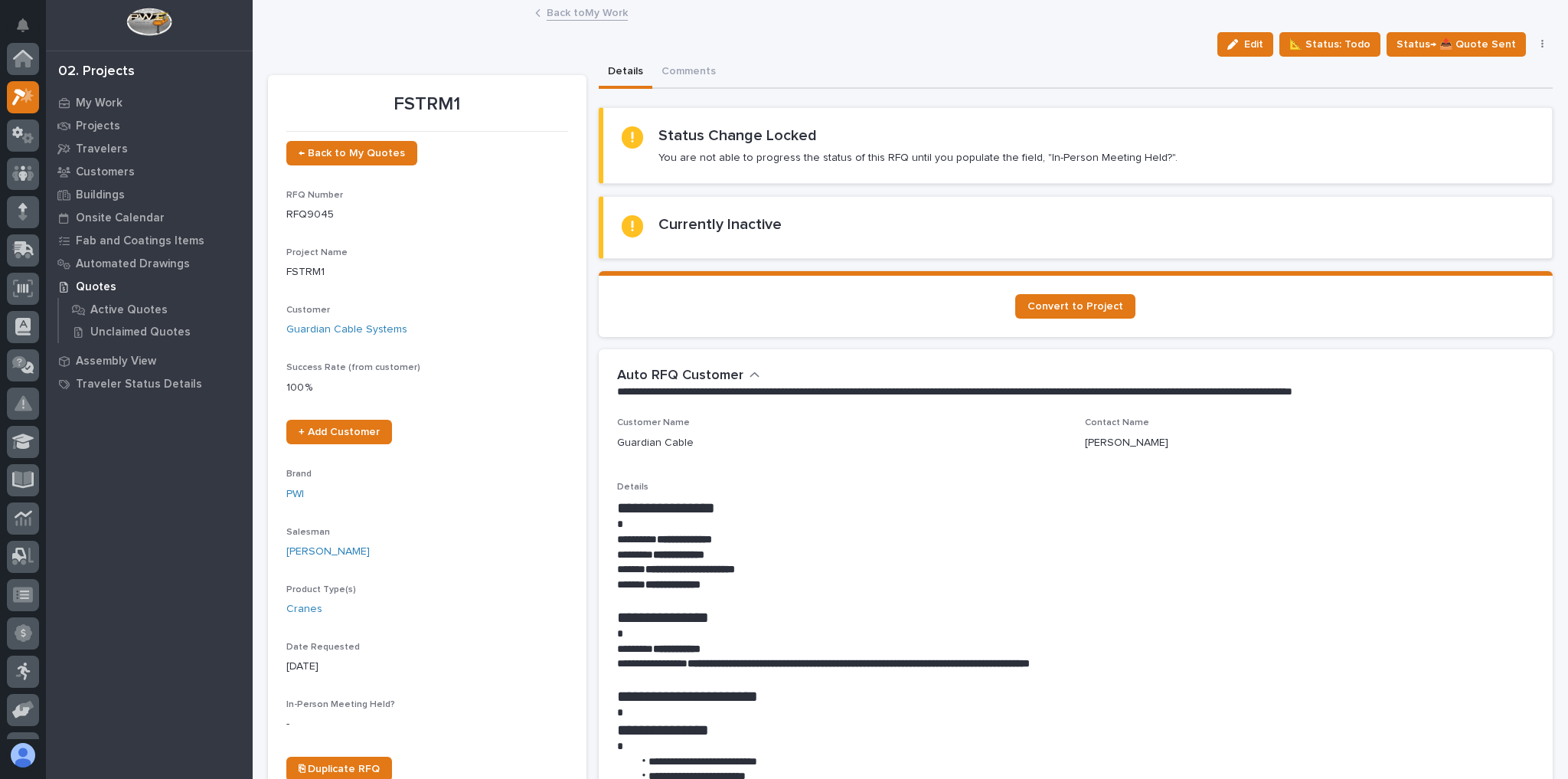
click at [1500, 589] on p "**********" at bounding box center [1071, 585] width 910 height 15
click at [560, 11] on link "Back to My Work" at bounding box center [587, 12] width 81 height 18
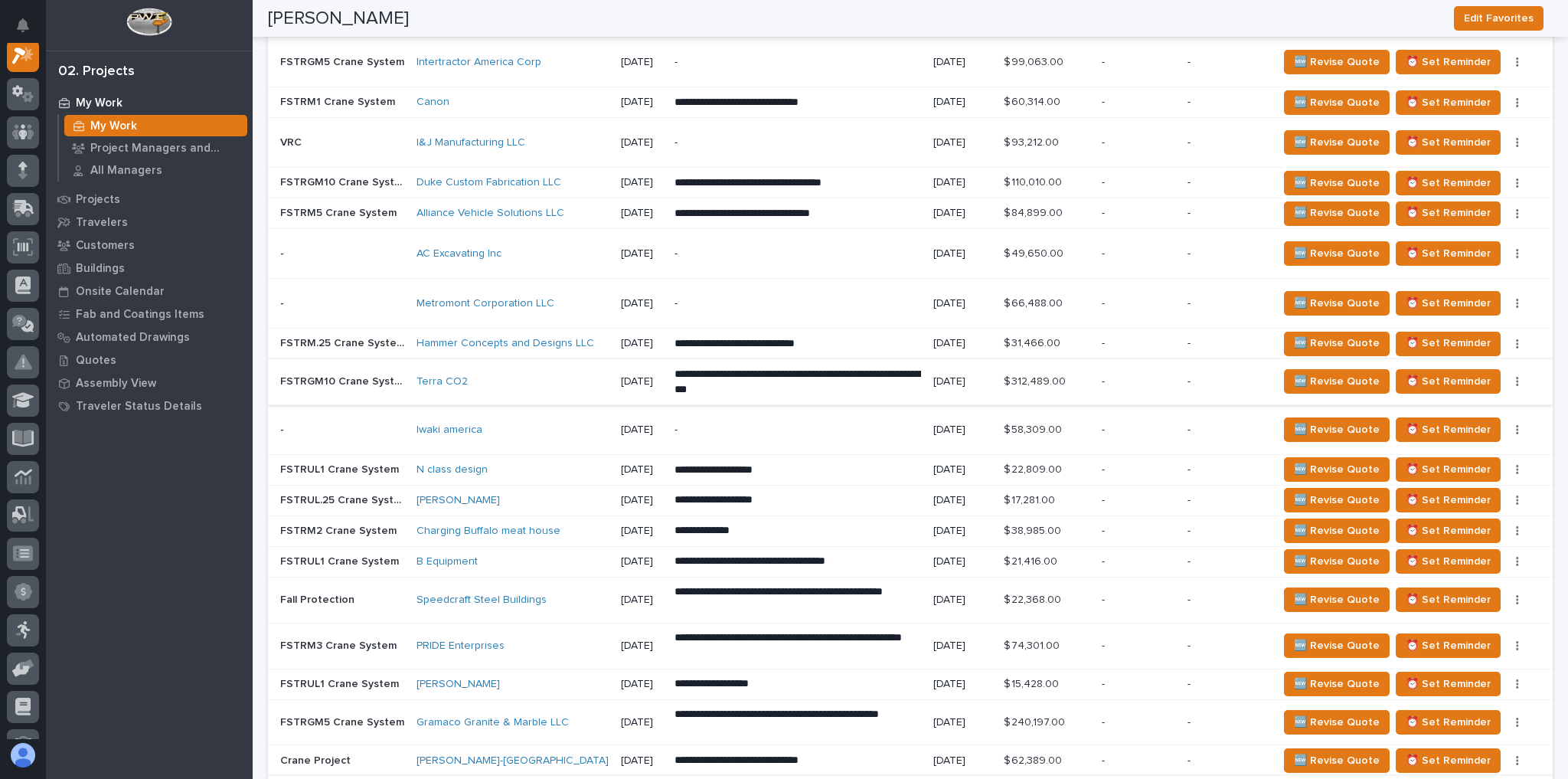
scroll to position [2880, 0]
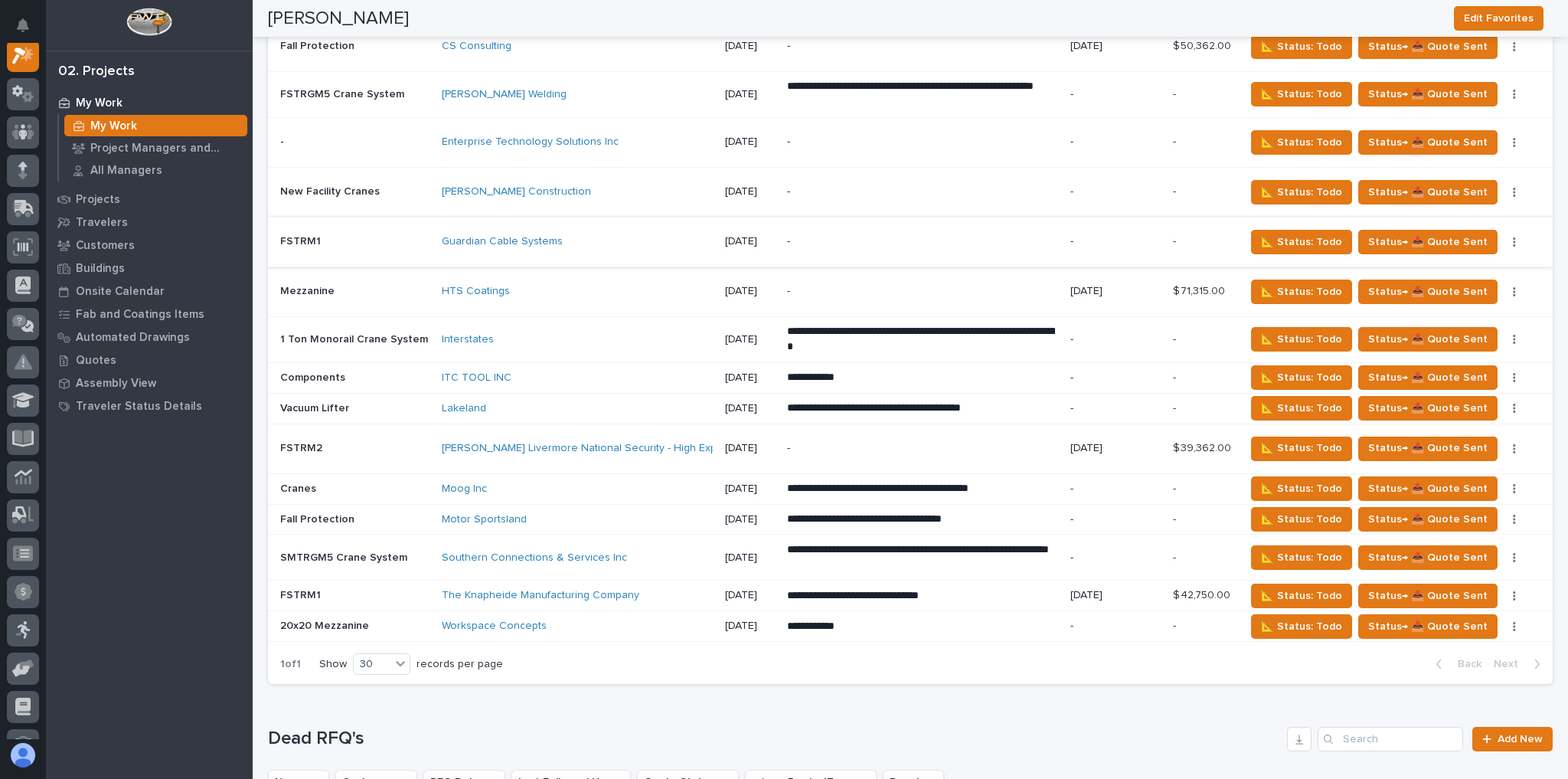
click at [1512, 236] on icon "button" at bounding box center [1514, 241] width 3 height 11
drag, startPoint x: 930, startPoint y: 25, endPoint x: 922, endPoint y: 31, distance: 10.0
click at [929, 27] on div "[PERSON_NAME] Edit Favorites" at bounding box center [905, 18] width 1275 height 37
click at [23, 63] on div at bounding box center [23, 56] width 33 height 33
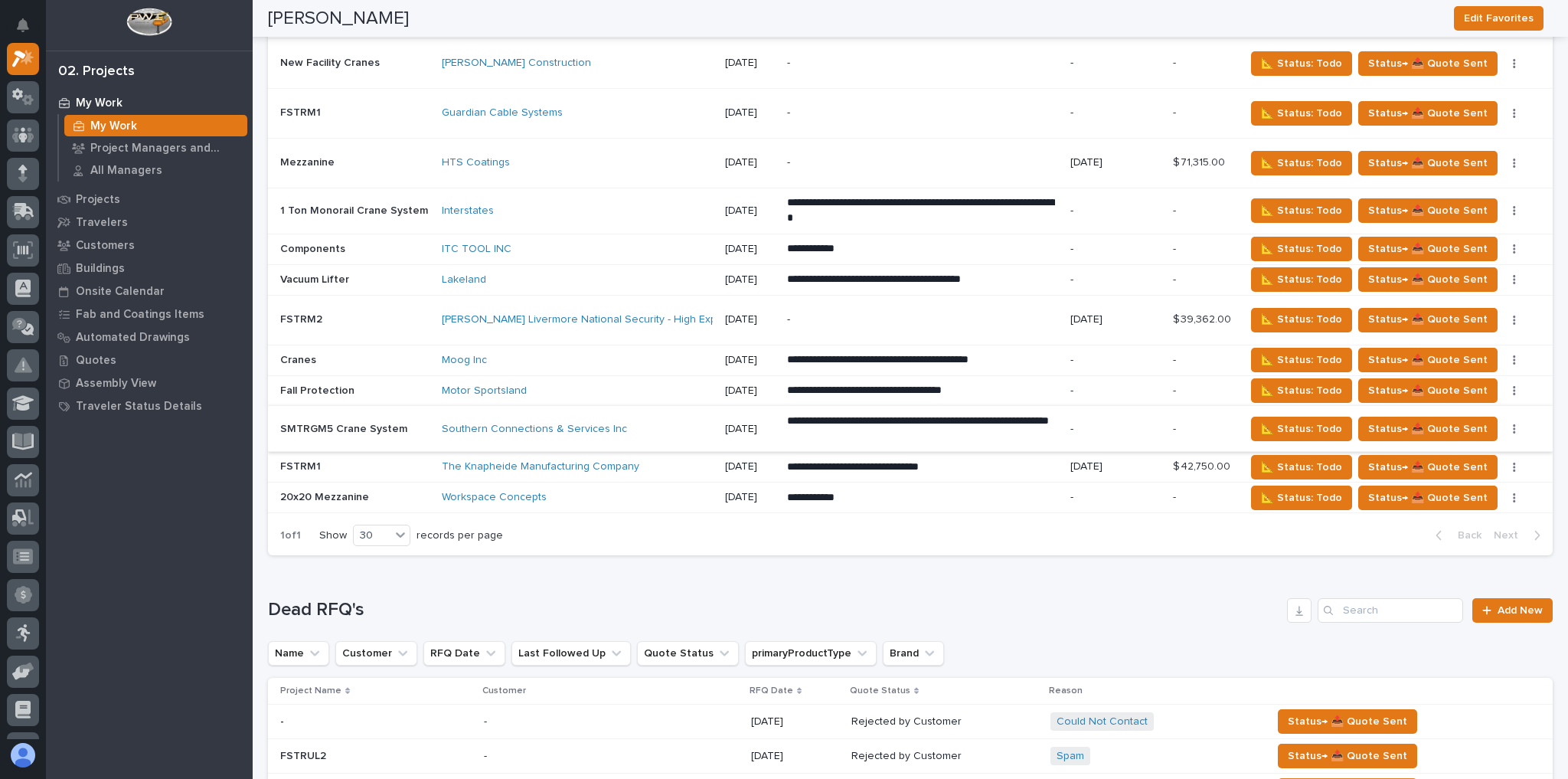
scroll to position [3045, 0]
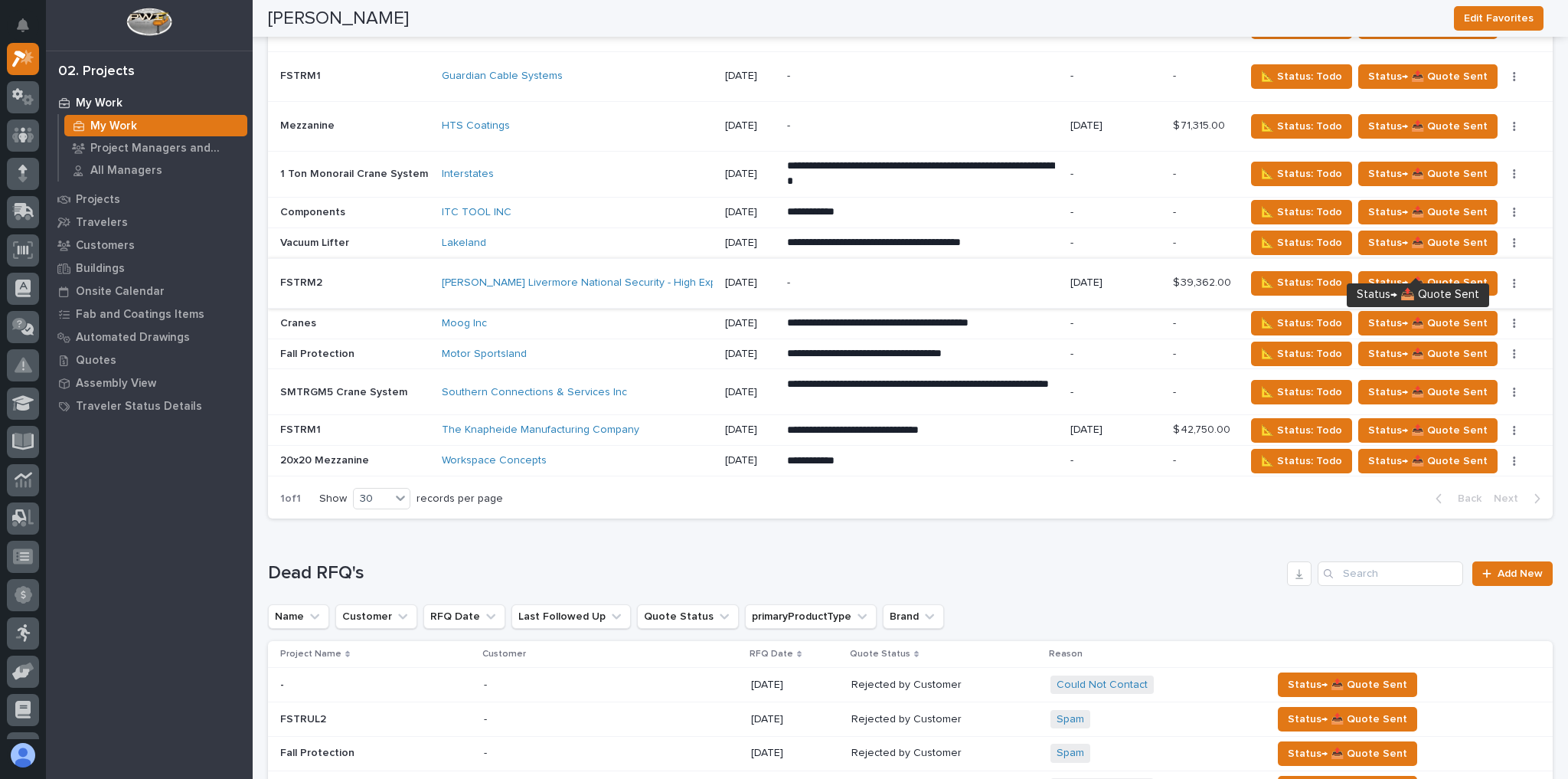
click at [1503, 278] on button "button" at bounding box center [1514, 283] width 22 height 11
click at [1470, 300] on span "Status→ 👎 Rejected" at bounding box center [1453, 309] width 100 height 18
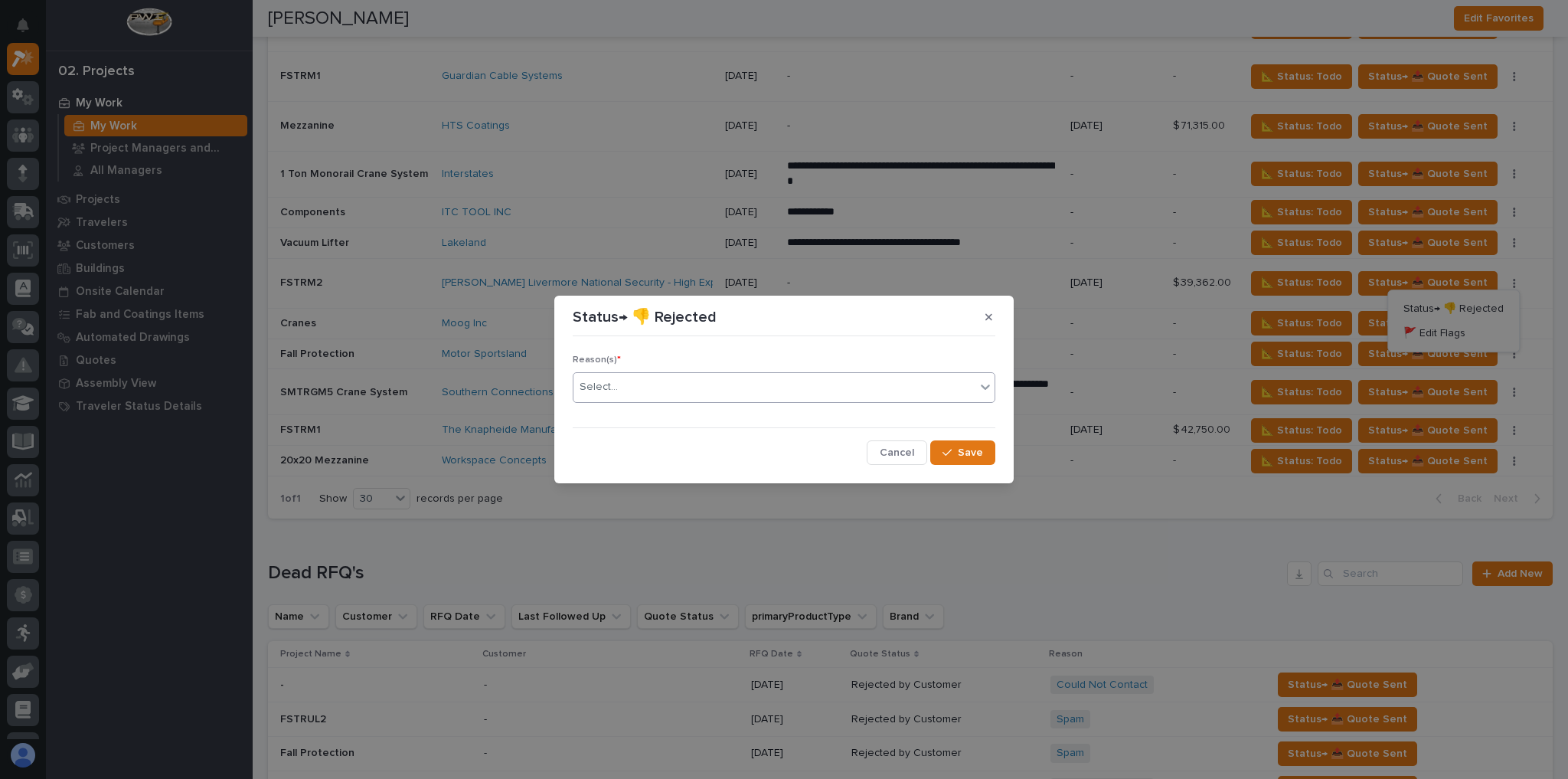
click at [680, 386] on div "Select..." at bounding box center [774, 387] width 402 height 25
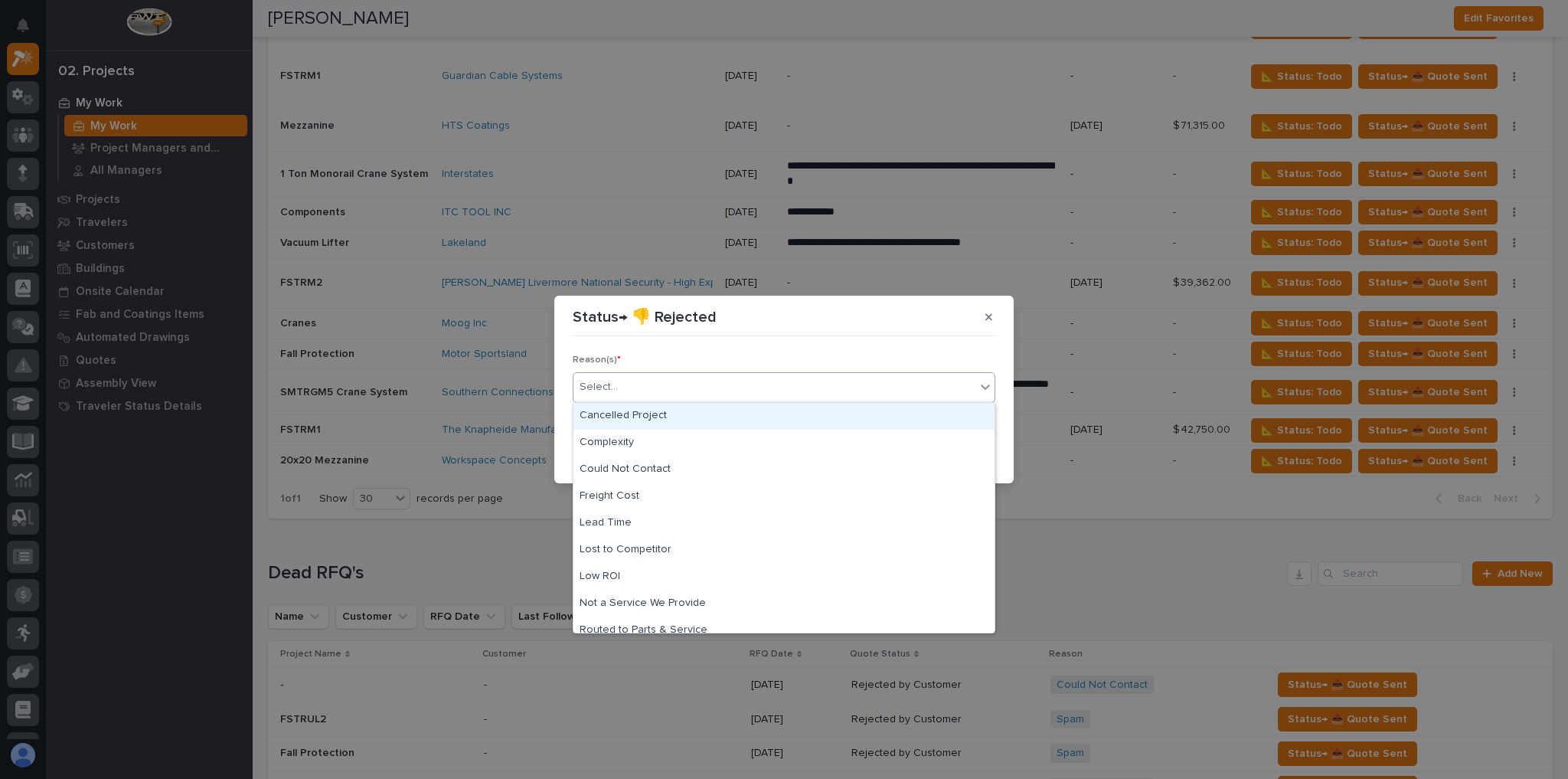
click at [655, 414] on div "Cancelled Project" at bounding box center [784, 416] width 421 height 27
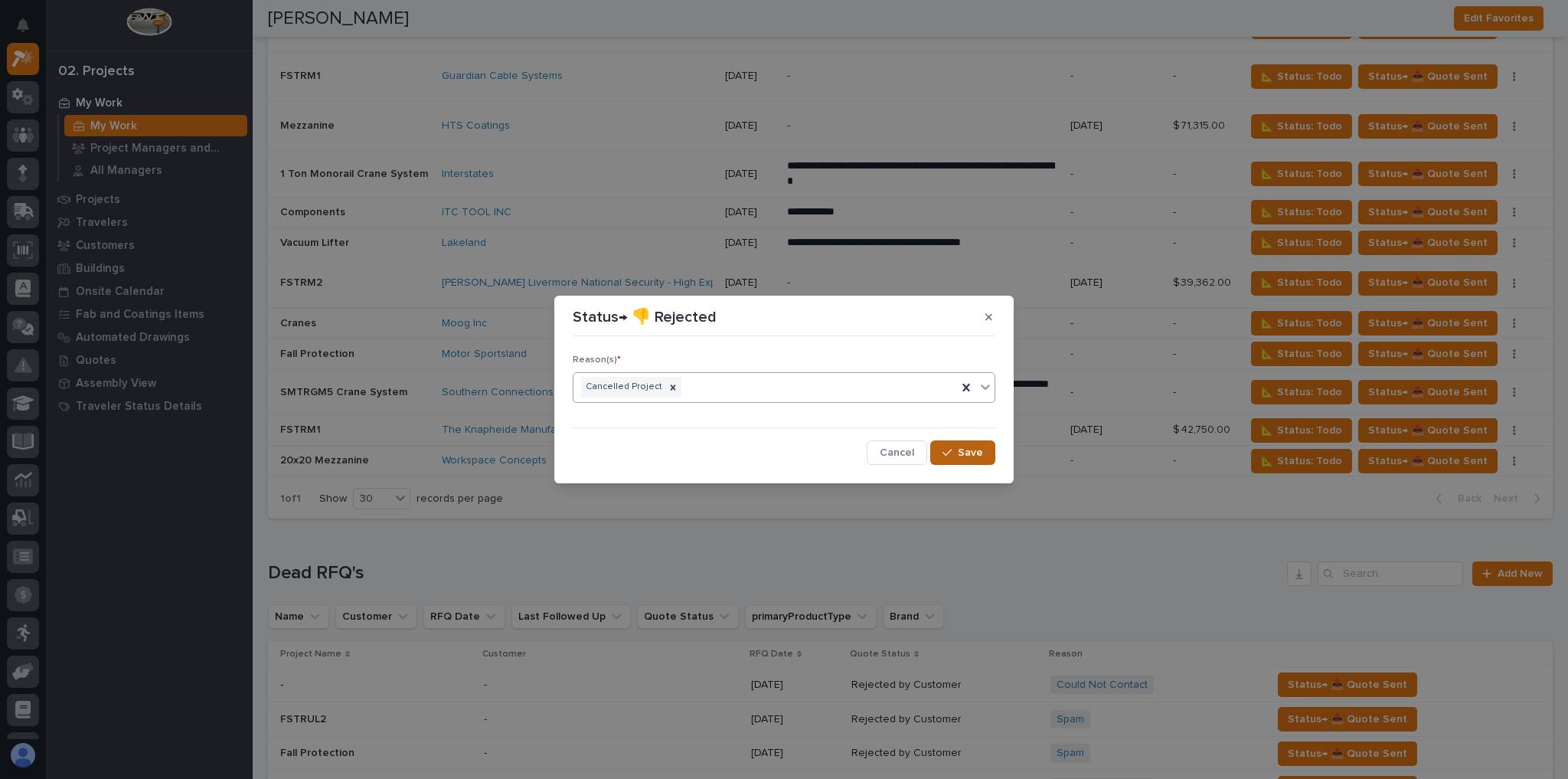
click at [966, 460] on button "Save" at bounding box center [962, 452] width 65 height 24
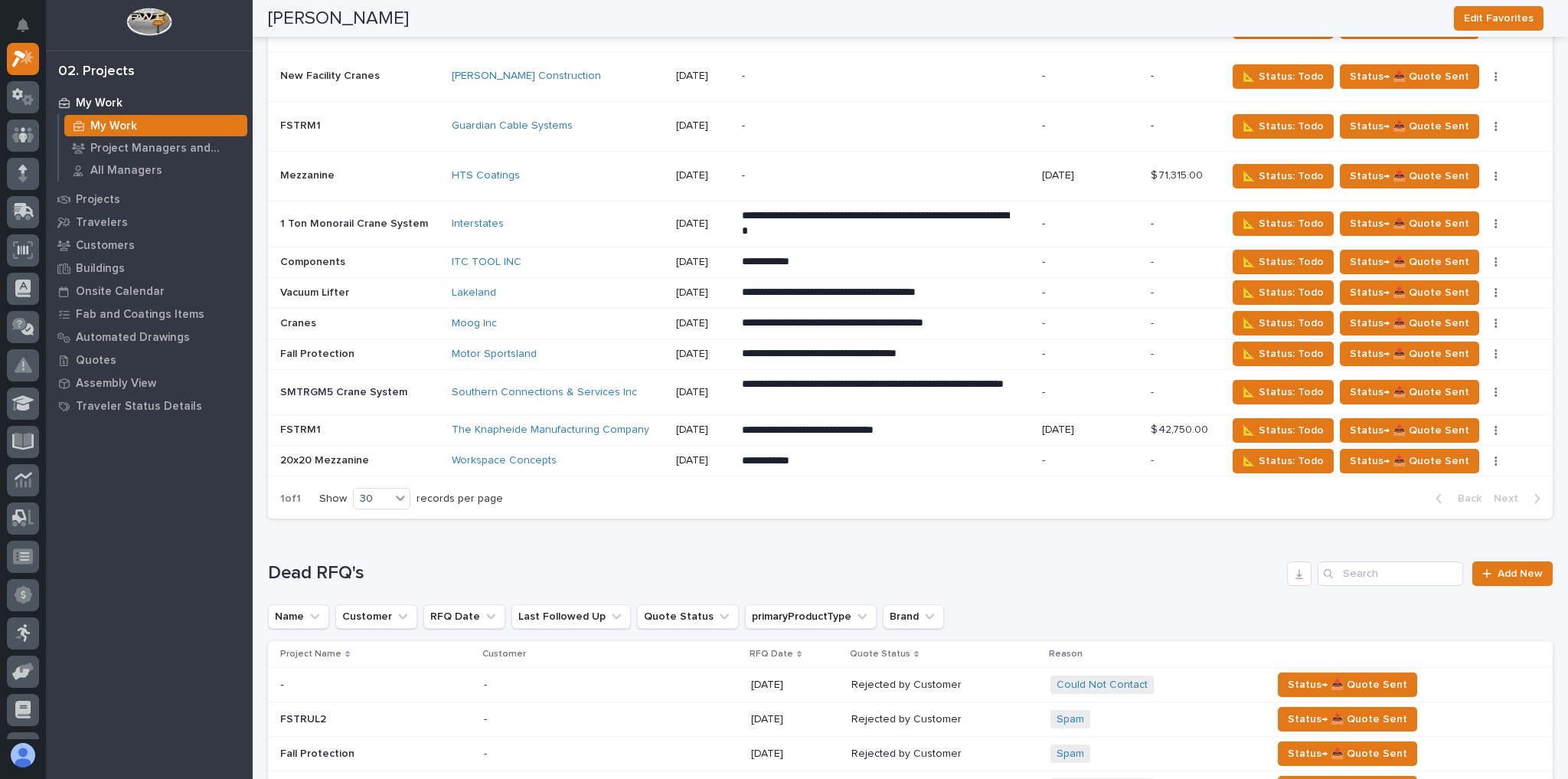
scroll to position [2689, 0]
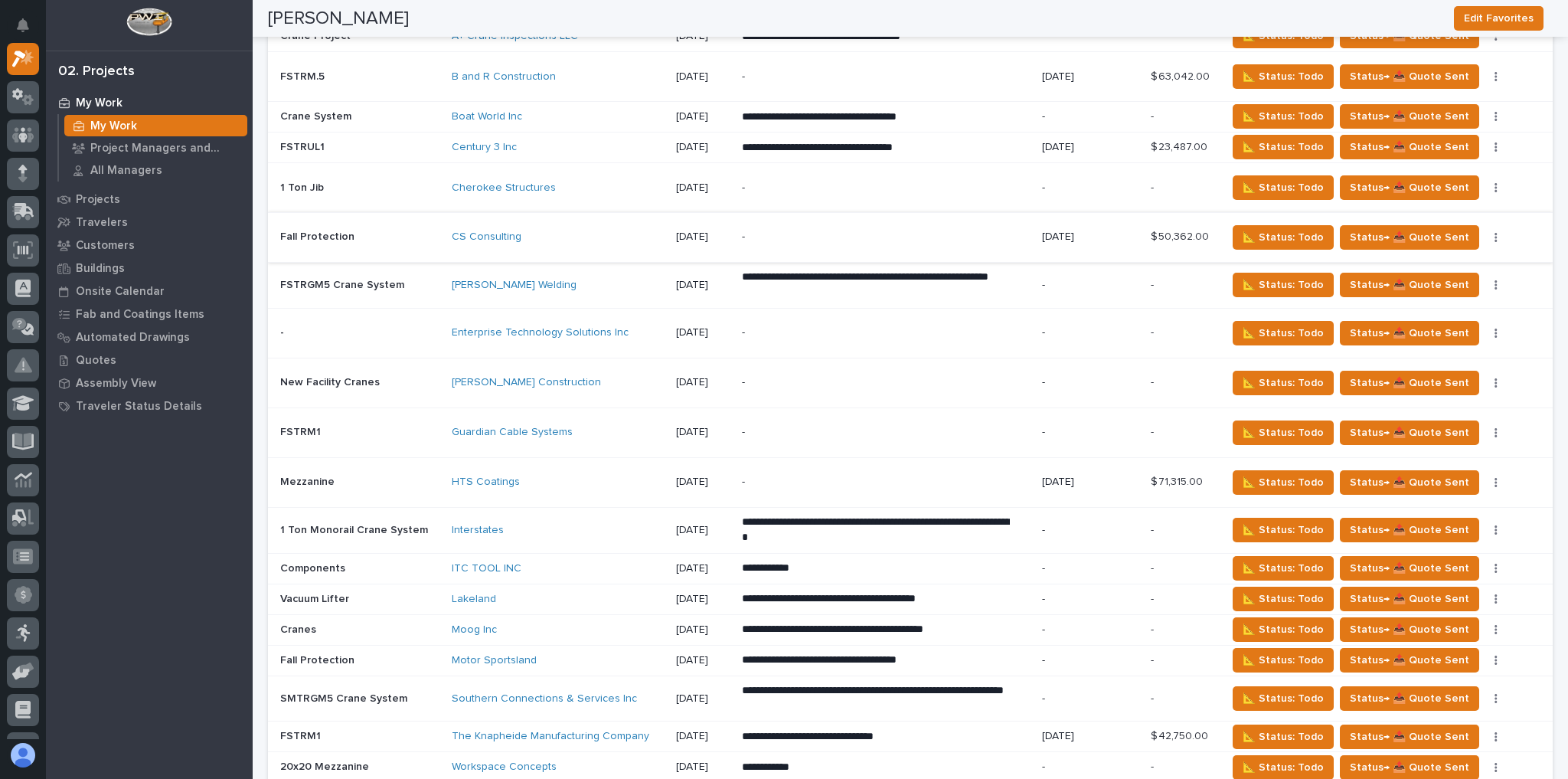
click at [1485, 232] on button "button" at bounding box center [1495, 237] width 22 height 11
click at [1452, 256] on span "Status→ 👎 Rejected" at bounding box center [1433, 266] width 100 height 18
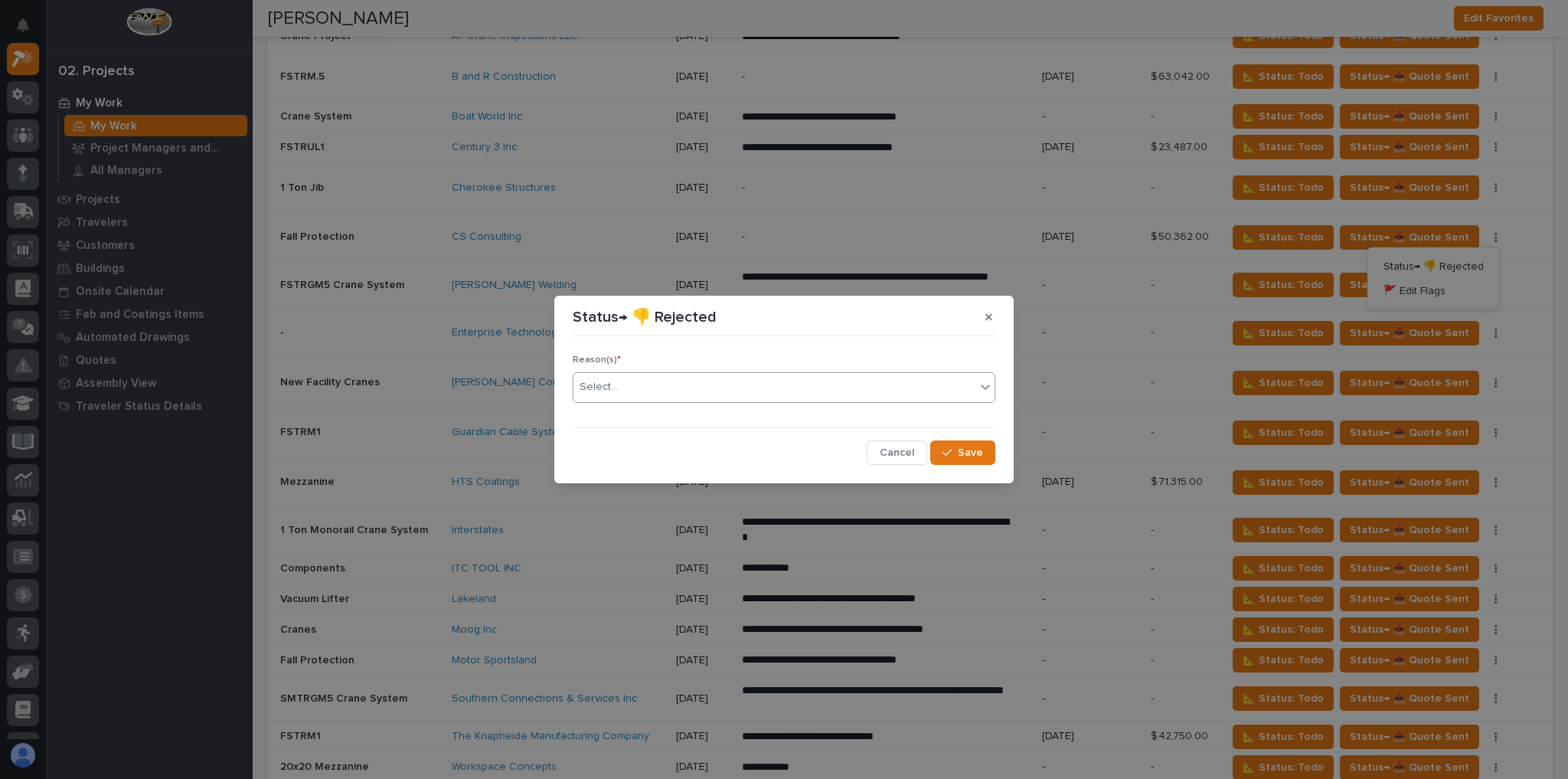
click at [625, 389] on div "Select..." at bounding box center [774, 387] width 402 height 25
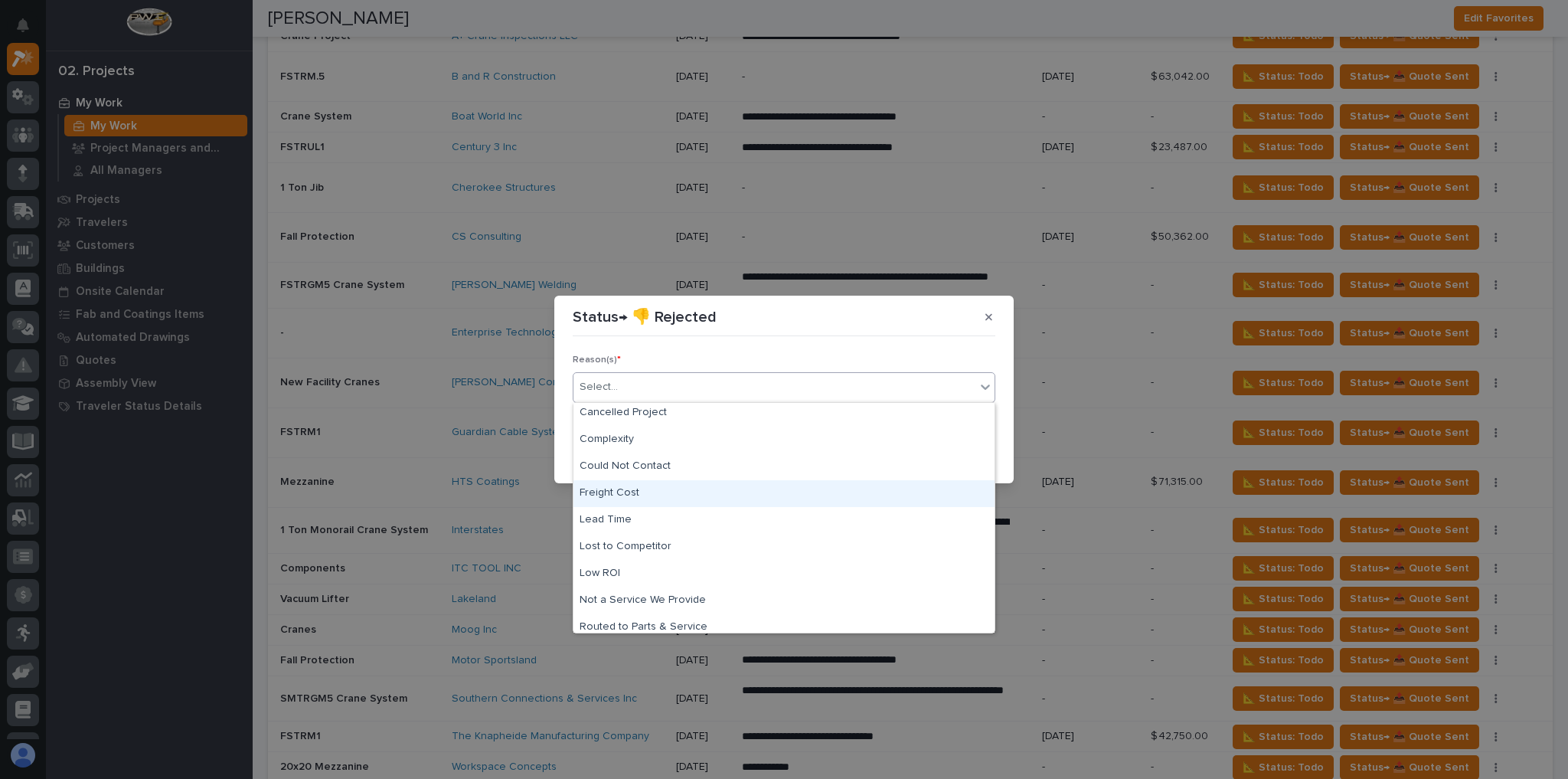
scroll to position [0, 0]
click at [649, 497] on div "Freight Cost" at bounding box center [784, 497] width 421 height 27
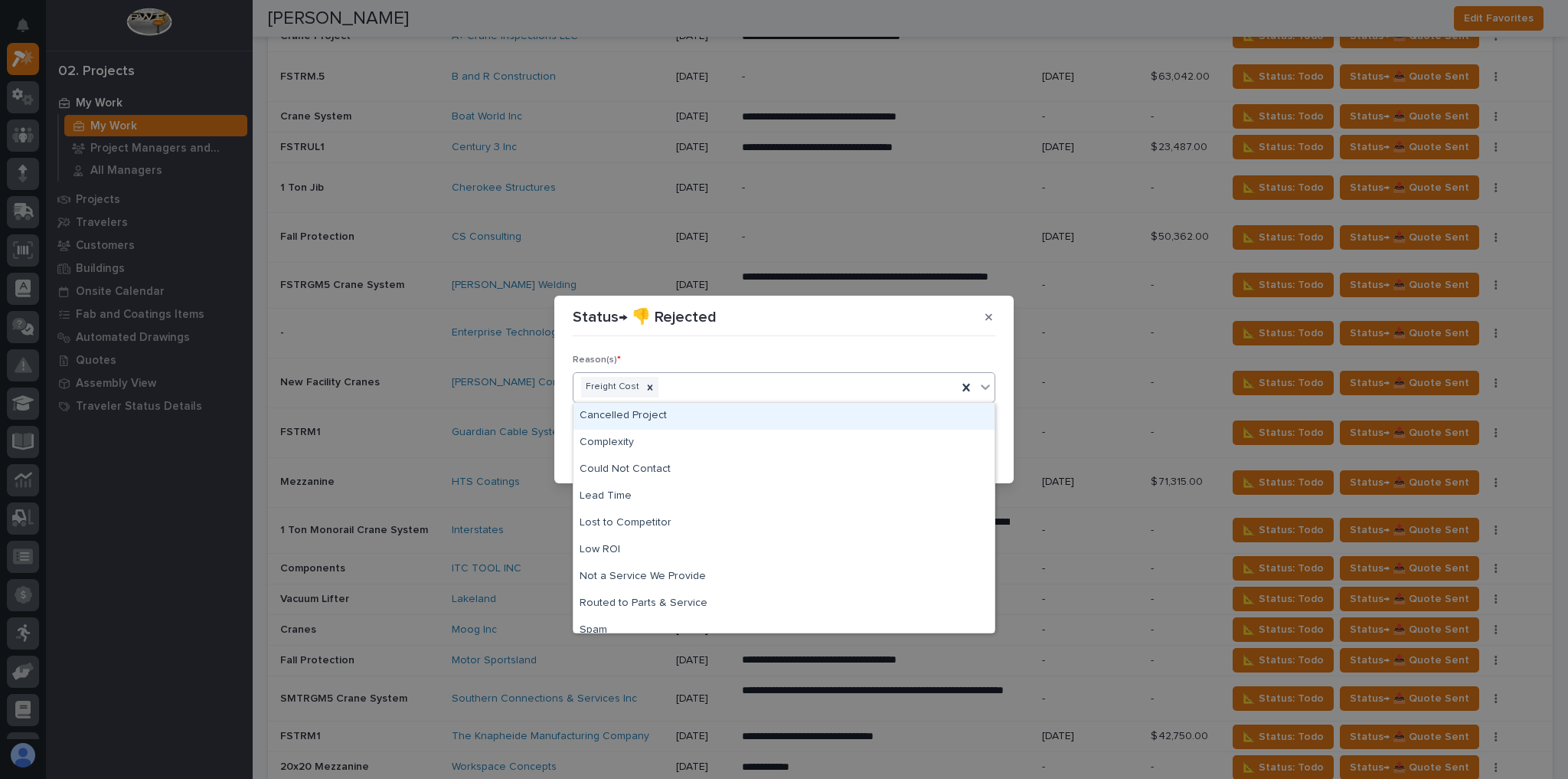
click at [905, 381] on div "Freight Cost" at bounding box center [765, 387] width 384 height 27
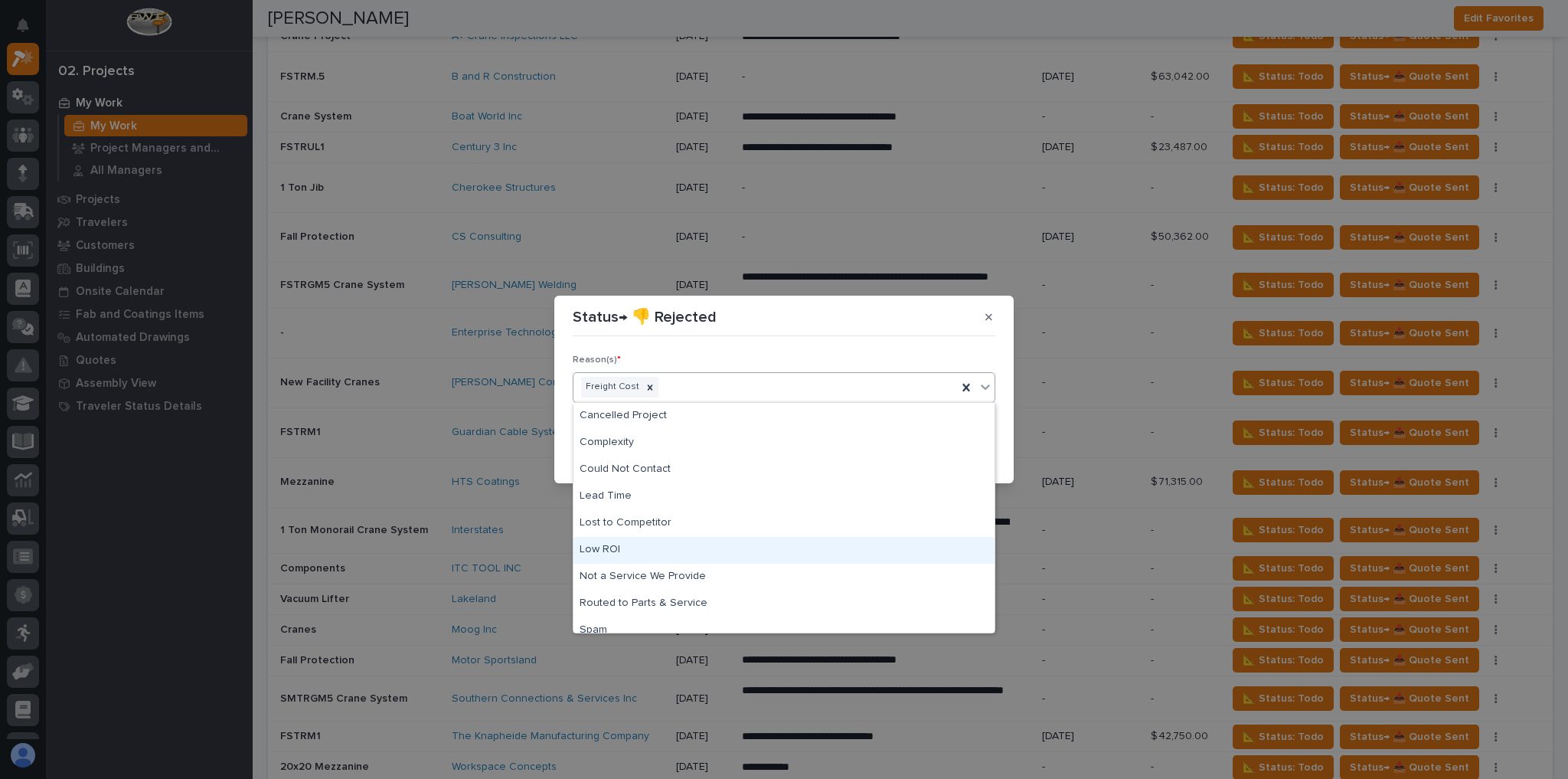
scroll to position [38, 0]
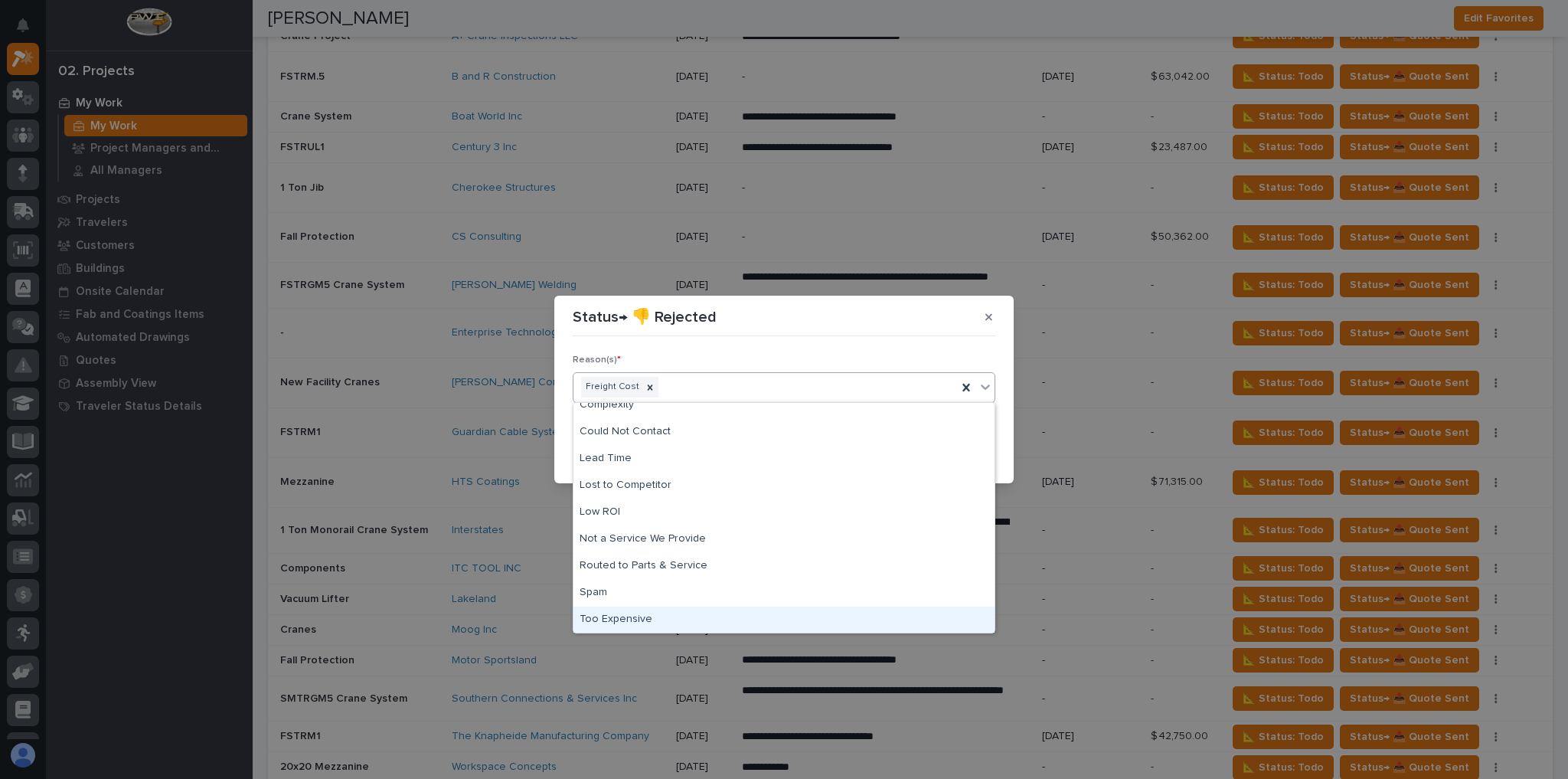
click at [602, 615] on div "Too Expensive" at bounding box center [784, 620] width 421 height 27
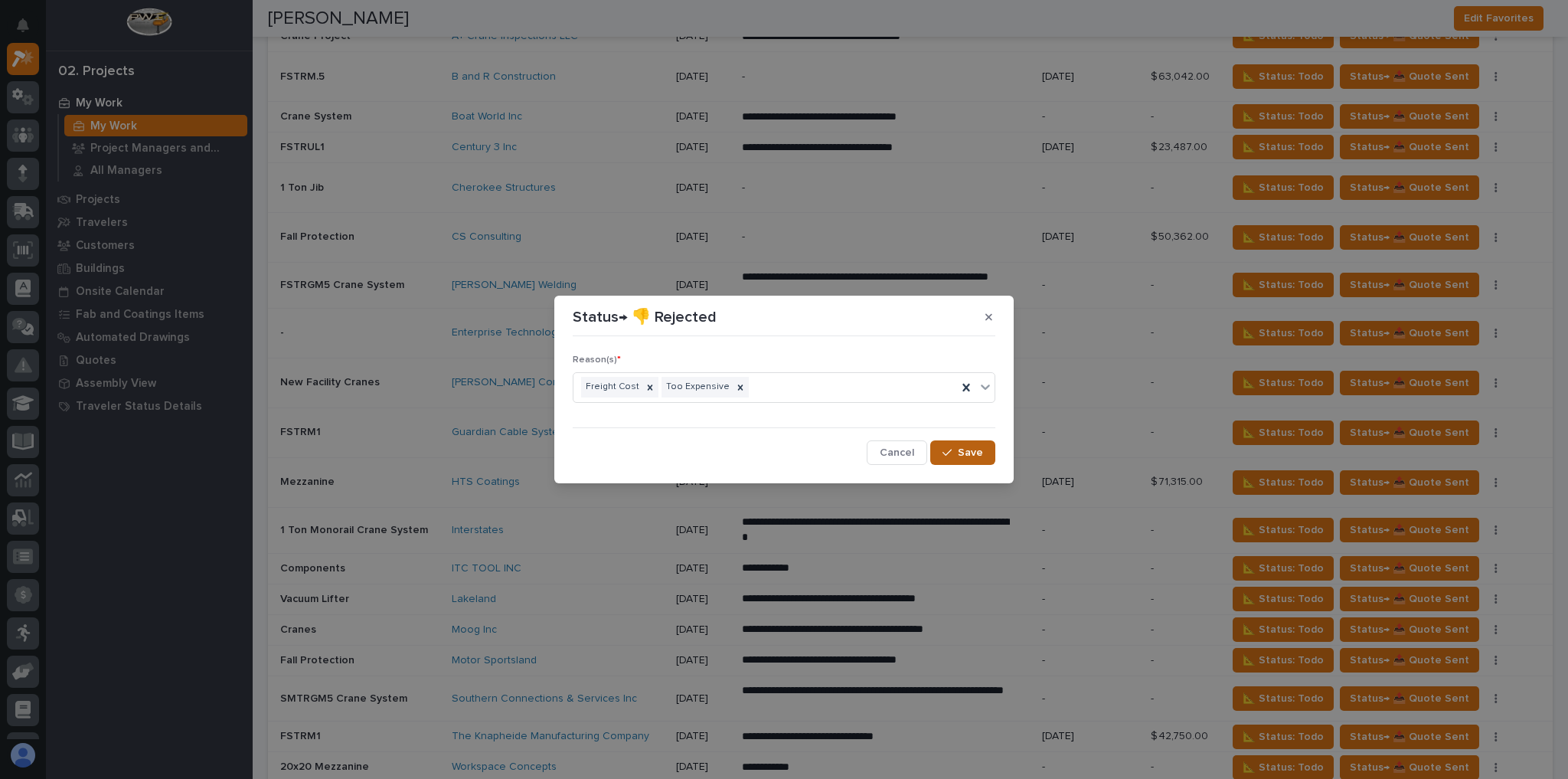
click at [966, 450] on span "Save" at bounding box center [970, 453] width 25 height 14
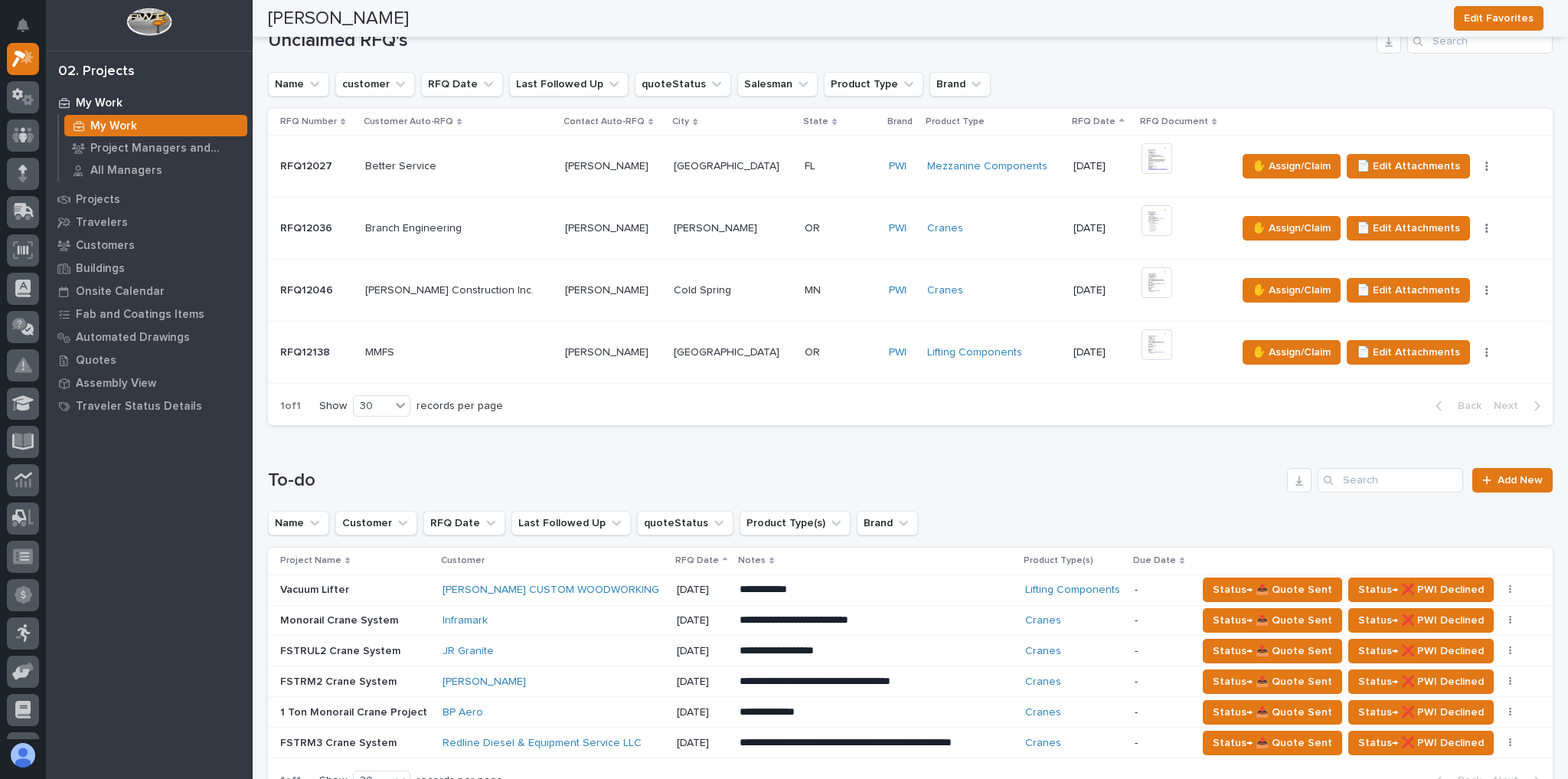
scroll to position [0, 0]
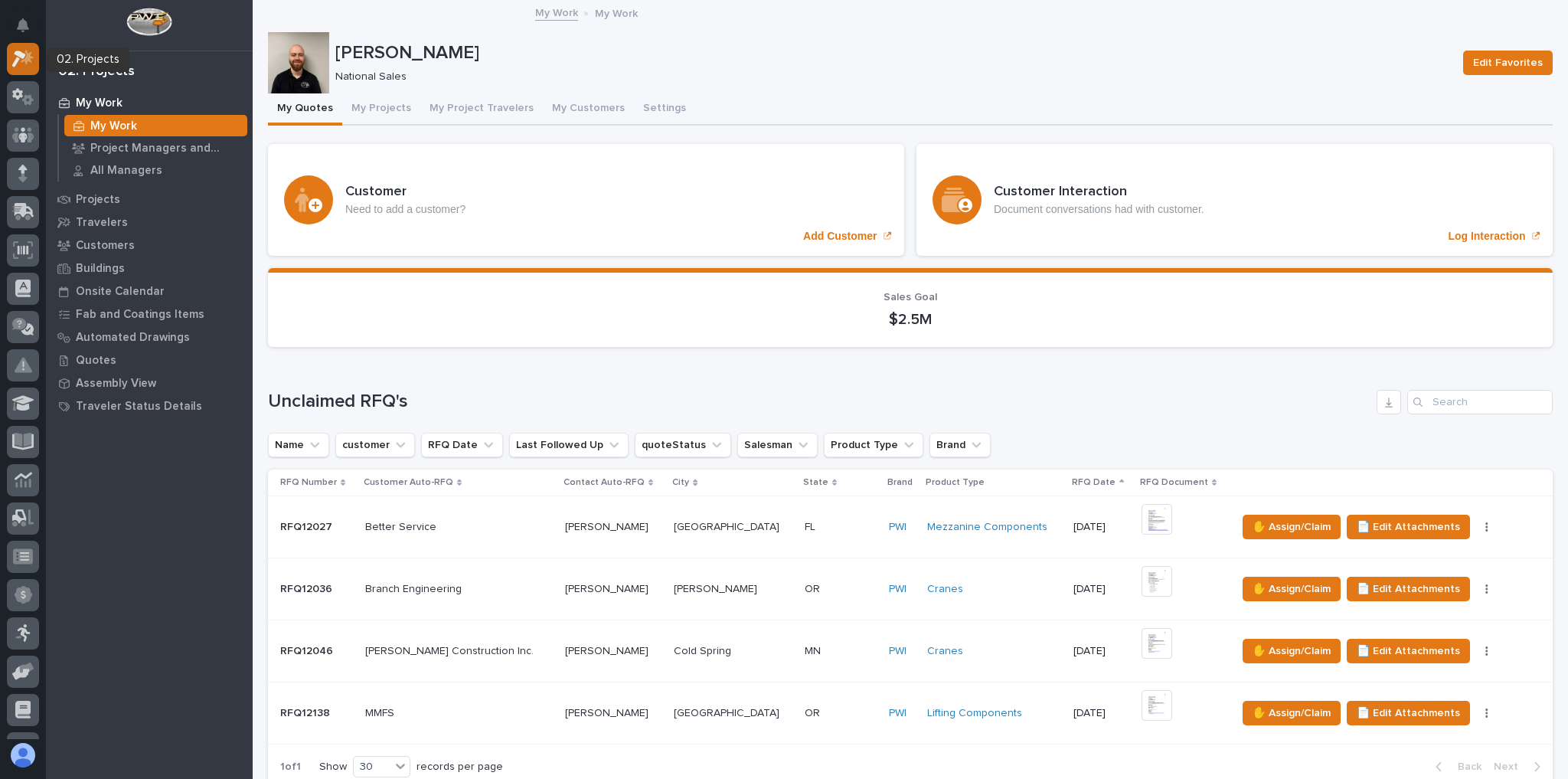
click at [15, 68] on div at bounding box center [23, 58] width 33 height 33
click at [33, 65] on icon at bounding box center [23, 58] width 23 height 18
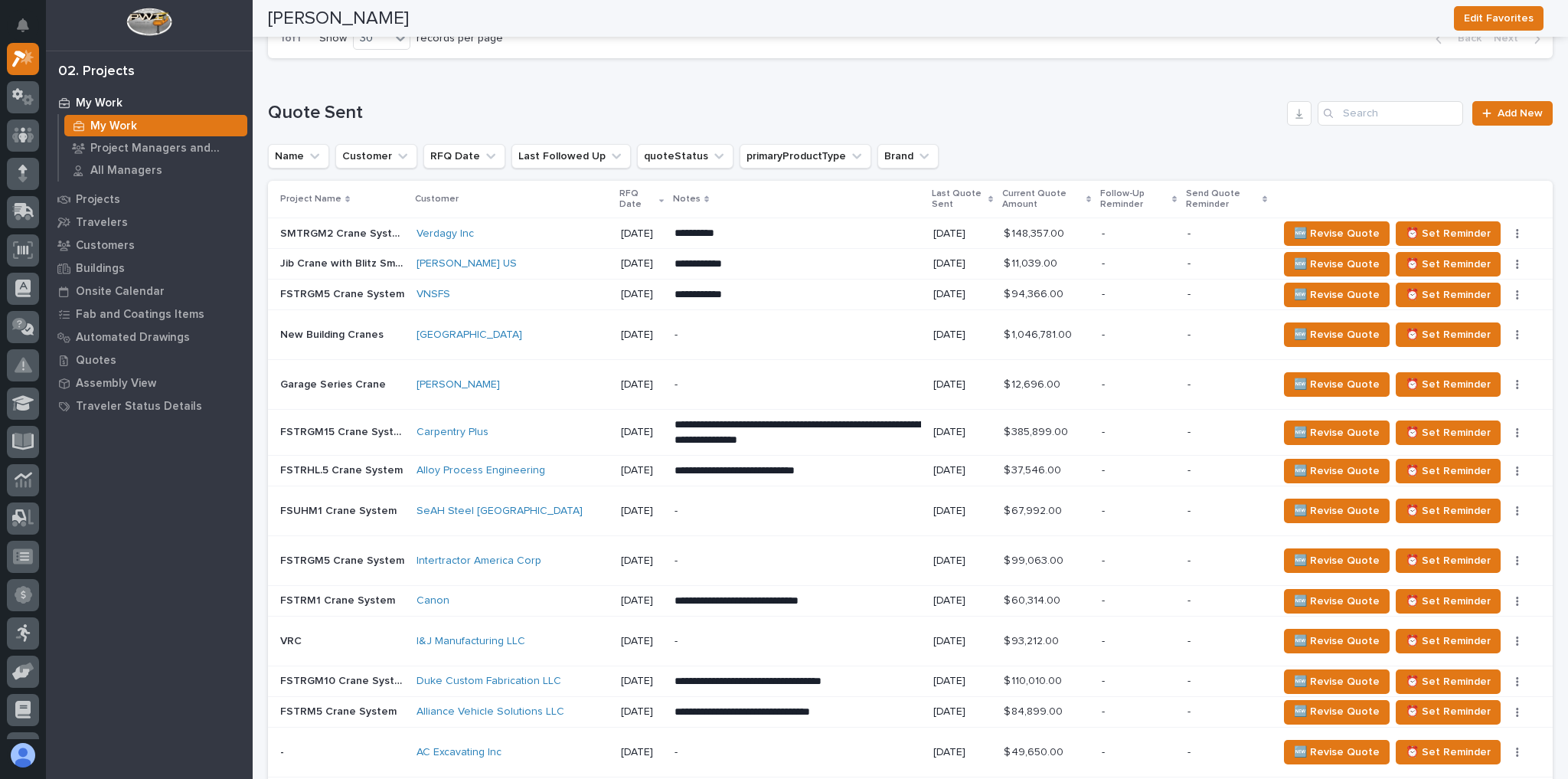
scroll to position [1103, 0]
click at [1506, 466] on button "button" at bounding box center [1517, 471] width 22 height 11
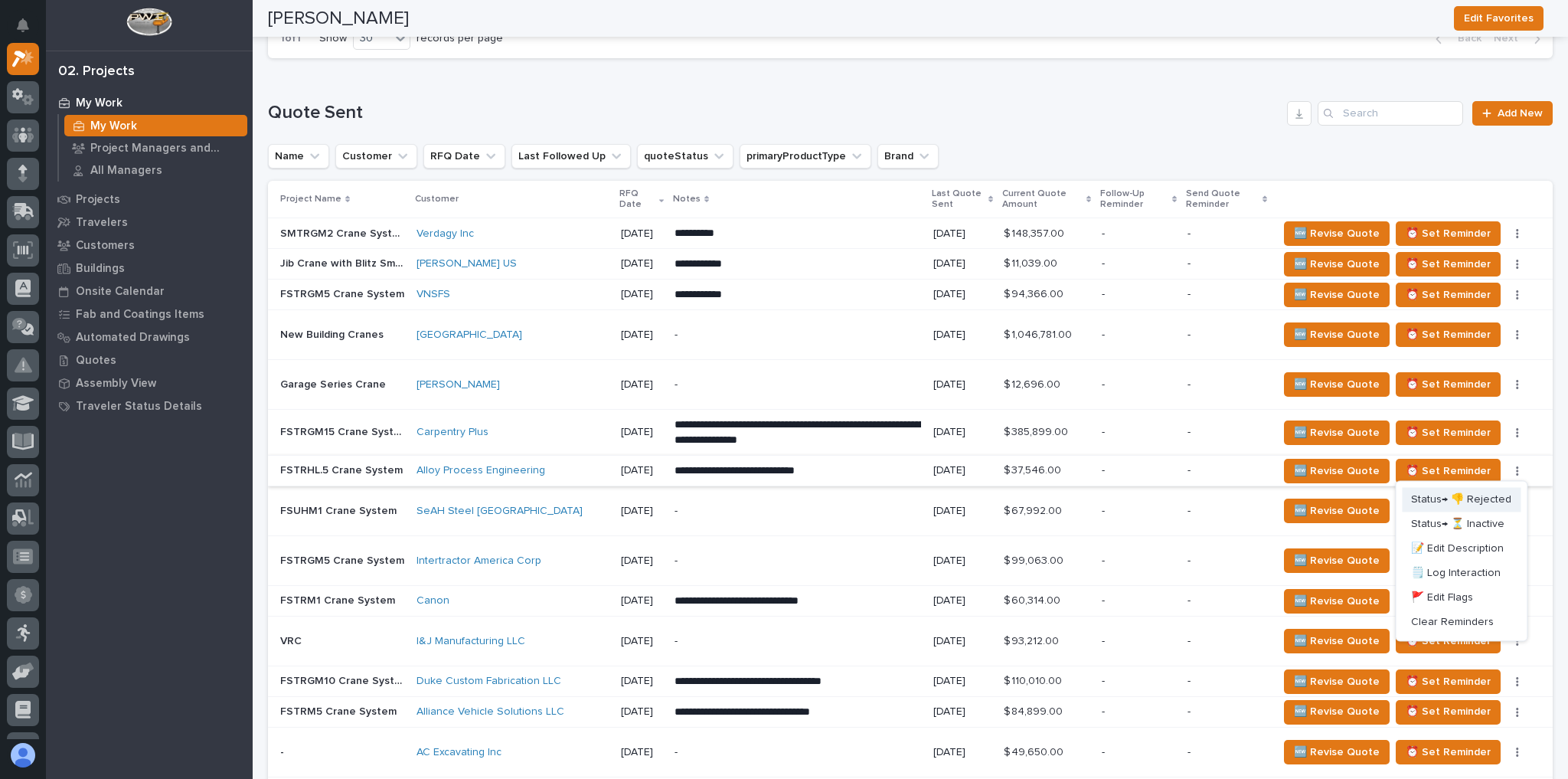
click at [1483, 495] on span "Status→ 👎 Rejected" at bounding box center [1460, 499] width 100 height 18
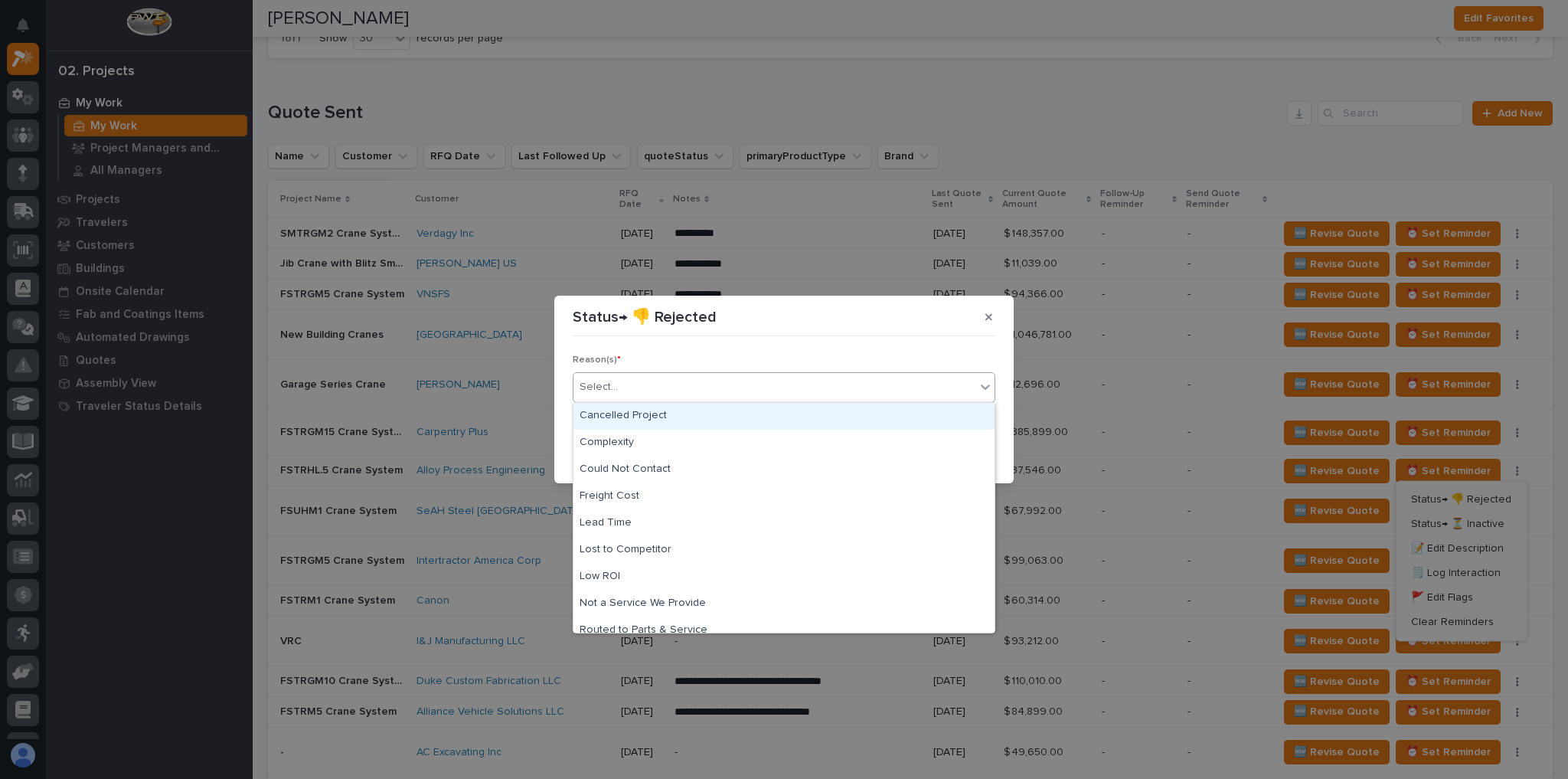
drag, startPoint x: 695, startPoint y: 397, endPoint x: 708, endPoint y: 399, distance: 13.2
click at [696, 399] on div "Select..." at bounding box center [774, 387] width 402 height 25
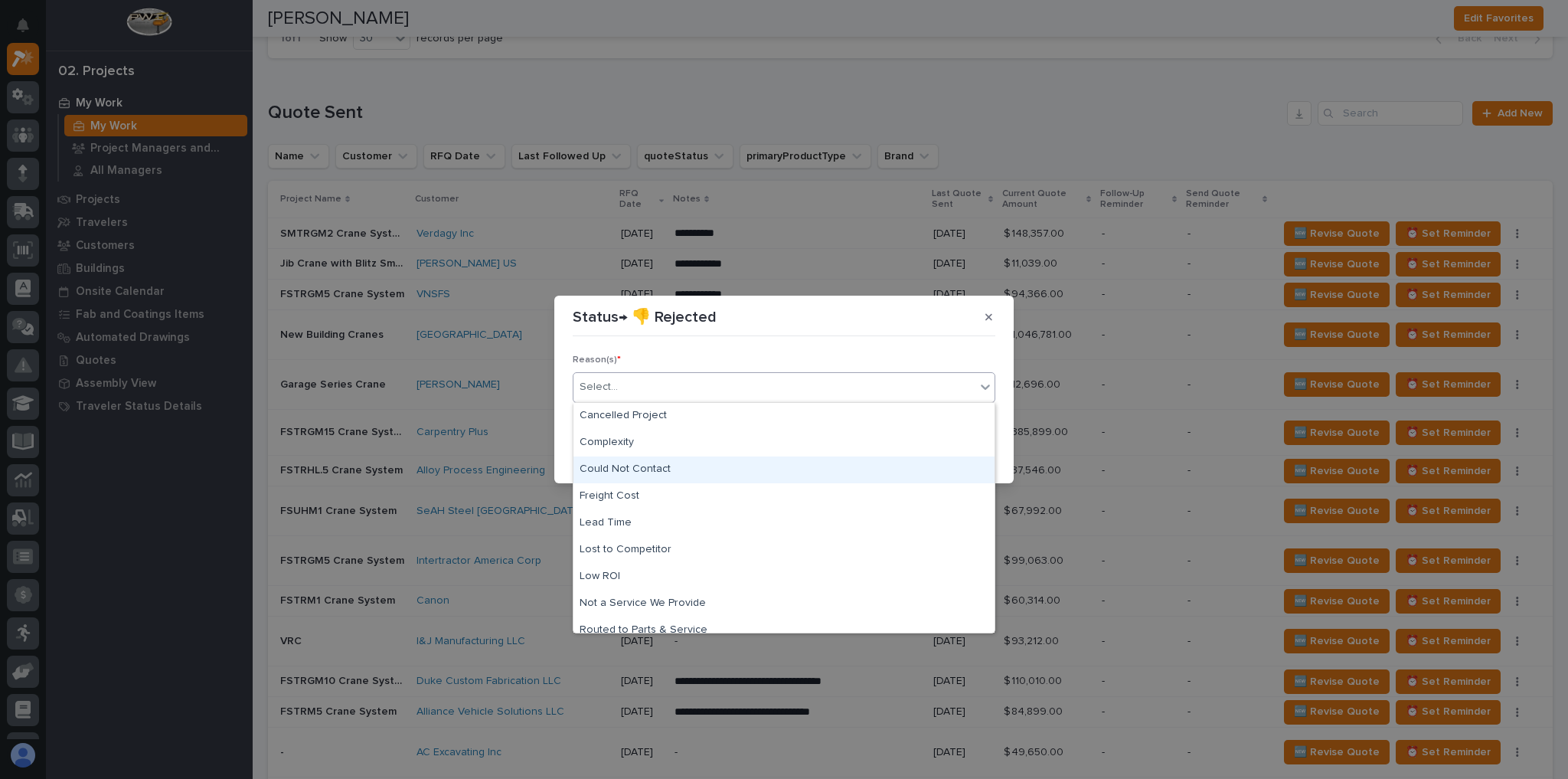
click at [684, 464] on div "Could Not Contact" at bounding box center [784, 470] width 421 height 27
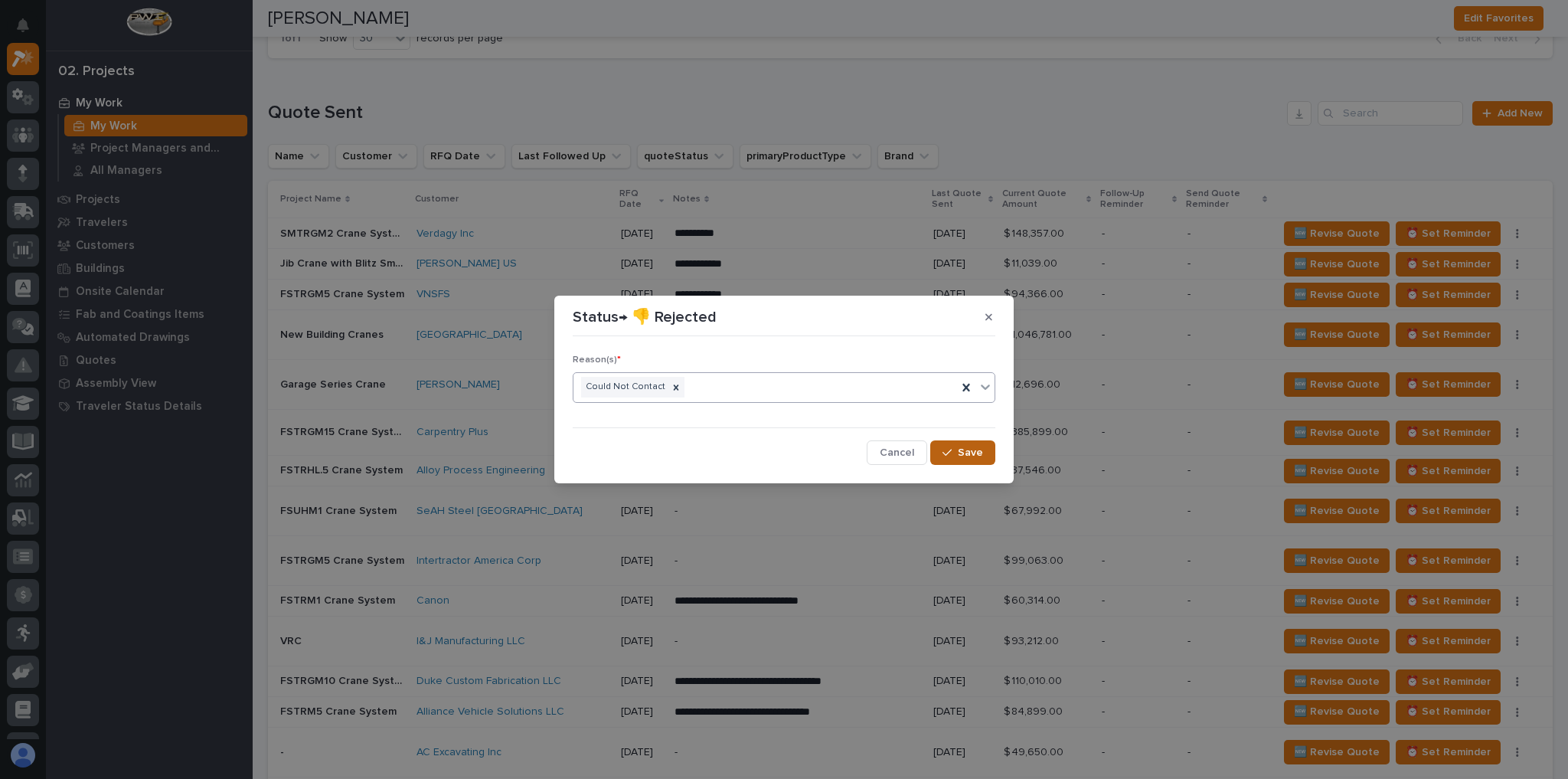
click at [954, 457] on div "button" at bounding box center [950, 453] width 15 height 11
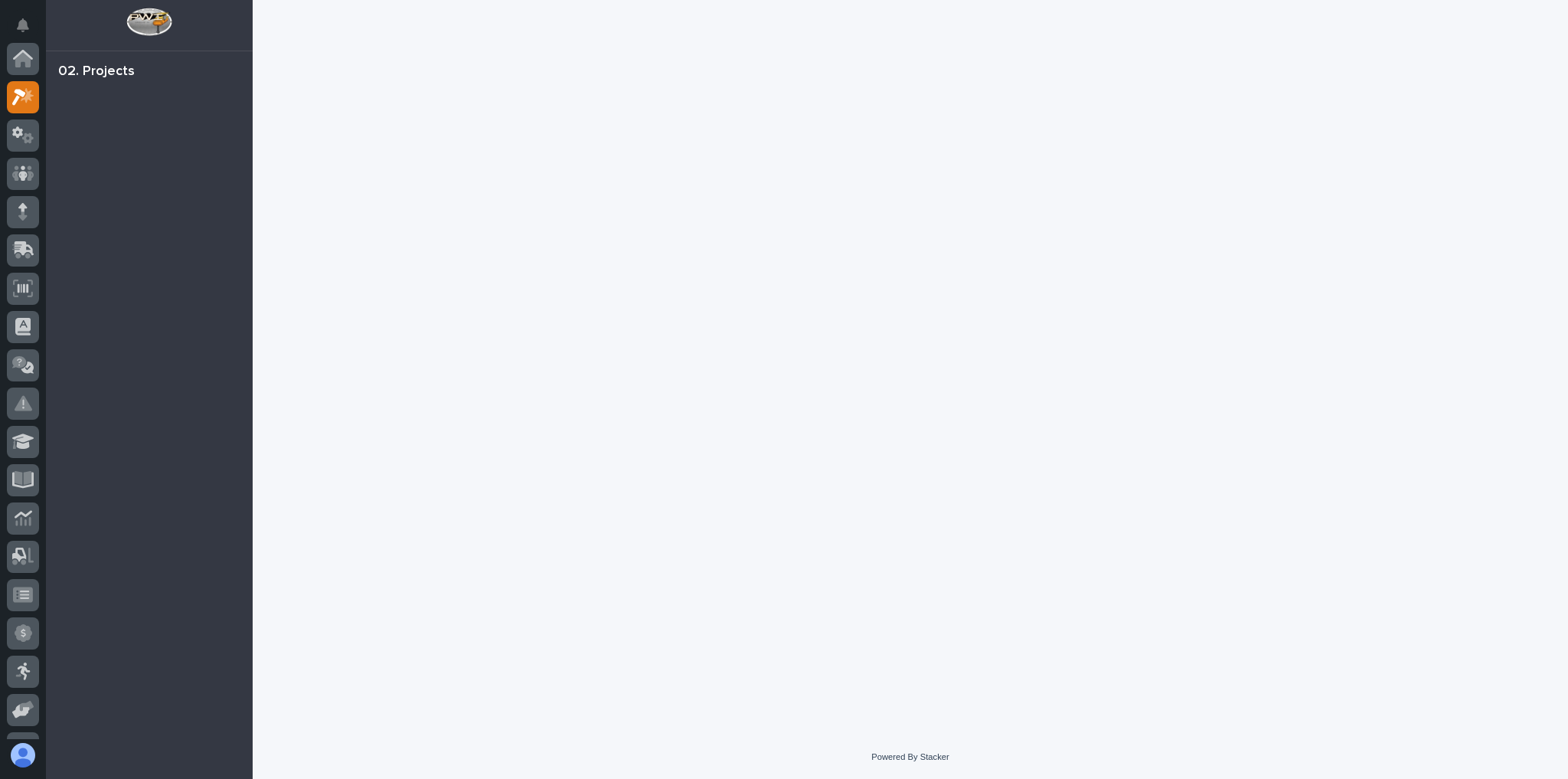
scroll to position [38, 0]
